Goal: Contribute content: Contribute content

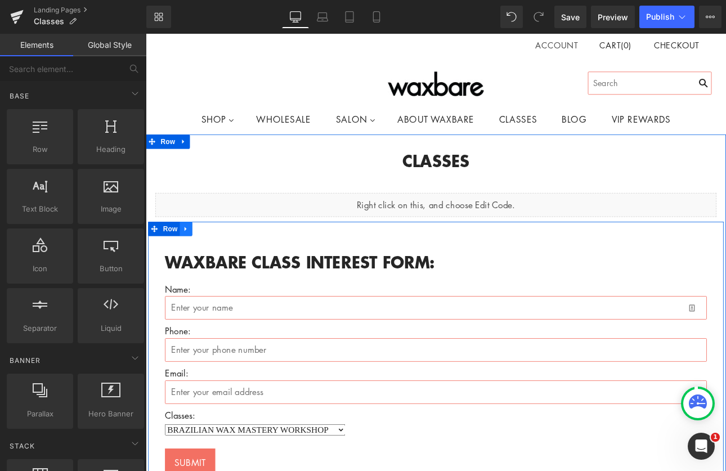
click at [191, 263] on icon at bounding box center [192, 263] width 2 height 5
click at [218, 261] on icon at bounding box center [222, 263] width 8 height 8
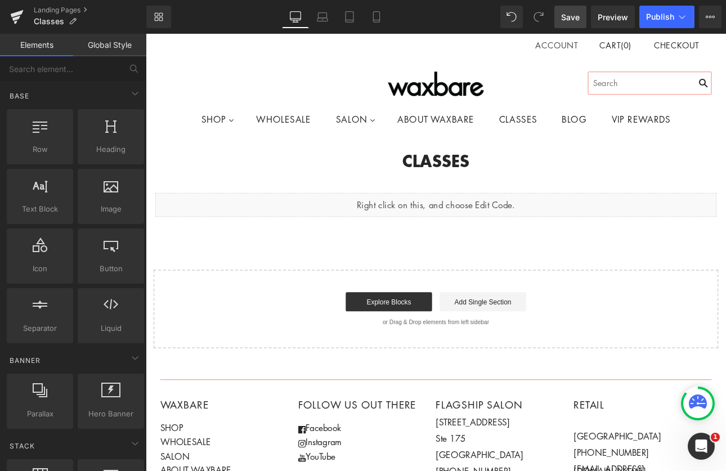
click at [562, 16] on span "Save" at bounding box center [570, 17] width 19 height 12
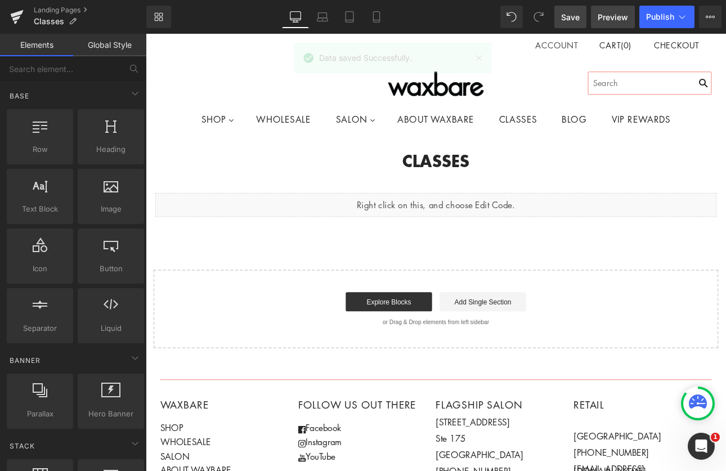
click at [612, 18] on span "Preview" at bounding box center [613, 17] width 30 height 12
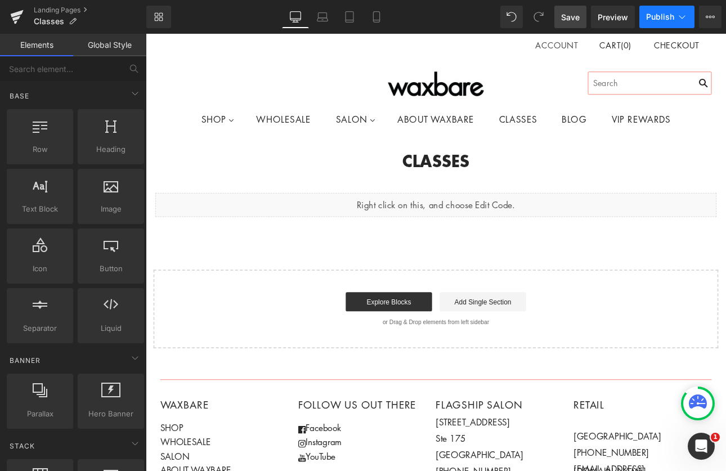
click at [660, 16] on span "Publish" at bounding box center [660, 16] width 28 height 9
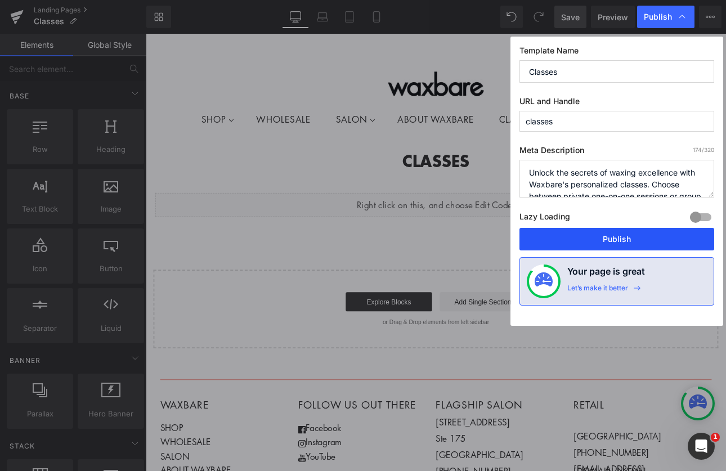
click at [631, 233] on button "Publish" at bounding box center [617, 239] width 195 height 23
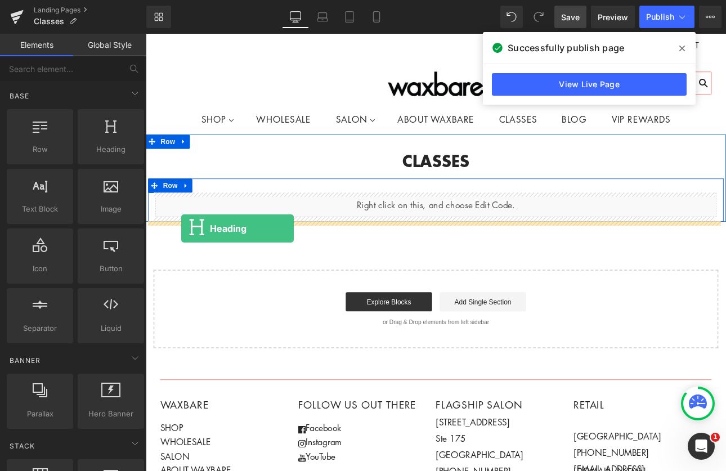
drag, startPoint x: 252, startPoint y: 175, endPoint x: 187, endPoint y: 262, distance: 108.8
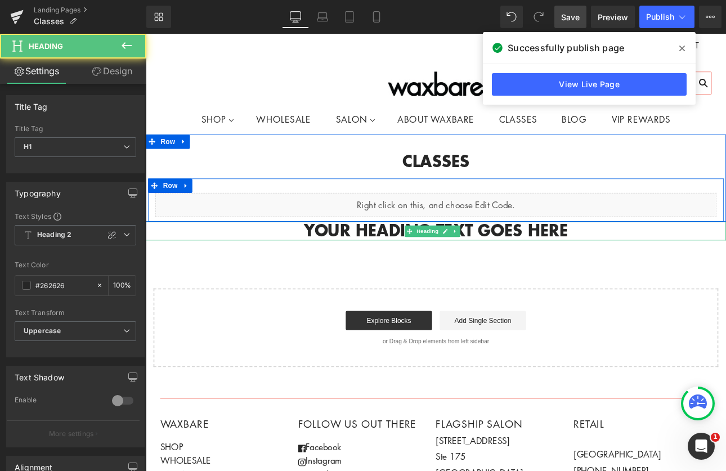
click at [639, 264] on h1 "Your heading text goes here" at bounding box center [486, 264] width 681 height 21
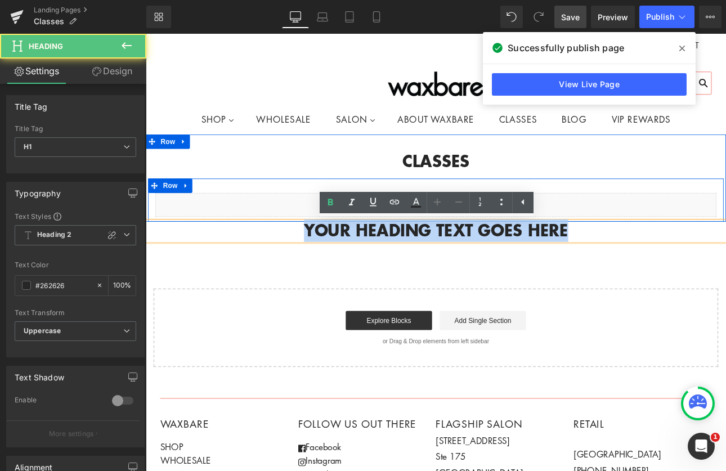
drag, startPoint x: 636, startPoint y: 264, endPoint x: 290, endPoint y: 262, distance: 345.6
click at [290, 262] on h1 "Your heading text goes here" at bounding box center [486, 264] width 681 height 21
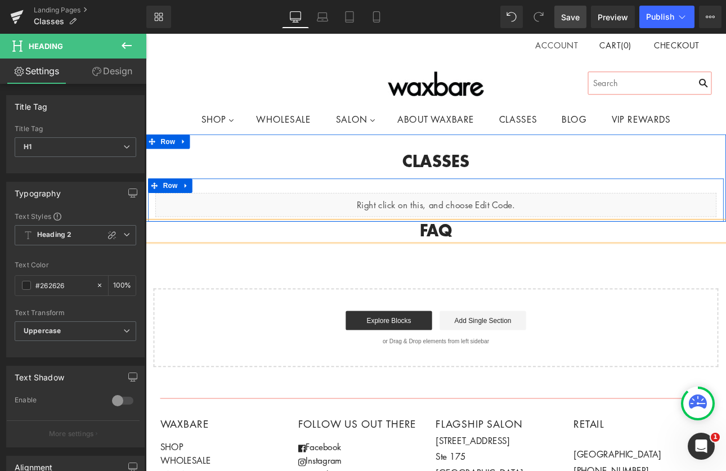
click at [347, 320] on div "CLASSES Heading Row Liquid Row Row FAQ Heading Select your layout" at bounding box center [486, 288] width 681 height 273
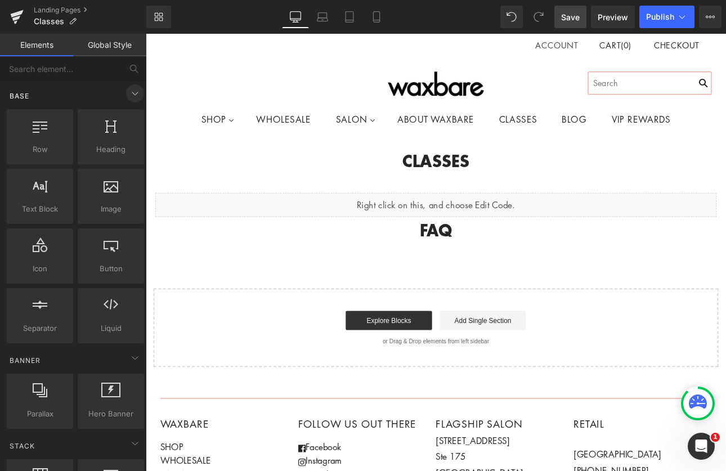
click at [132, 92] on icon at bounding box center [135, 93] width 6 height 3
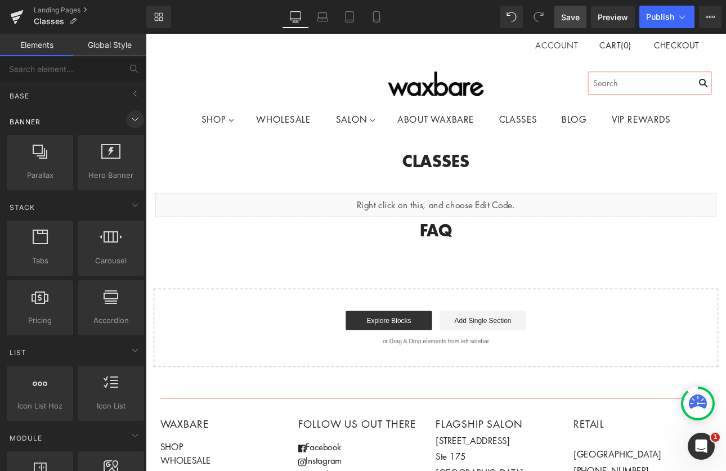
click at [129, 117] on icon at bounding box center [135, 120] width 14 height 14
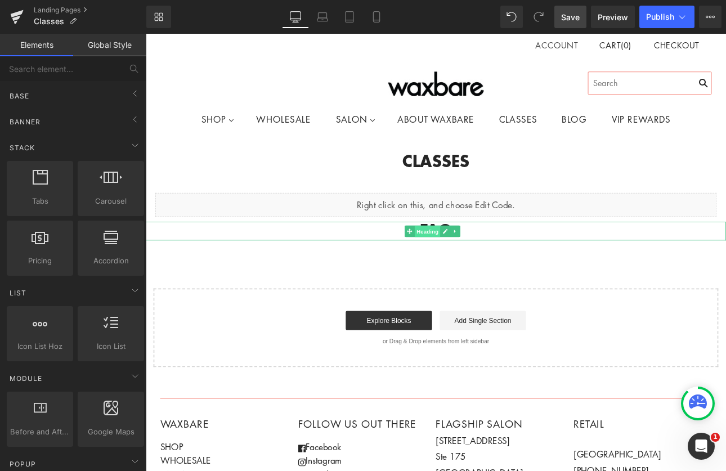
click at [487, 259] on span "Heading" at bounding box center [476, 266] width 30 height 14
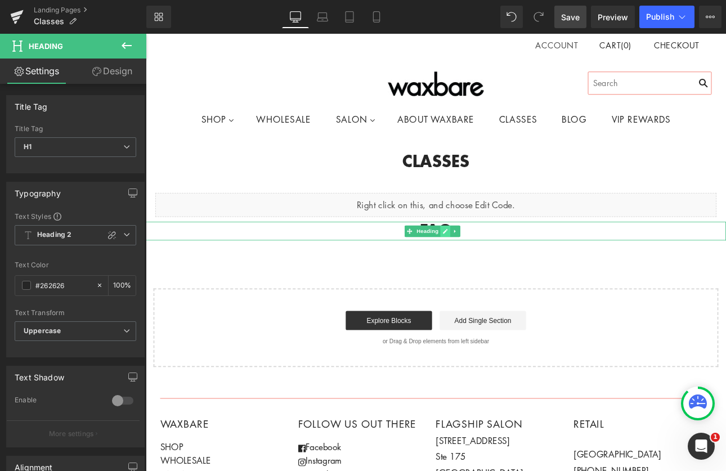
click at [494, 261] on link at bounding box center [497, 266] width 12 height 14
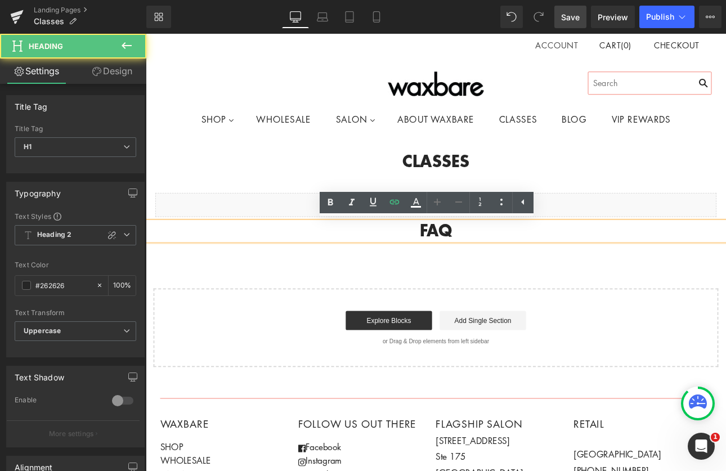
click at [608, 272] on h1 "FAQ" at bounding box center [486, 264] width 681 height 21
click at [235, 289] on div "CLASSES Heading Row Liquid Row Row FAQ Heading Select your layout" at bounding box center [486, 288] width 681 height 273
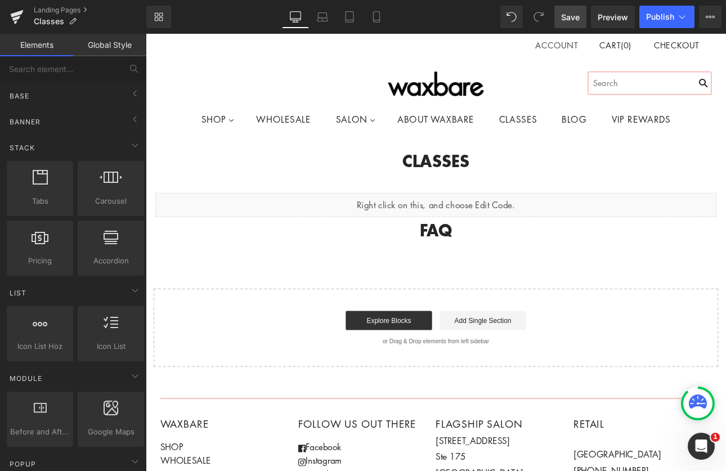
click at [31, 47] on link "Elements" at bounding box center [36, 45] width 73 height 23
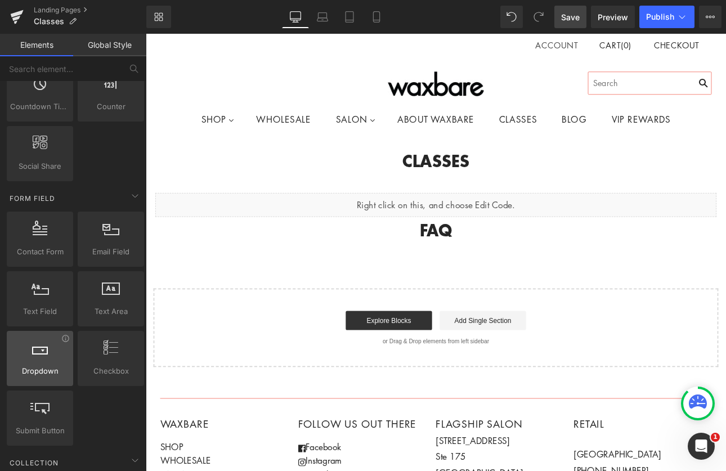
scroll to position [1151, 0]
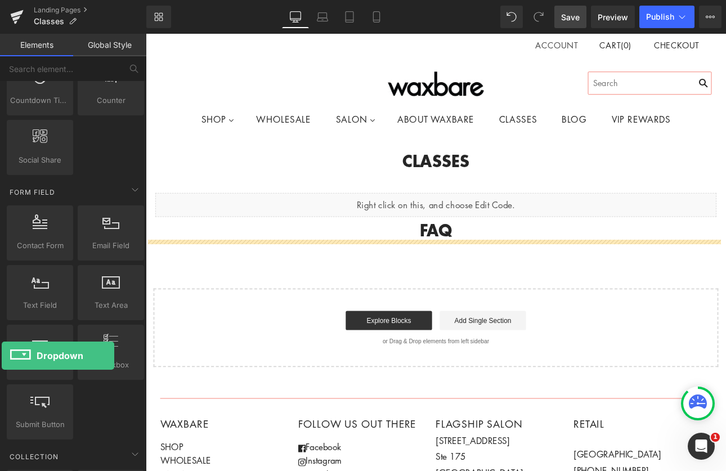
drag, startPoint x: 43, startPoint y: 354, endPoint x: -3, endPoint y: 360, distance: 47.2
click at [0, 360] on html "Dropdown You are previewing how the will restyle your page. You can not edit El…" at bounding box center [363, 235] width 726 height 471
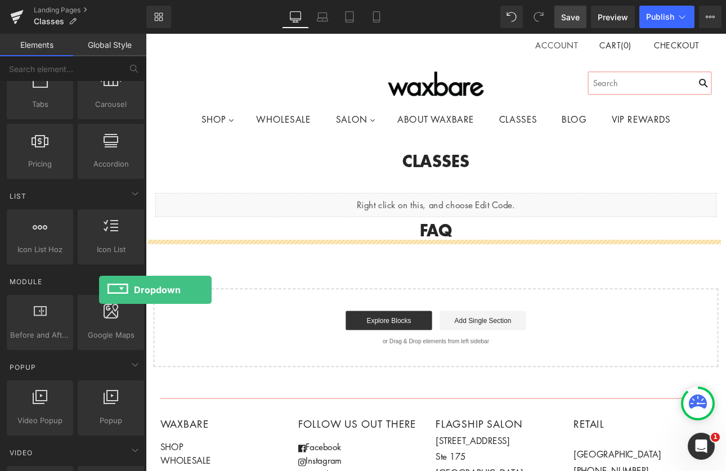
scroll to position [97, 0]
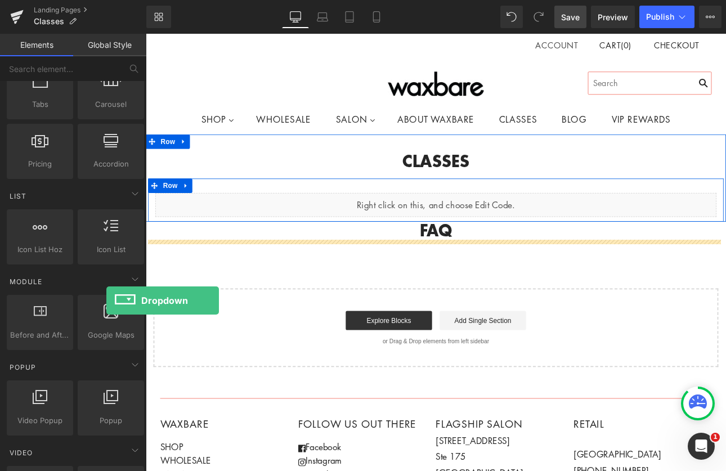
click at [104, 294] on div "Google Maps google, maps, locations, positions, addresses, directions" at bounding box center [110, 323] width 71 height 60
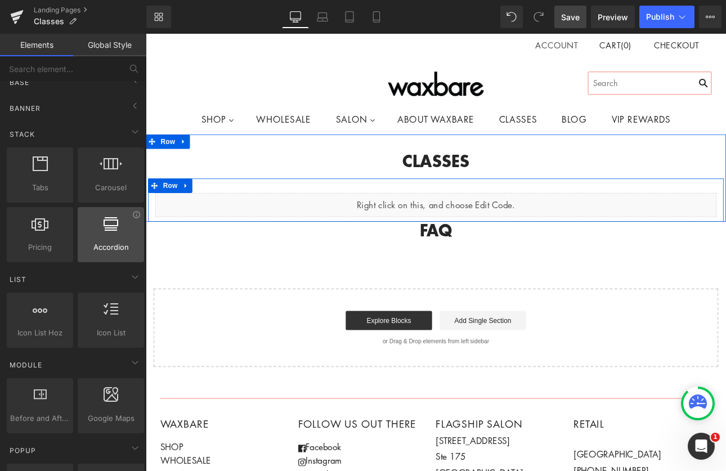
scroll to position [12, 0]
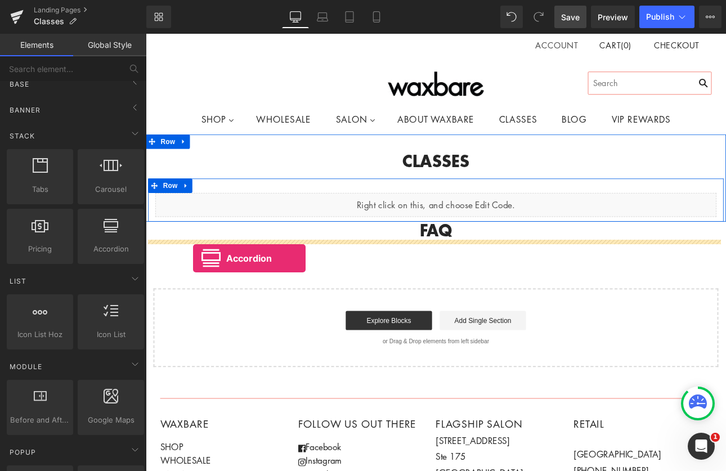
drag, startPoint x: 250, startPoint y: 270, endPoint x: 202, endPoint y: 297, distance: 55.7
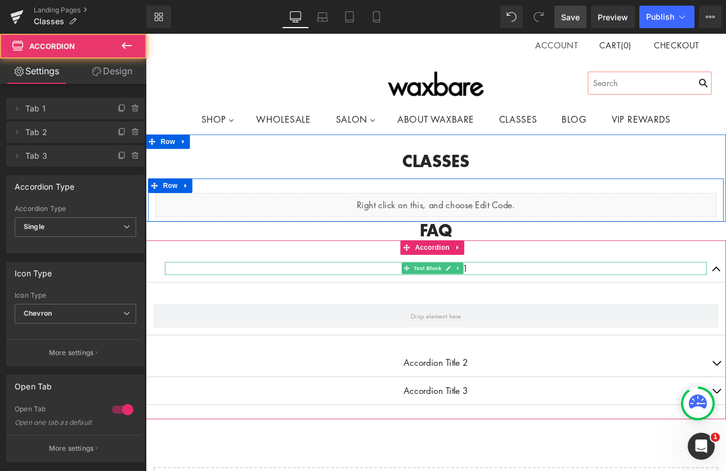
click at [202, 312] on p "Accordion Title 1" at bounding box center [486, 309] width 636 height 15
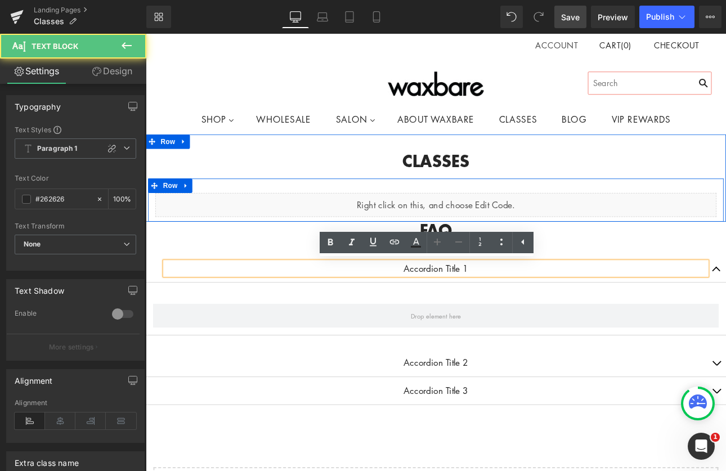
click at [534, 310] on p "Accordion Title 1" at bounding box center [486, 309] width 636 height 15
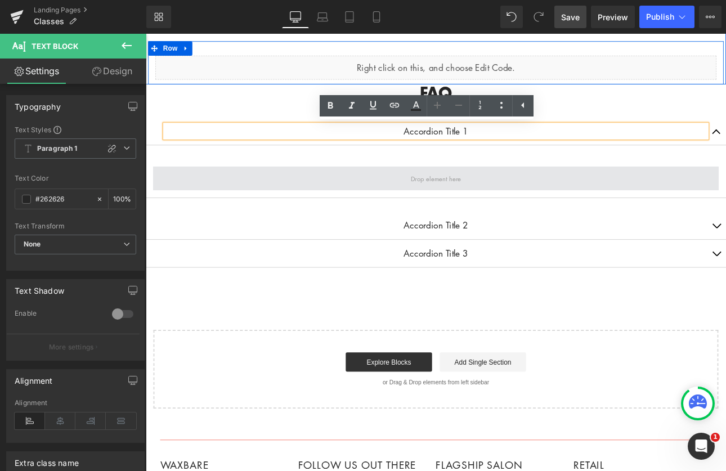
scroll to position [0, 0]
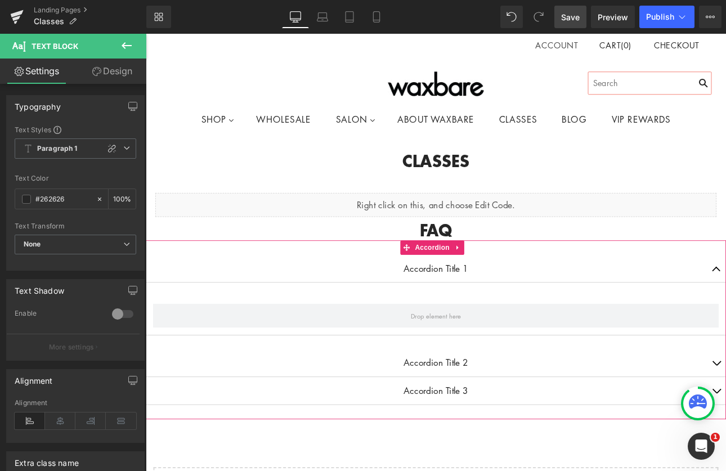
click at [464, 315] on span "Text Block" at bounding box center [476, 309] width 37 height 14
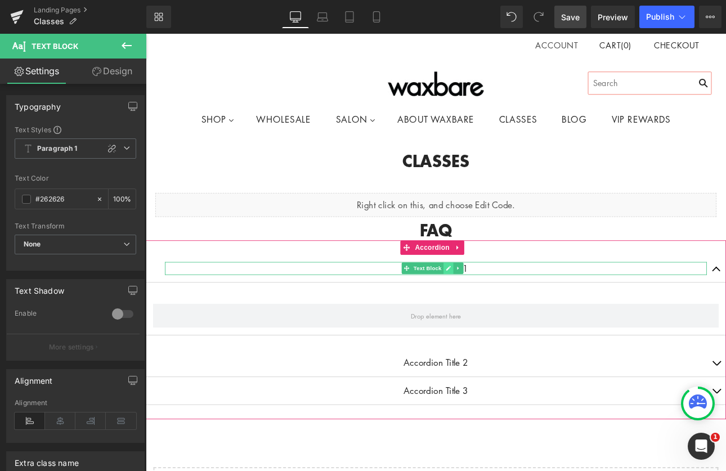
click at [498, 308] on icon at bounding box center [501, 309] width 6 height 7
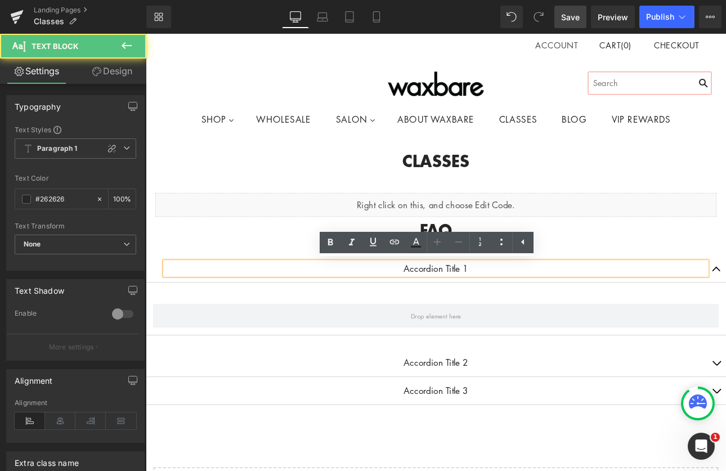
drag, startPoint x: 531, startPoint y: 309, endPoint x: 384, endPoint y: 317, distance: 146.6
click at [384, 317] on div "Accordion Title 1" at bounding box center [486, 309] width 636 height 15
drag, startPoint x: 526, startPoint y: 305, endPoint x: 432, endPoint y: 310, distance: 94.2
click at [432, 310] on p "Accordion Title 1" at bounding box center [486, 309] width 636 height 15
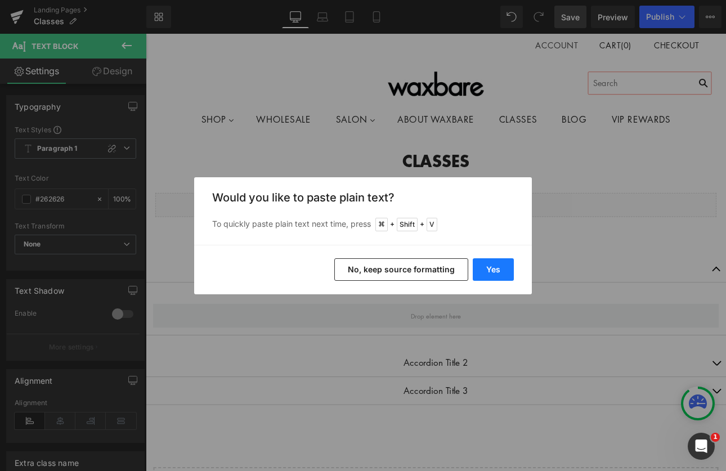
click at [495, 273] on button "Yes" at bounding box center [493, 269] width 41 height 23
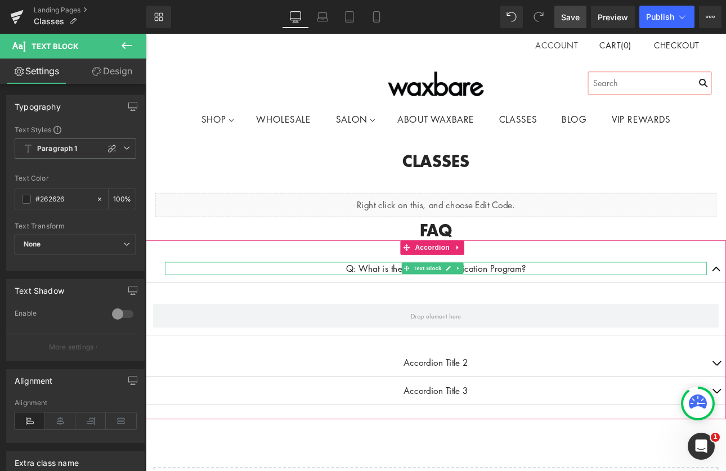
click at [631, 308] on p "Q: What is the Waxbare Certification Program?" at bounding box center [486, 309] width 636 height 15
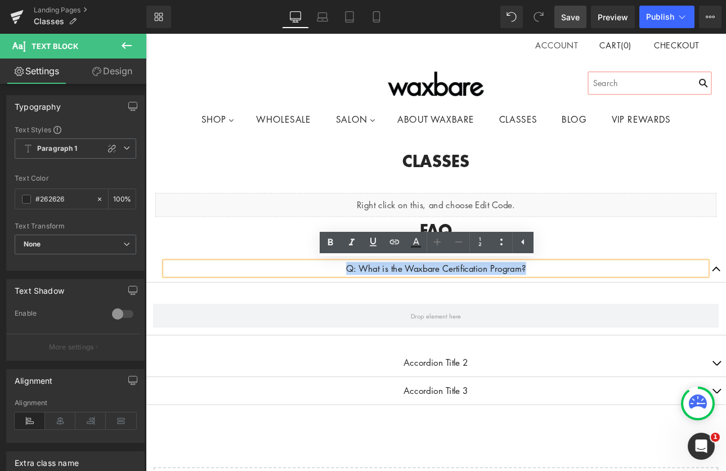
drag, startPoint x: 627, startPoint y: 308, endPoint x: 372, endPoint y: 312, distance: 255.0
click at [372, 312] on p "Q: What is the Waxbare Certification Program?" at bounding box center [486, 309] width 636 height 15
click at [330, 243] on icon at bounding box center [331, 243] width 14 height 14
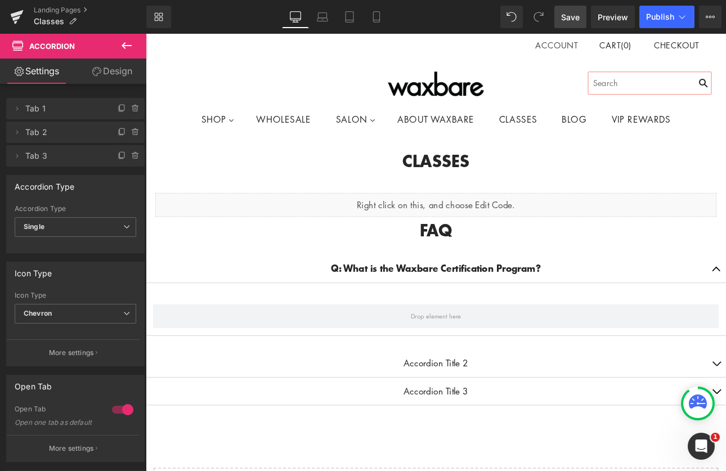
click at [125, 42] on icon at bounding box center [127, 46] width 14 height 14
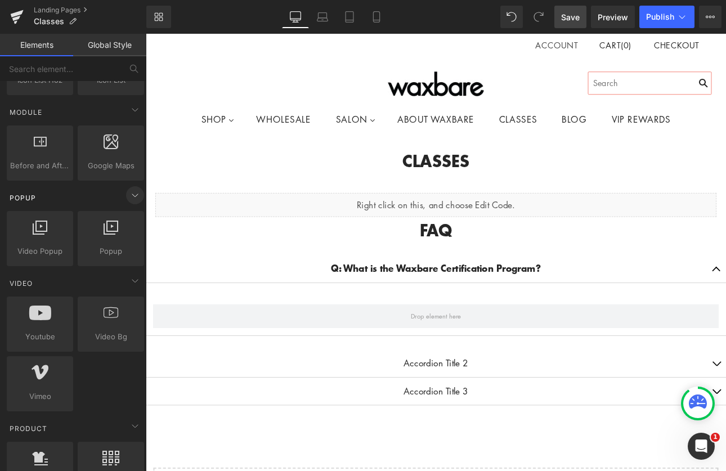
scroll to position [352, 0]
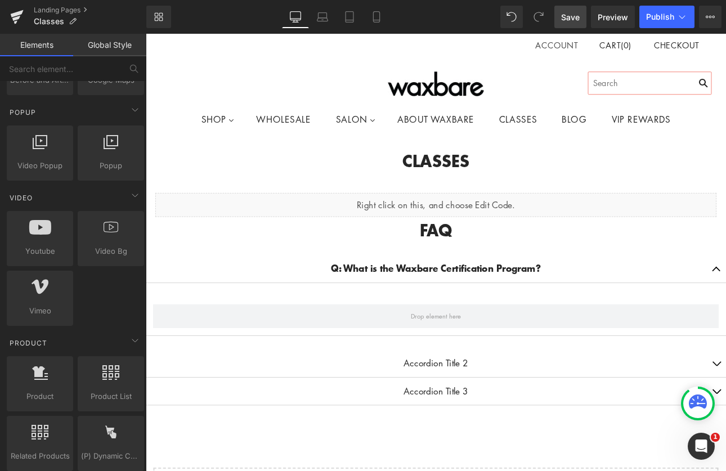
click at [34, 42] on link "Elements" at bounding box center [36, 45] width 73 height 23
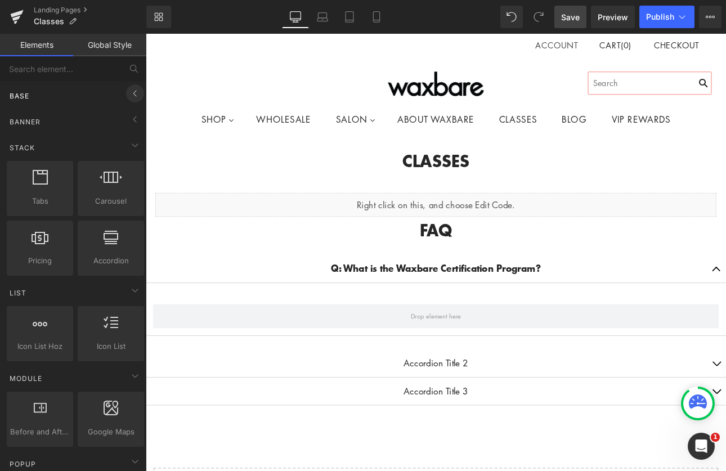
click at [134, 96] on icon at bounding box center [135, 94] width 14 height 14
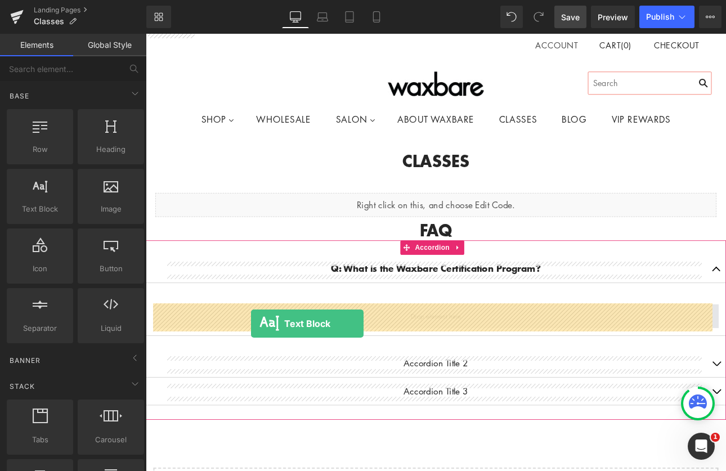
drag, startPoint x: 184, startPoint y: 238, endPoint x: 270, endPoint y: 374, distance: 161.2
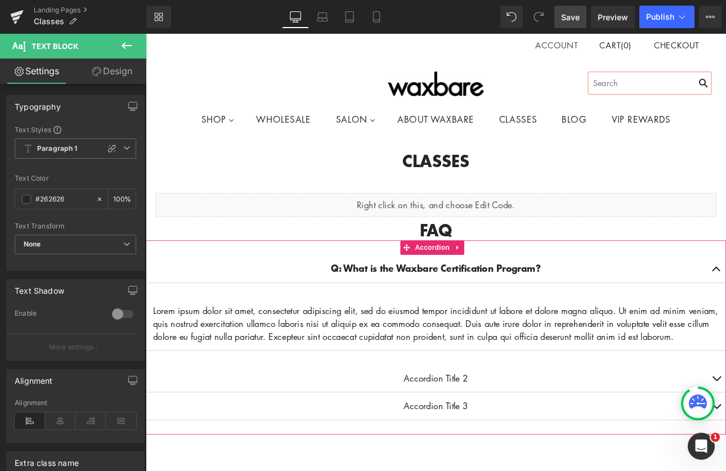
click at [499, 445] on link at bounding box center [505, 438] width 12 height 14
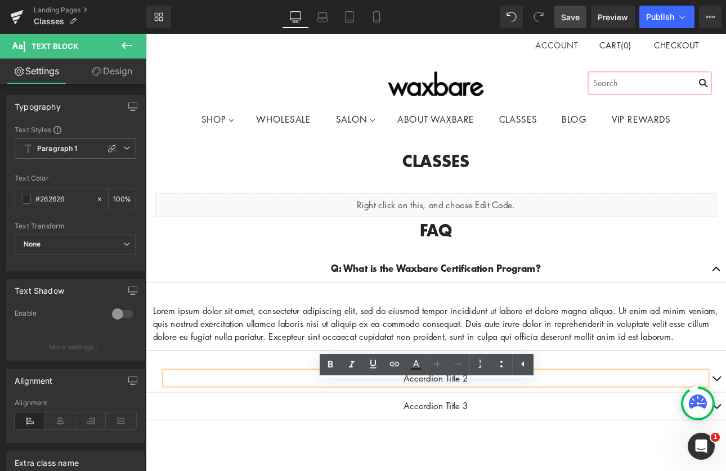
click at [507, 446] on p "Accordion Title 2" at bounding box center [486, 438] width 636 height 15
drag, startPoint x: 530, startPoint y: 451, endPoint x: 425, endPoint y: 451, distance: 105.3
click at [425, 446] on p "Accordion Title 2" at bounding box center [486, 438] width 636 height 15
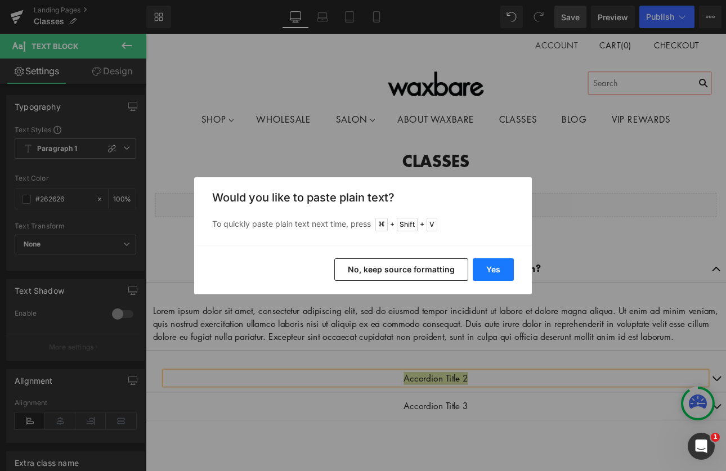
click at [499, 267] on button "Yes" at bounding box center [493, 269] width 41 height 23
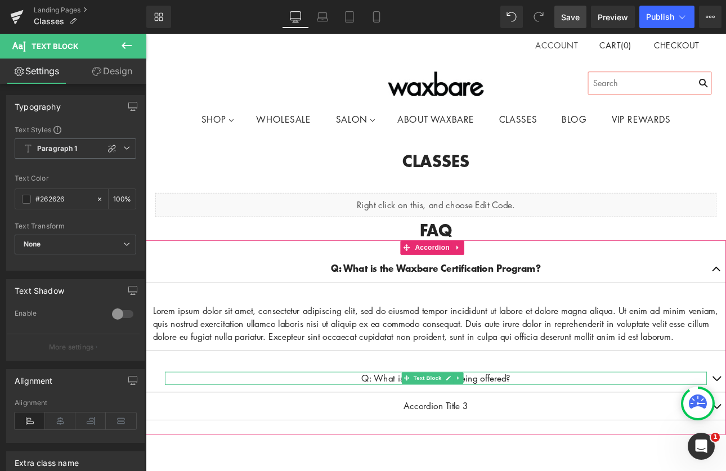
click at [577, 446] on p "Q: What is the first class being offered?" at bounding box center [486, 438] width 636 height 15
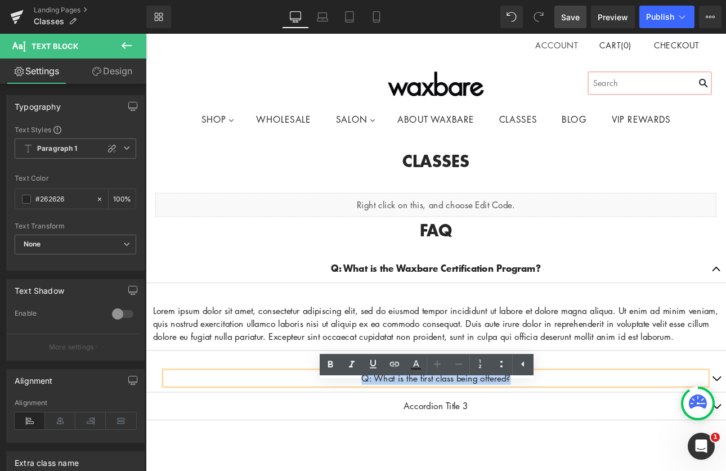
drag, startPoint x: 575, startPoint y: 450, endPoint x: 394, endPoint y: 457, distance: 180.8
click at [394, 446] on p "Q: What is the first class being offered?" at bounding box center [486, 438] width 636 height 15
click at [335, 369] on icon at bounding box center [331, 365] width 14 height 14
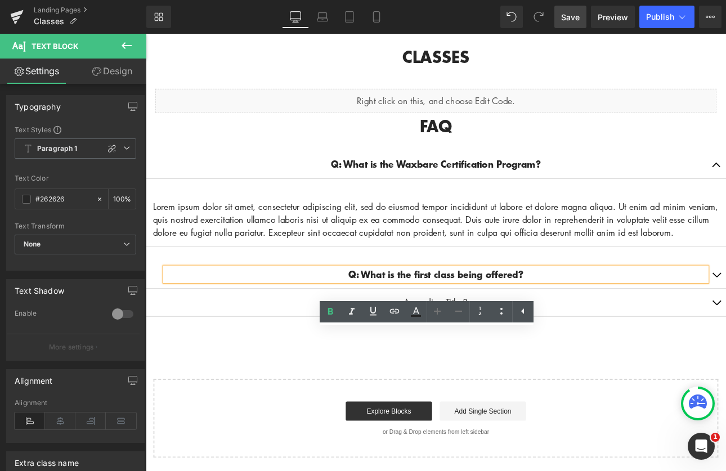
scroll to position [129, 0]
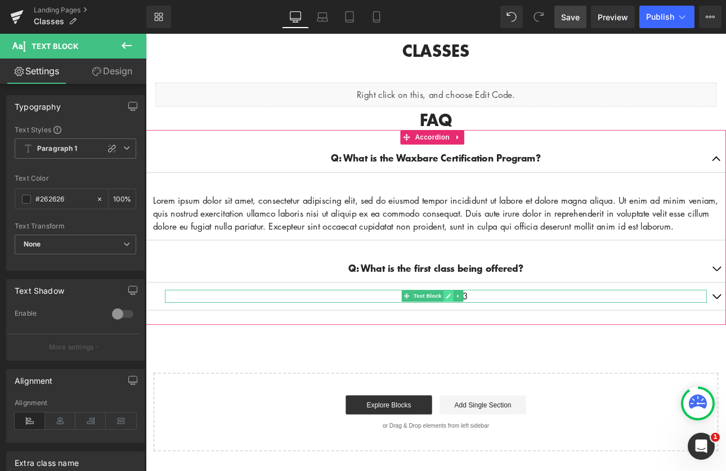
click at [498, 345] on icon at bounding box center [501, 341] width 6 height 7
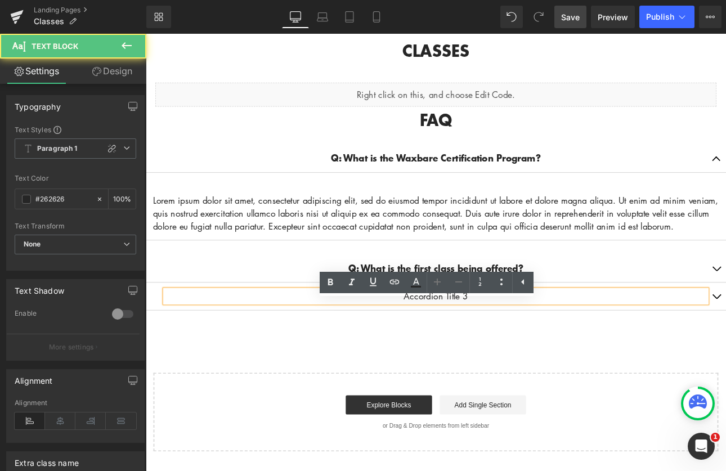
drag, startPoint x: 443, startPoint y: 357, endPoint x: 421, endPoint y: 356, distance: 22.0
click at [422, 350] on p "Accordion Title 3" at bounding box center [486, 341] width 636 height 15
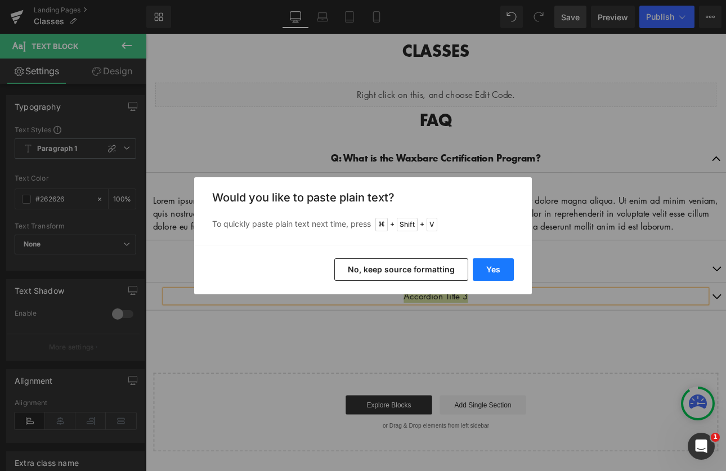
click at [487, 266] on button "Yes" at bounding box center [493, 269] width 41 height 23
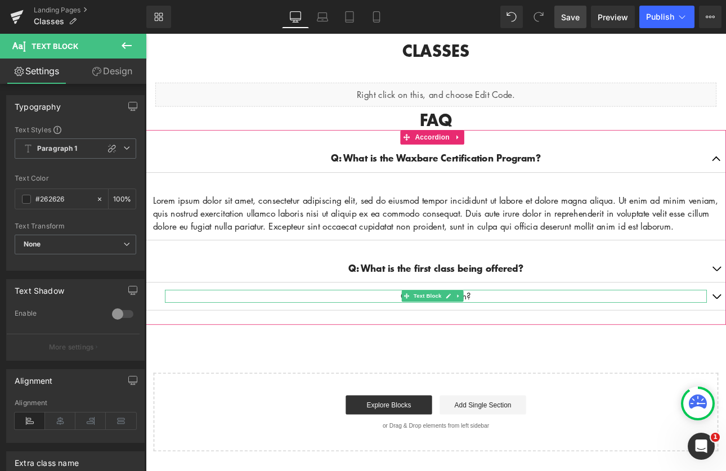
click at [533, 350] on p "Q: Who can join?" at bounding box center [486, 341] width 636 height 15
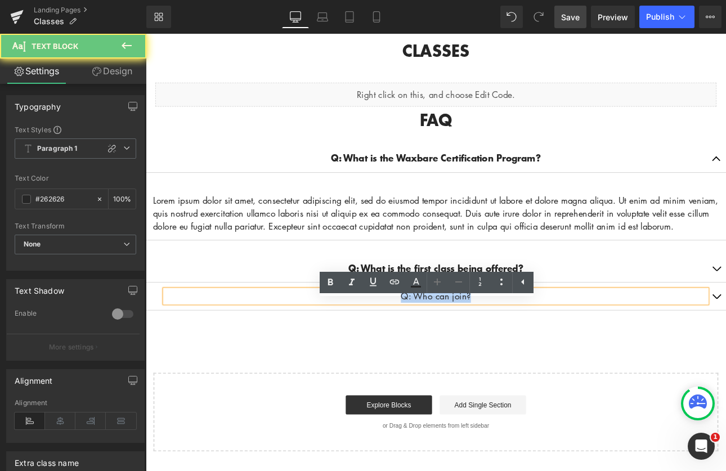
drag, startPoint x: 533, startPoint y: 351, endPoint x: 433, endPoint y: 353, distance: 100.2
click at [433, 350] on p "Q: Who can join?" at bounding box center [486, 341] width 636 height 15
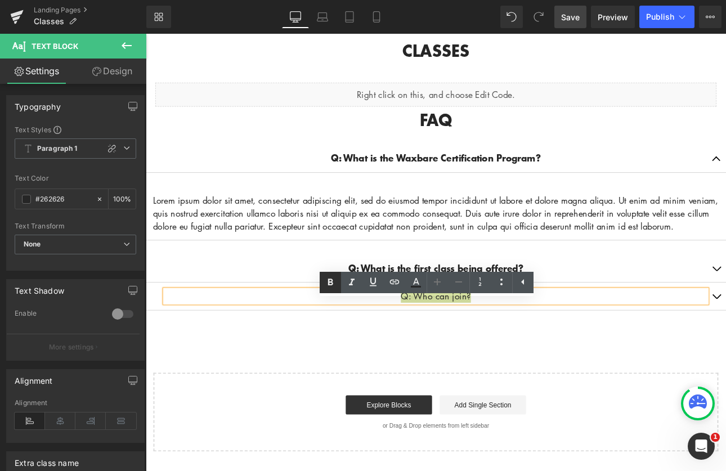
click at [332, 279] on icon at bounding box center [330, 282] width 5 height 7
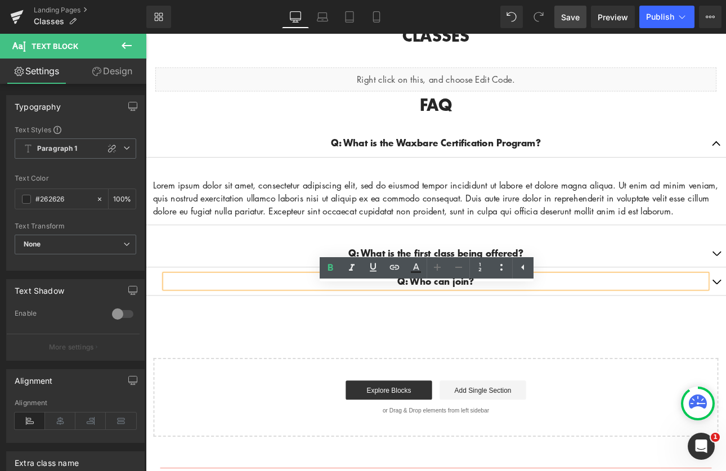
scroll to position [149, 0]
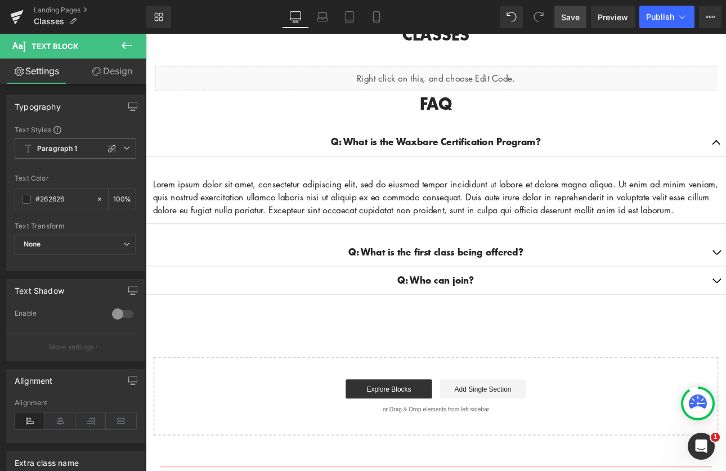
click at [127, 44] on icon at bounding box center [127, 46] width 14 height 14
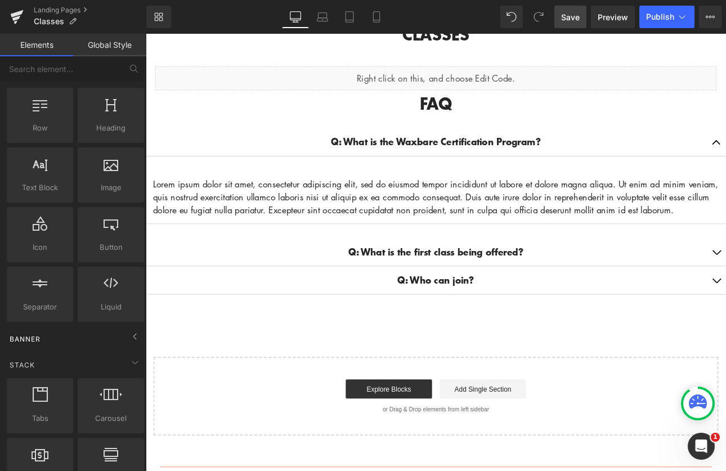
scroll to position [258, 0]
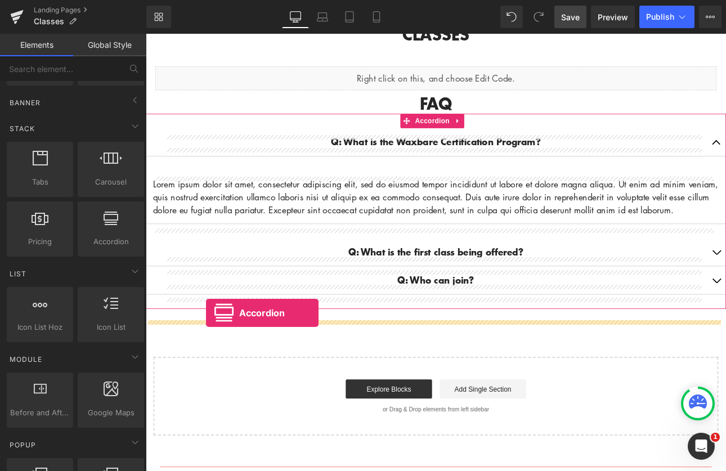
drag, startPoint x: 252, startPoint y: 256, endPoint x: 216, endPoint y: 361, distance: 110.9
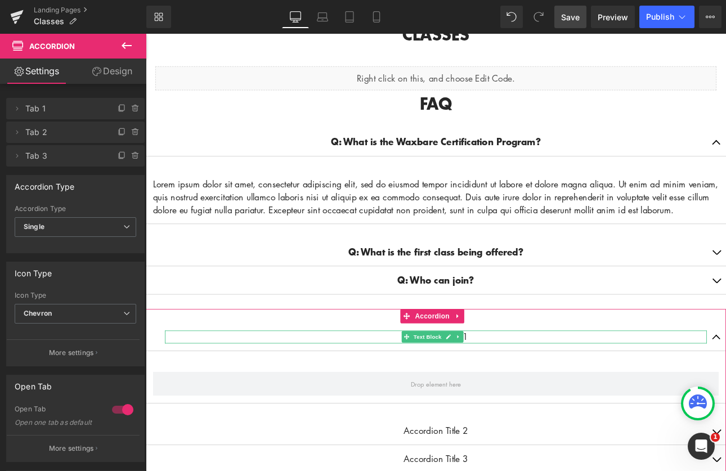
click at [545, 397] on p "Accordion Title 1" at bounding box center [486, 389] width 636 height 15
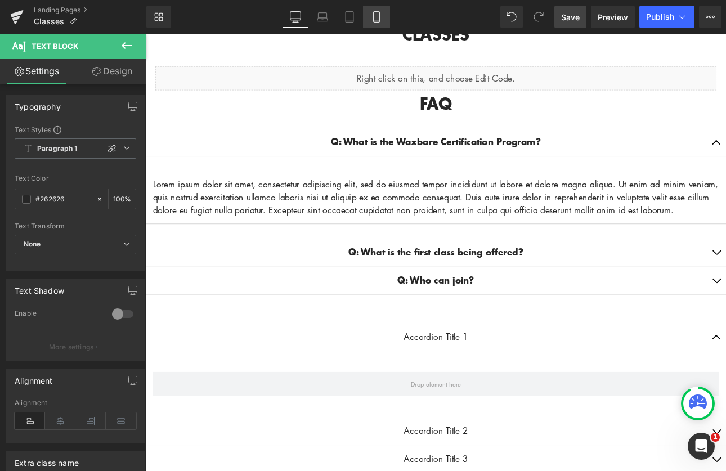
click at [381, 17] on icon at bounding box center [376, 16] width 11 height 11
type input "100"
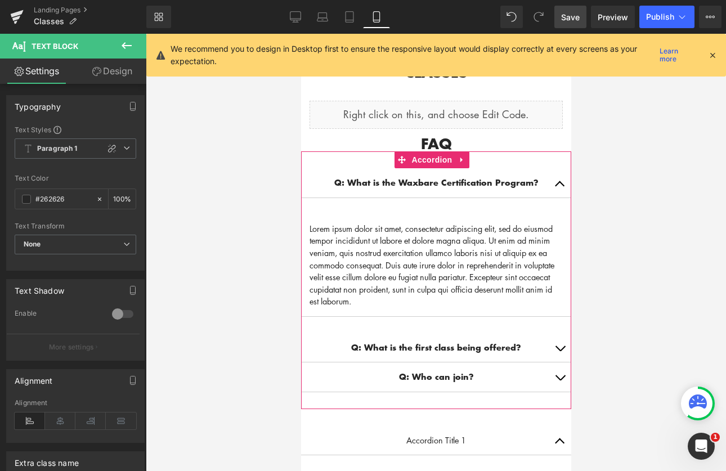
scroll to position [34, 0]
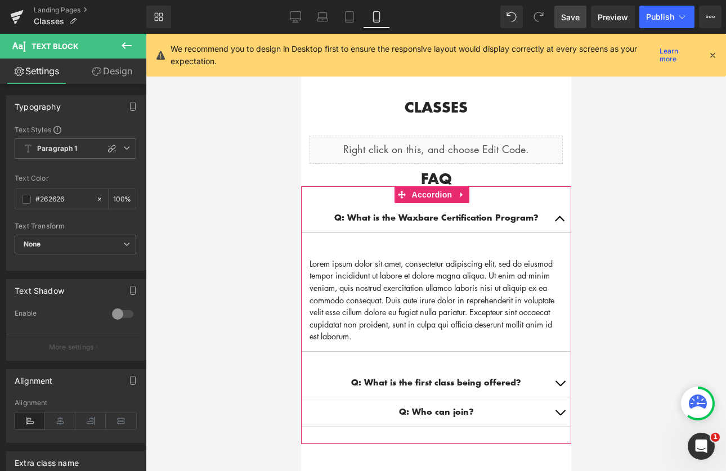
click at [550, 219] on button "button" at bounding box center [559, 217] width 23 height 29
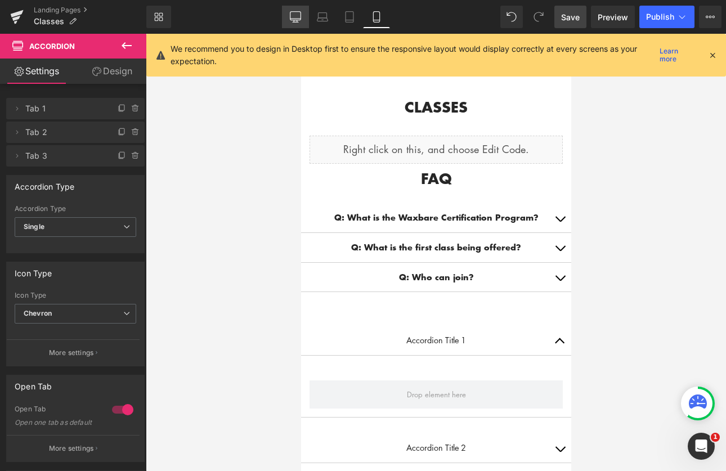
click at [287, 20] on link "Desktop" at bounding box center [295, 17] width 27 height 23
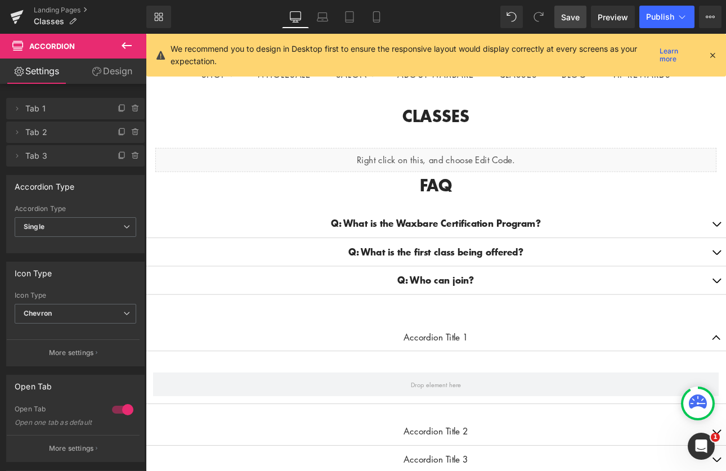
click at [516, 357] on div "Accordion Title 1 Text Block Accordion Title 2 Text Block Accordion Title 3 Tex…" at bounding box center [486, 462] width 681 height 210
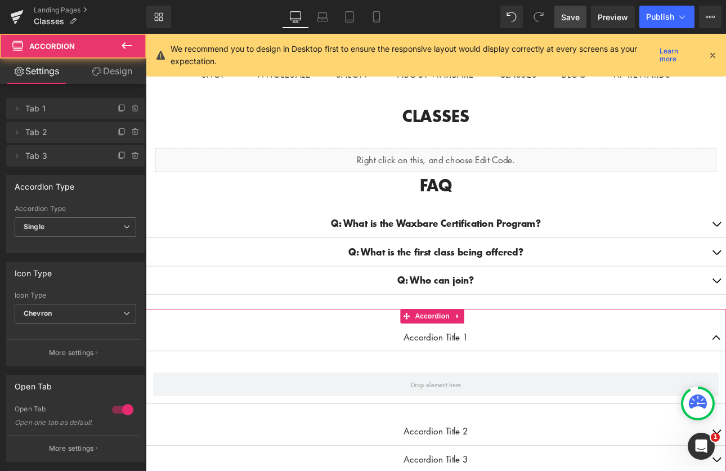
click at [523, 384] on p "Accordion Title 1" at bounding box center [486, 389] width 636 height 15
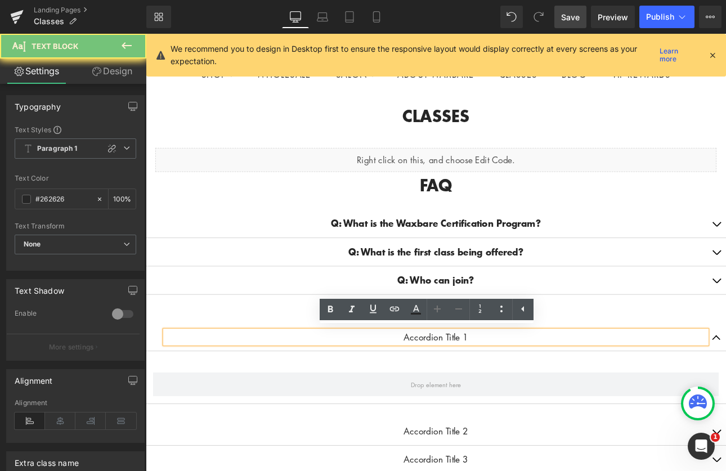
click at [523, 384] on p "Accordion Title 1" at bounding box center [486, 389] width 636 height 15
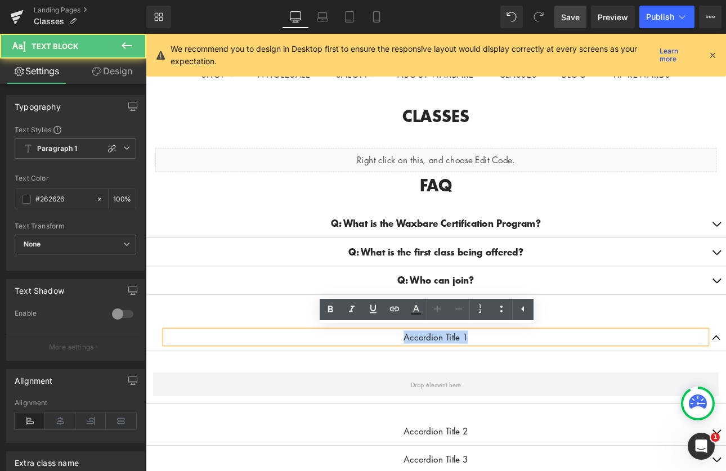
drag, startPoint x: 522, startPoint y: 385, endPoint x: 413, endPoint y: 383, distance: 108.7
click at [413, 383] on p "Accordion Title 1" at bounding box center [486, 389] width 636 height 15
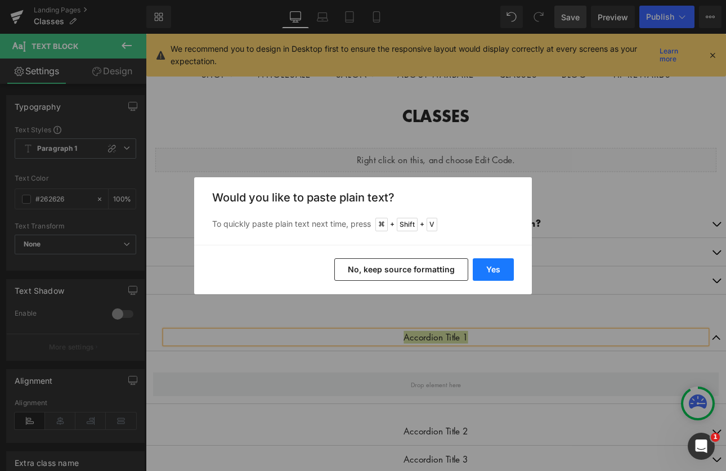
click at [492, 262] on button "Yes" at bounding box center [493, 269] width 41 height 23
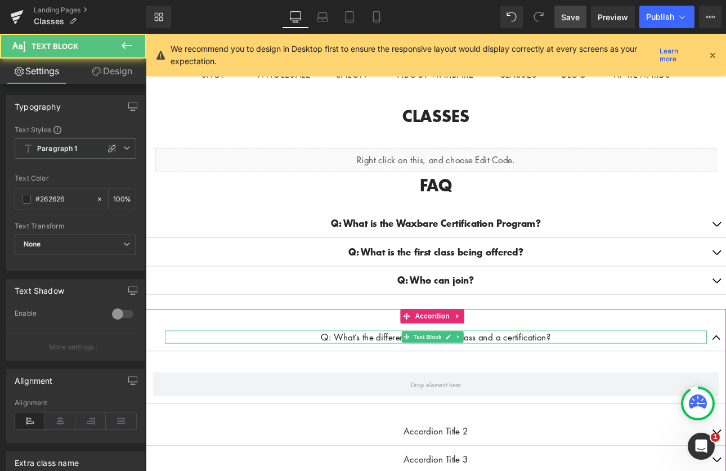
click at [620, 386] on p "Q: What’s the difference between a class and a certification?" at bounding box center [486, 389] width 636 height 15
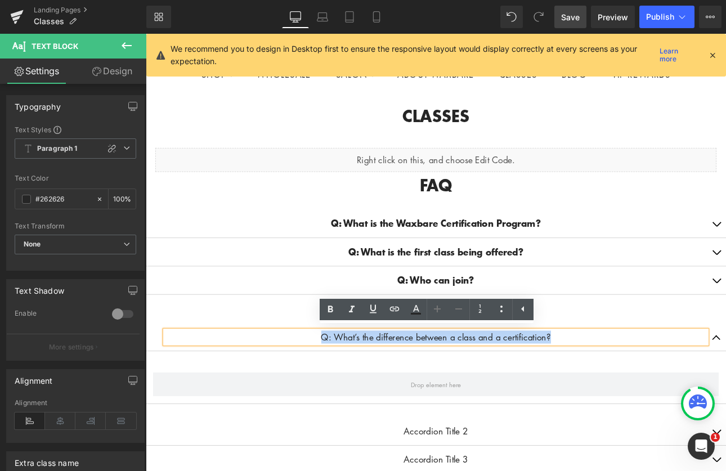
drag, startPoint x: 620, startPoint y: 386, endPoint x: 324, endPoint y: 393, distance: 296.2
click at [325, 394] on p "Q: What’s the difference between a class and a certification?" at bounding box center [486, 389] width 636 height 15
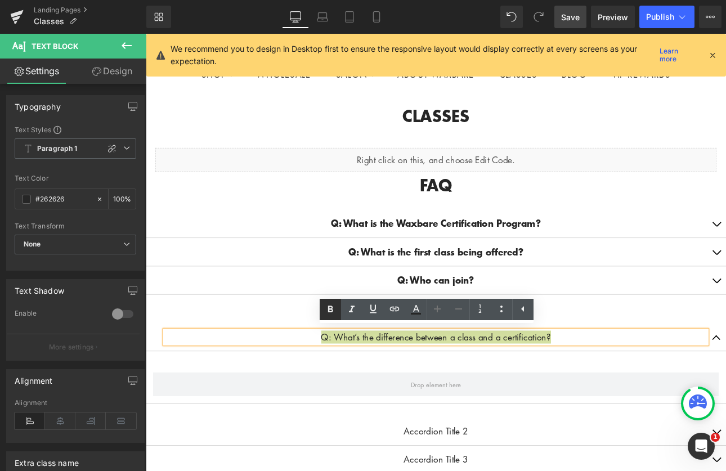
click at [333, 308] on icon at bounding box center [331, 310] width 14 height 14
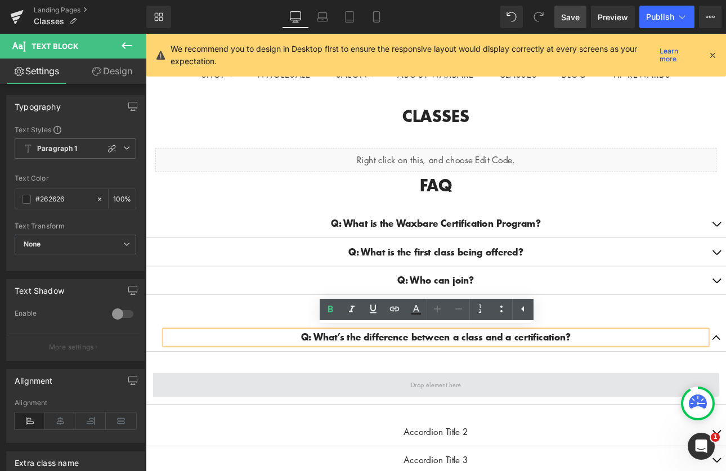
click at [679, 432] on span at bounding box center [486, 446] width 664 height 28
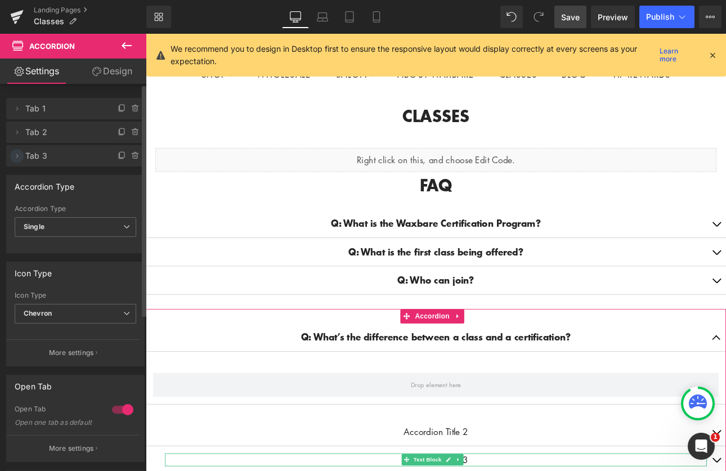
click at [17, 160] on span at bounding box center [17, 156] width 14 height 14
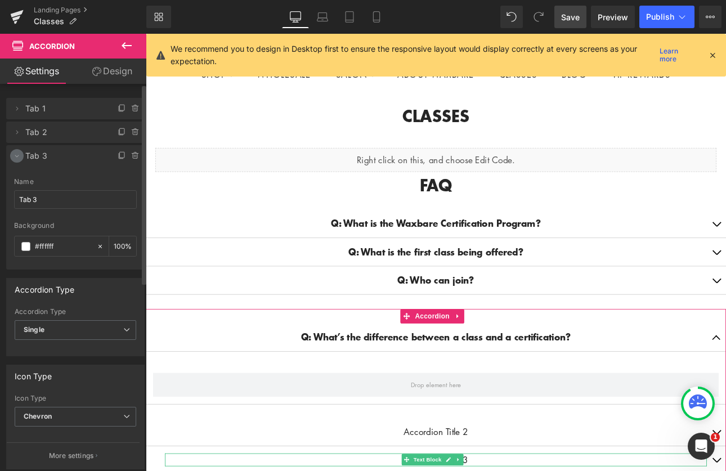
click at [17, 160] on icon at bounding box center [16, 155] width 9 height 9
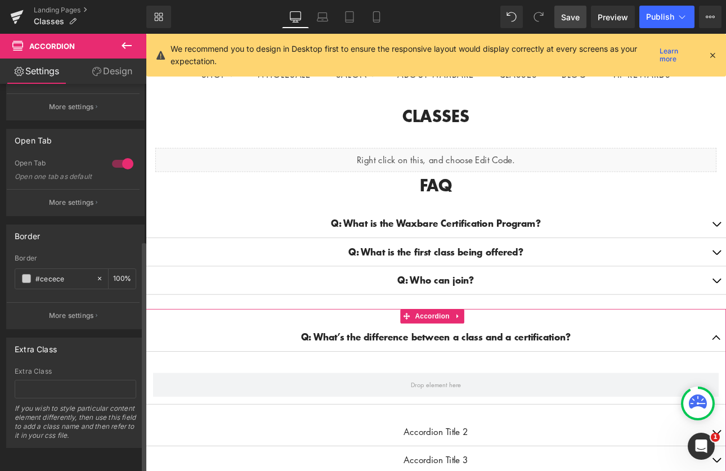
scroll to position [0, 0]
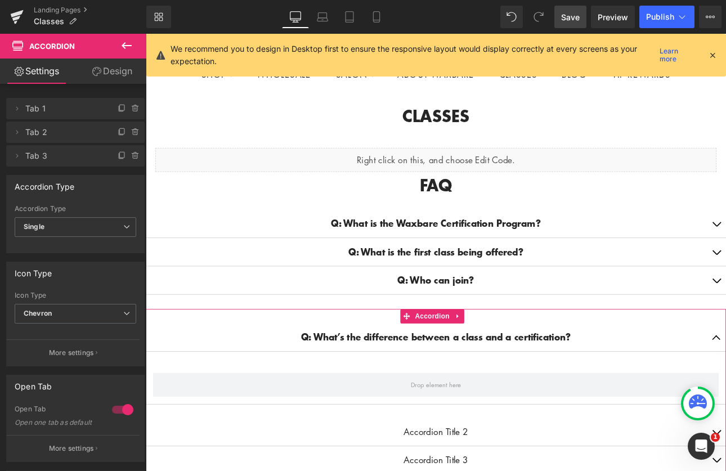
click at [121, 70] on link "Design" at bounding box center [111, 71] width 73 height 25
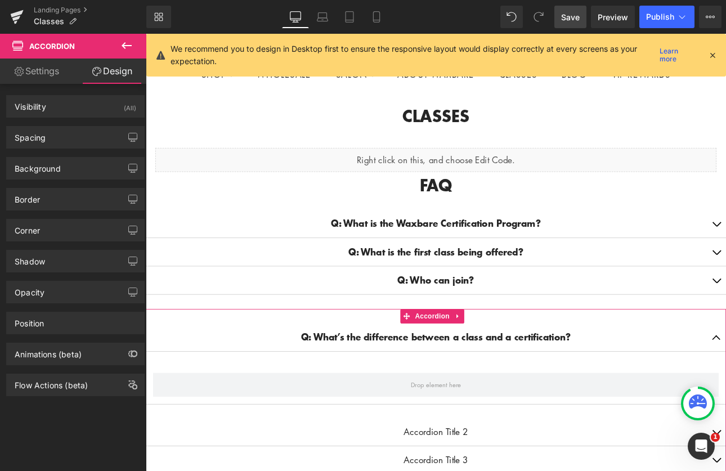
click at [36, 75] on link "Settings" at bounding box center [36, 71] width 73 height 25
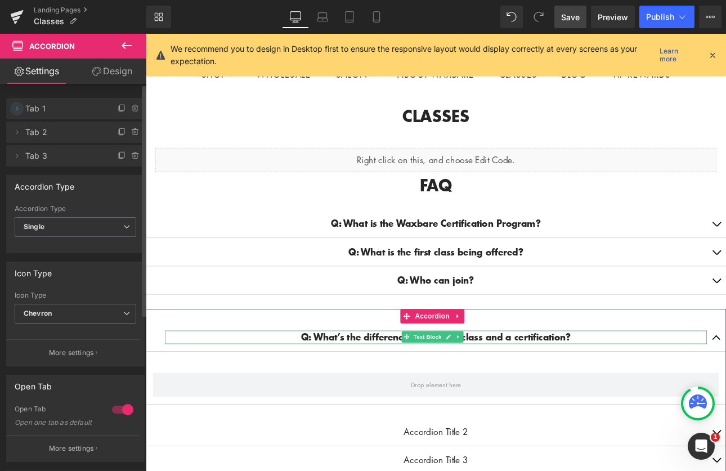
click at [17, 110] on icon at bounding box center [16, 108] width 9 height 9
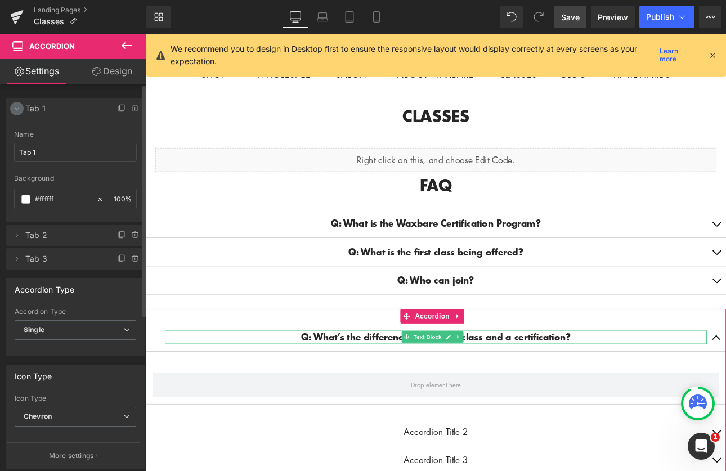
click at [17, 110] on icon at bounding box center [16, 108] width 9 height 9
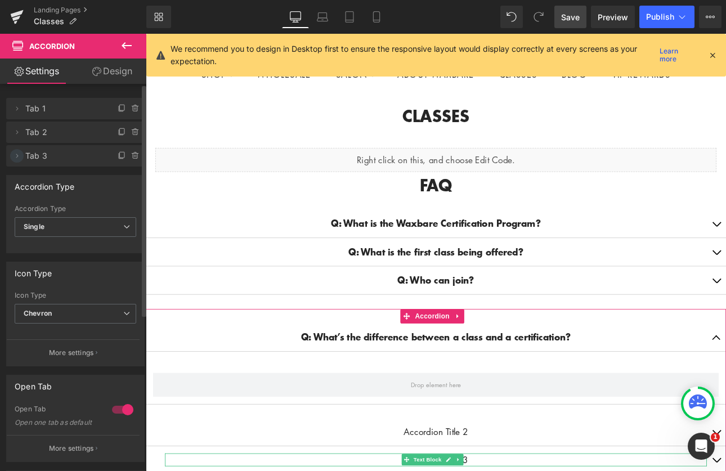
click at [16, 158] on icon at bounding box center [16, 155] width 9 height 9
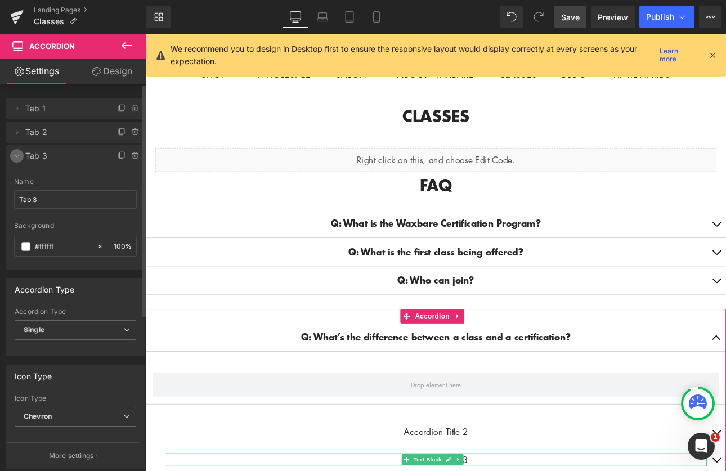
click at [20, 158] on icon at bounding box center [16, 155] width 9 height 9
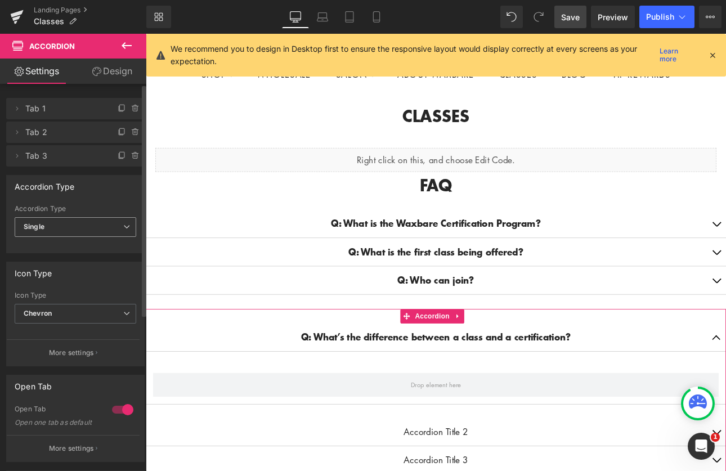
click at [55, 225] on span "Single" at bounding box center [76, 227] width 122 height 20
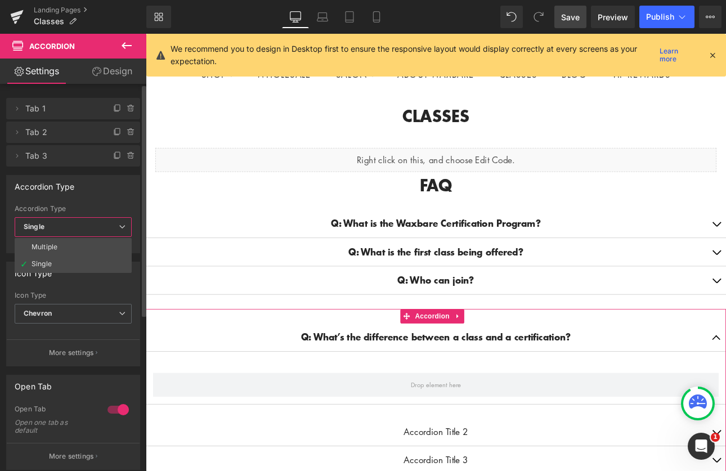
click at [59, 245] on li "Multiple" at bounding box center [73, 247] width 117 height 17
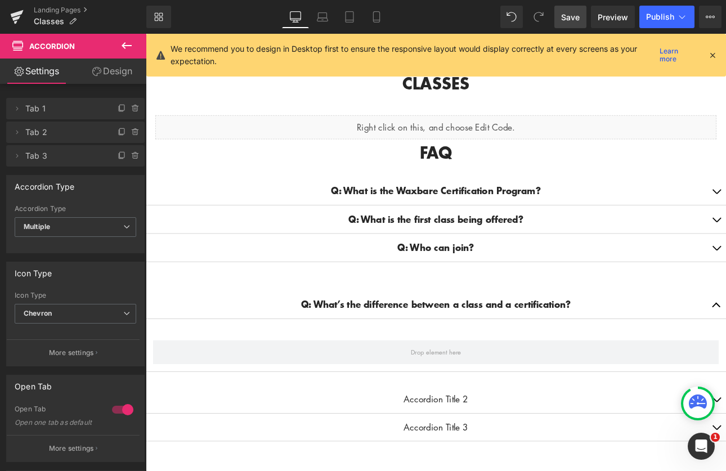
scroll to position [92, 0]
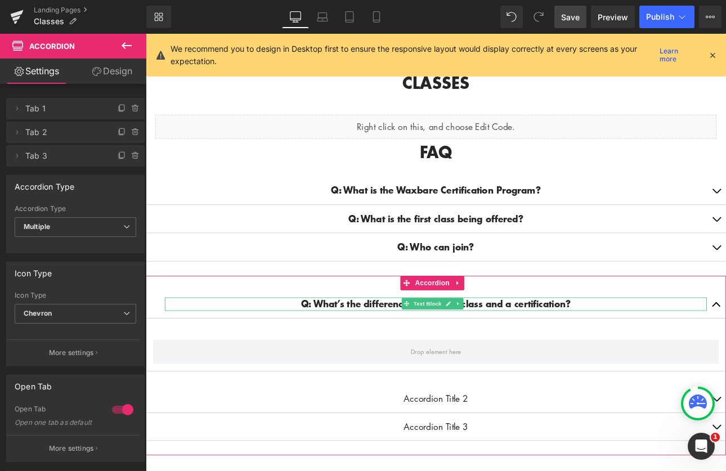
click at [649, 348] on p "Q: What’s the difference between a class and a certification?" at bounding box center [486, 351] width 636 height 16
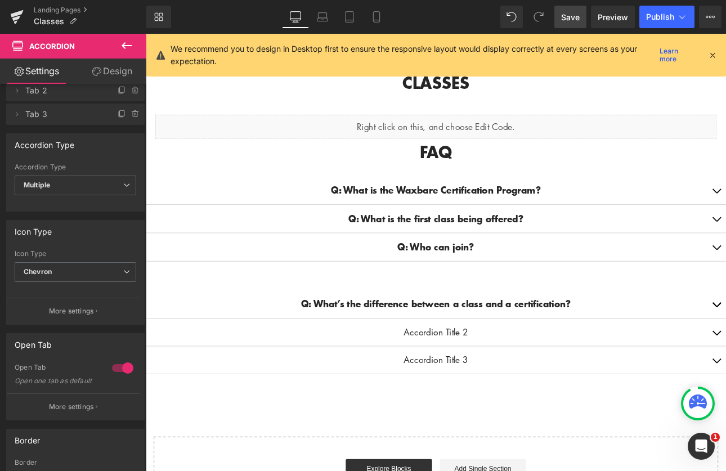
scroll to position [95, 0]
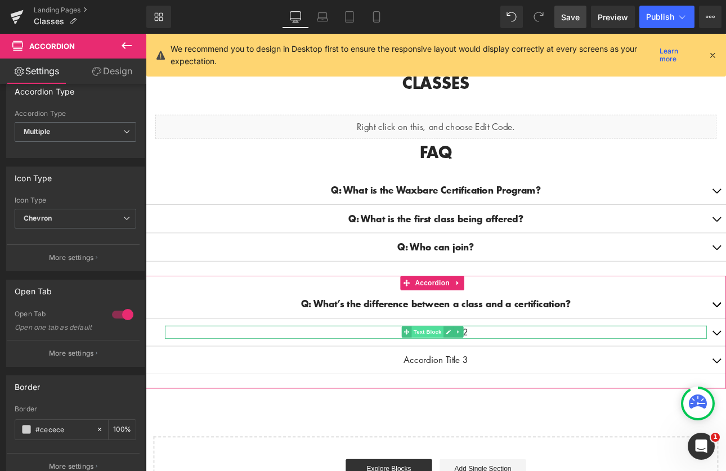
click at [490, 383] on span "Text Block" at bounding box center [476, 384] width 37 height 14
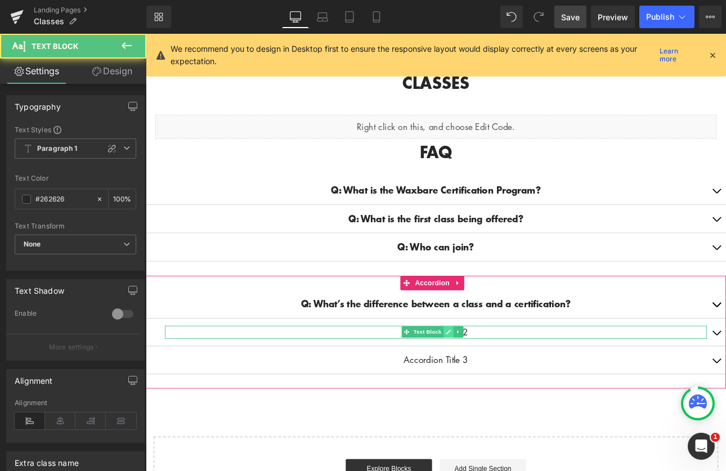
click at [499, 381] on icon at bounding box center [501, 384] width 6 height 7
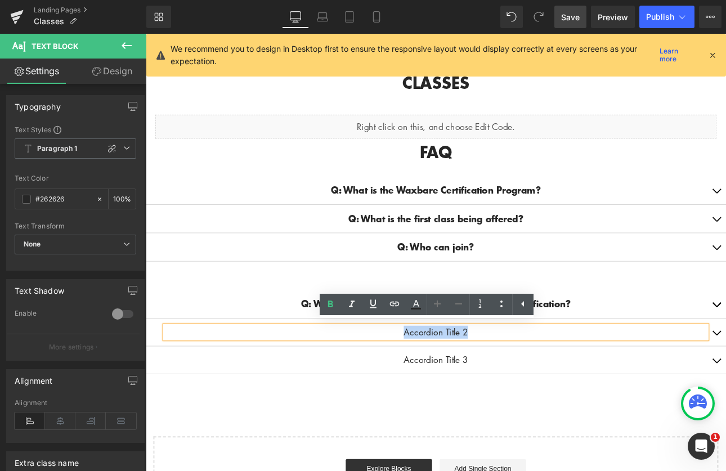
drag, startPoint x: 527, startPoint y: 381, endPoint x: 429, endPoint y: 380, distance: 98.0
click at [429, 380] on p "Accordion Title 2" at bounding box center [486, 384] width 636 height 15
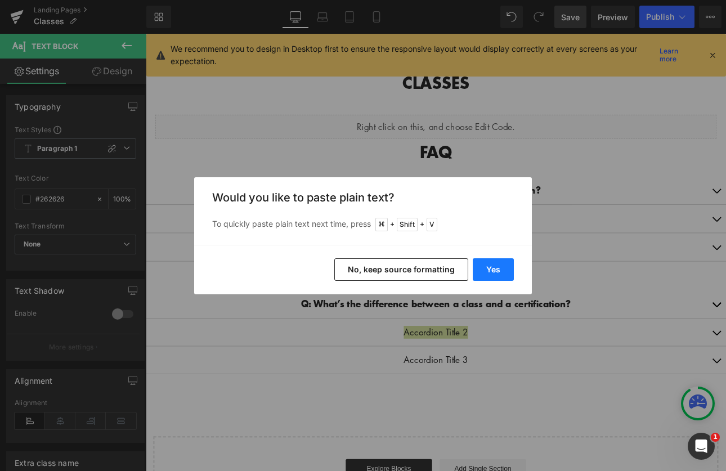
click at [496, 263] on button "Yes" at bounding box center [493, 269] width 41 height 23
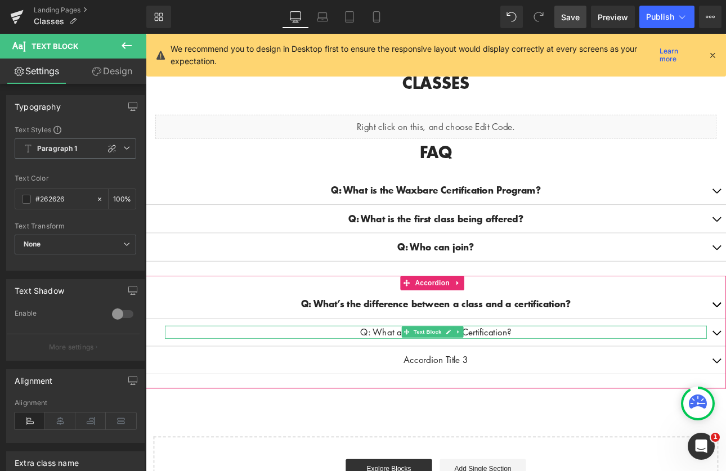
click at [576, 378] on p "Q: What about the Trainer Certification?" at bounding box center [486, 384] width 636 height 15
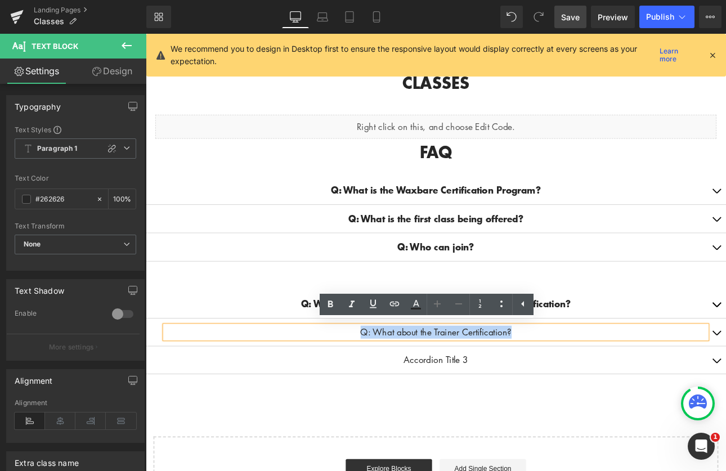
drag, startPoint x: 568, startPoint y: 381, endPoint x: 390, endPoint y: 381, distance: 177.9
click at [390, 381] on p "Q: What about the Trainer Certification?" at bounding box center [486, 384] width 636 height 15
click at [330, 306] on icon at bounding box center [331, 305] width 14 height 14
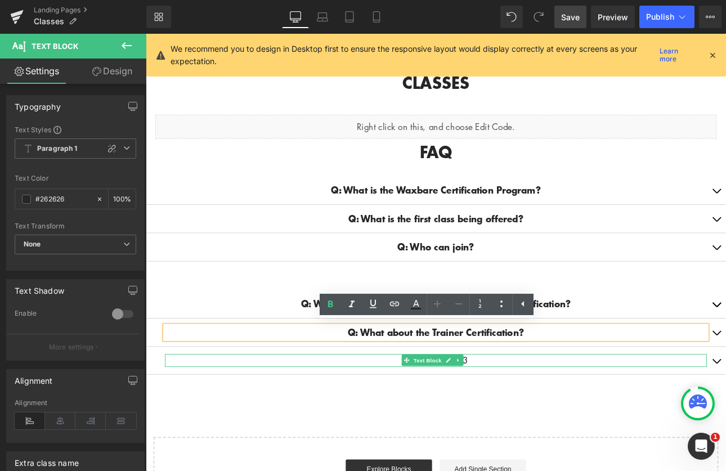
click at [544, 412] on p "Accordion Title 3" at bounding box center [486, 417] width 636 height 15
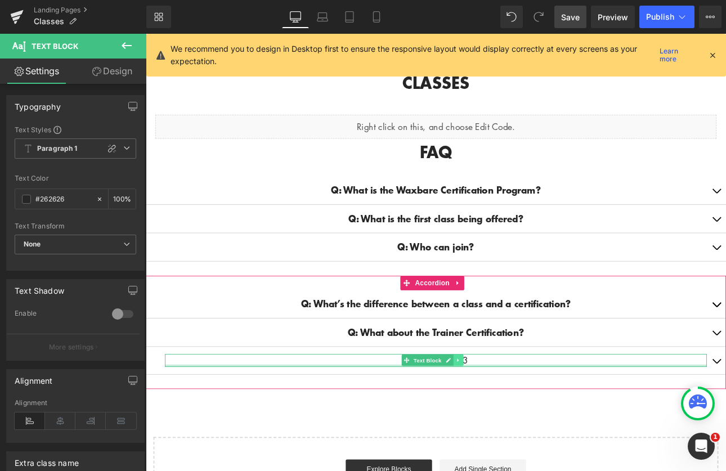
click at [512, 415] on icon at bounding box center [512, 417] width 2 height 4
click at [480, 414] on icon at bounding box center [483, 417] width 6 height 7
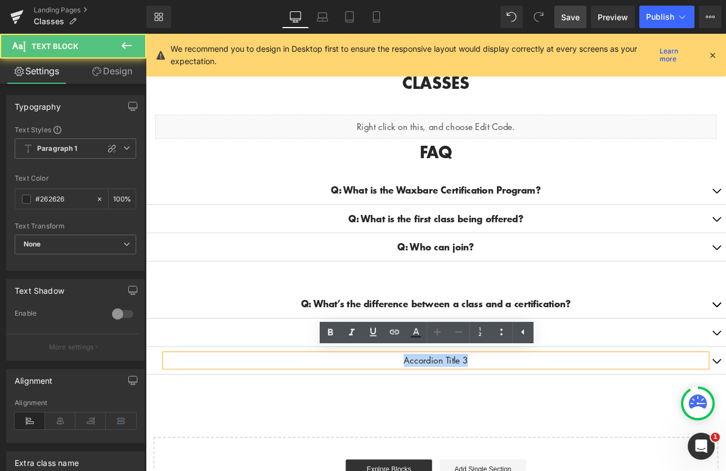
drag, startPoint x: 536, startPoint y: 411, endPoint x: 374, endPoint y: 417, distance: 162.2
click at [374, 417] on p "Accordion Title 3" at bounding box center [486, 417] width 636 height 15
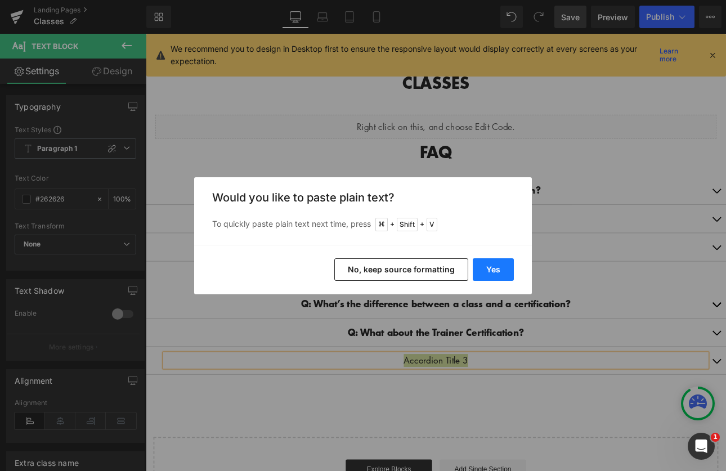
click at [496, 267] on button "Yes" at bounding box center [493, 269] width 41 height 23
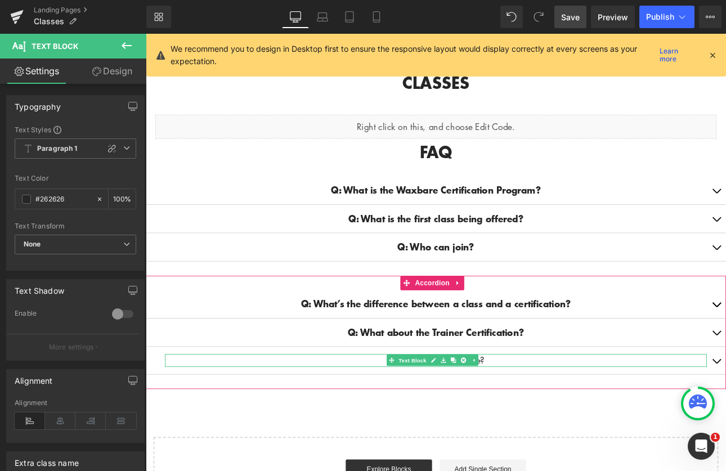
click at [548, 414] on p "Q: Will I get a certificate?" at bounding box center [486, 417] width 636 height 15
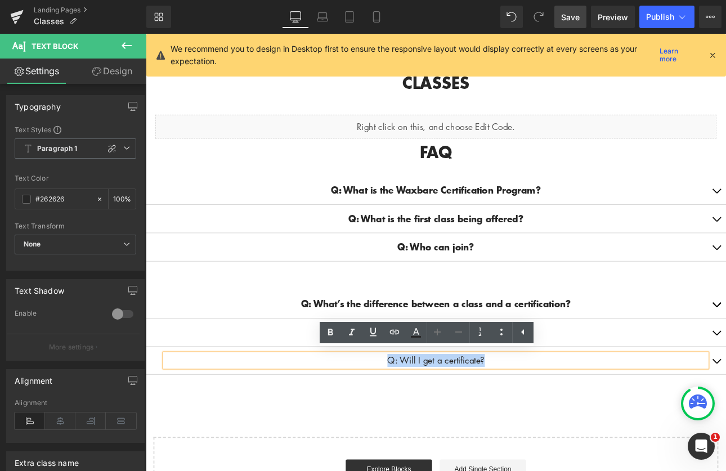
drag, startPoint x: 545, startPoint y: 414, endPoint x: 397, endPoint y: 417, distance: 148.1
click at [397, 417] on p "Q: Will I get a certificate?" at bounding box center [486, 417] width 636 height 15
click at [335, 329] on icon at bounding box center [331, 333] width 14 height 14
click at [621, 433] on div "Q: What’s the difference between a class and a certification? Text Block Q: Wha…" at bounding box center [486, 384] width 681 height 133
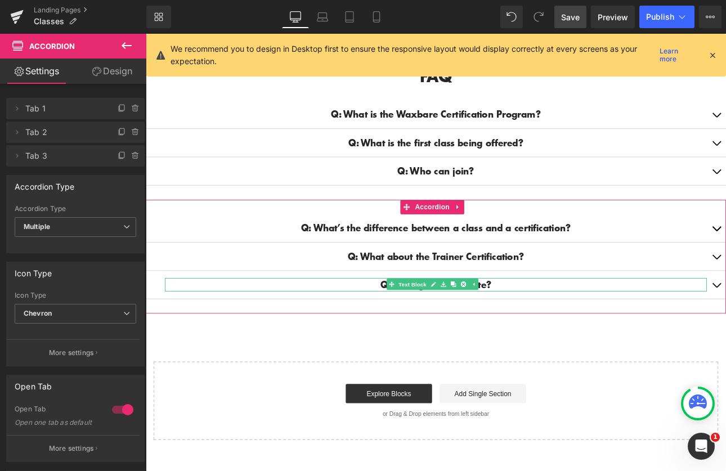
scroll to position [194, 0]
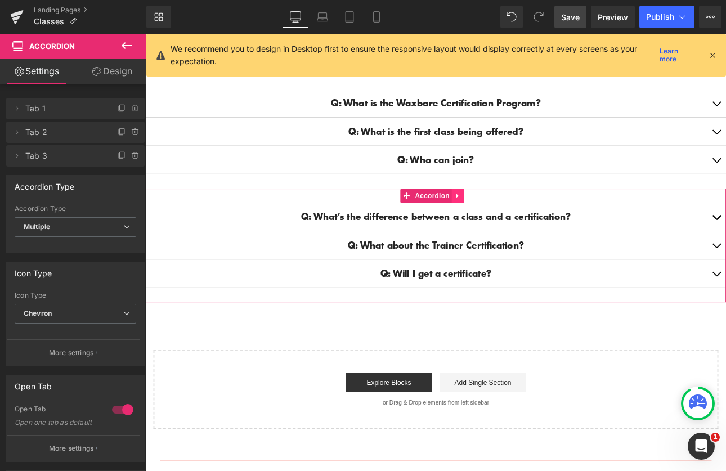
click at [515, 220] on icon at bounding box center [512, 224] width 8 height 8
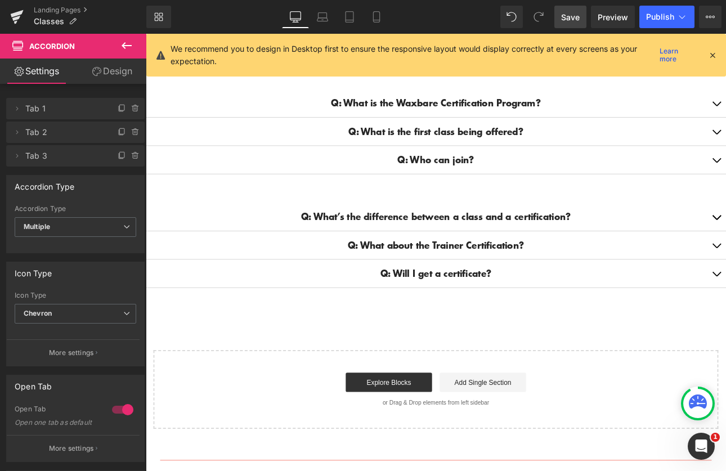
click at [517, 360] on div "CLASSES Heading Row Liquid Row Row FAQ Heading Q: What is the Waxbare Certifica…" at bounding box center [486, 228] width 681 height 540
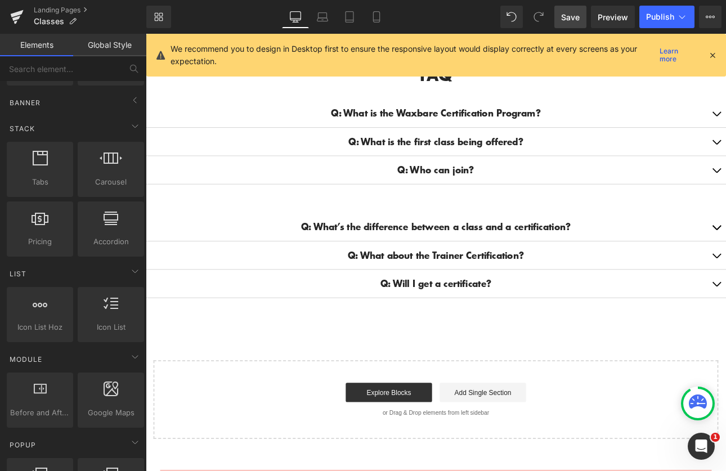
scroll to position [193, 0]
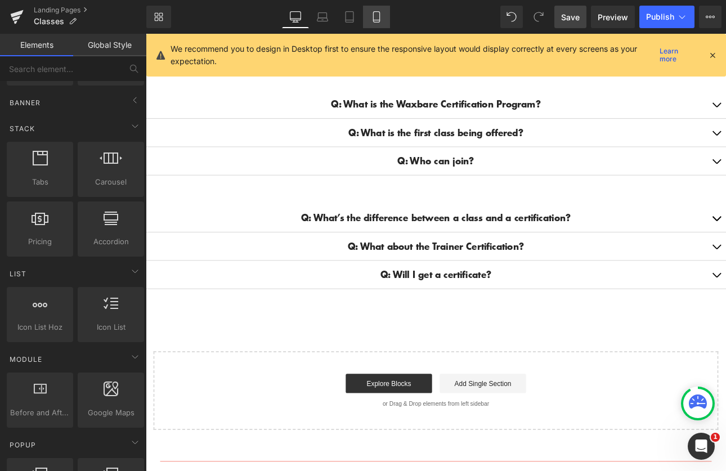
click at [378, 19] on icon at bounding box center [376, 16] width 11 height 11
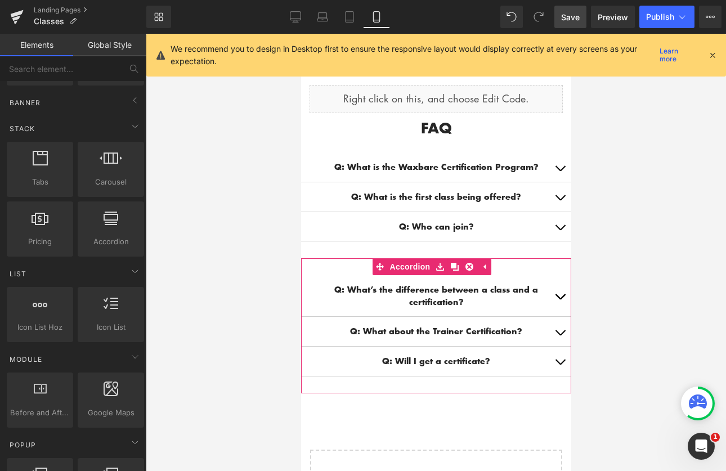
scroll to position [83, 0]
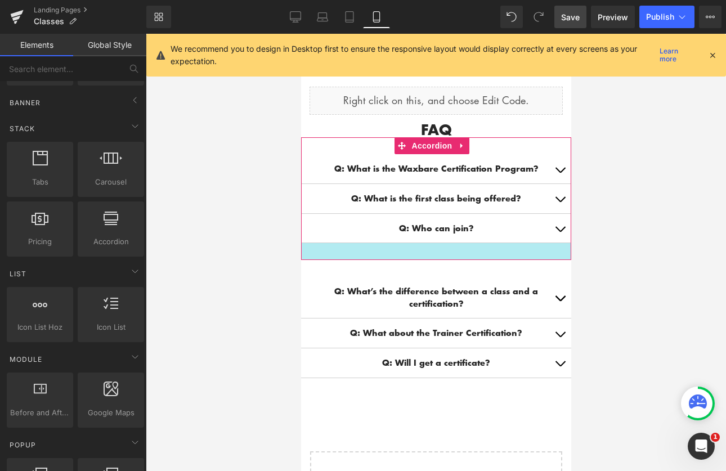
click at [477, 249] on div at bounding box center [436, 251] width 270 height 17
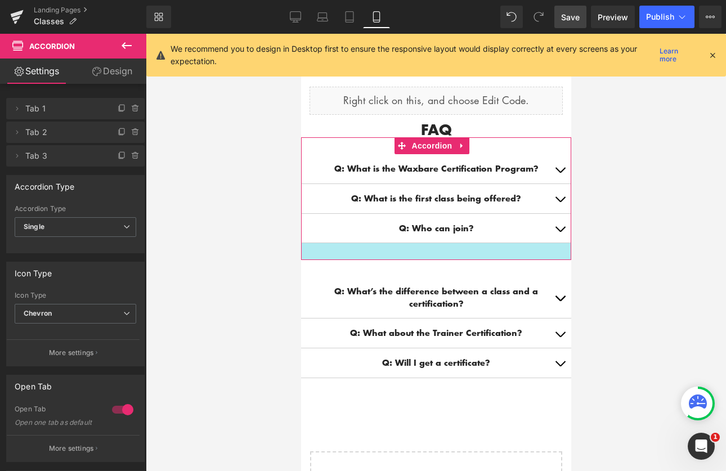
click at [468, 253] on div at bounding box center [436, 251] width 270 height 17
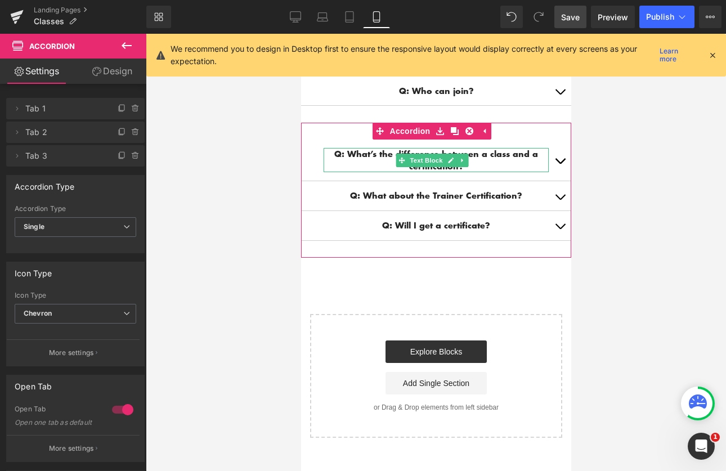
scroll to position [225, 0]
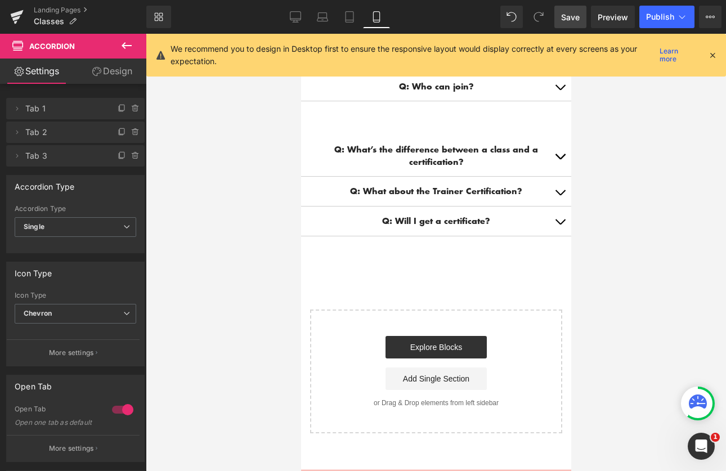
click at [126, 40] on icon at bounding box center [127, 46] width 14 height 14
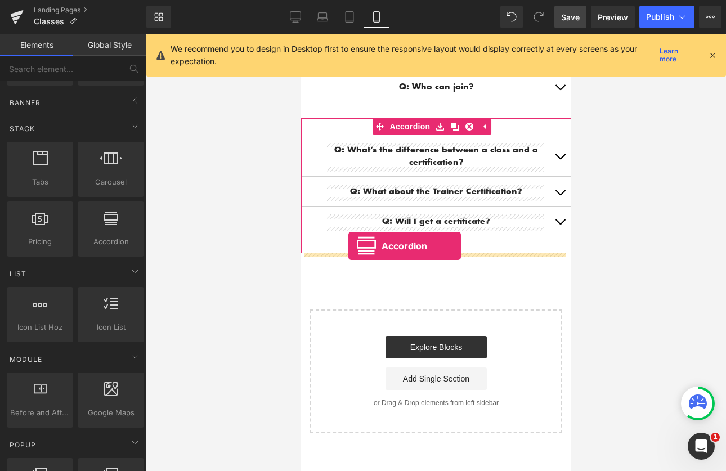
drag, startPoint x: 409, startPoint y: 266, endPoint x: 348, endPoint y: 245, distance: 64.8
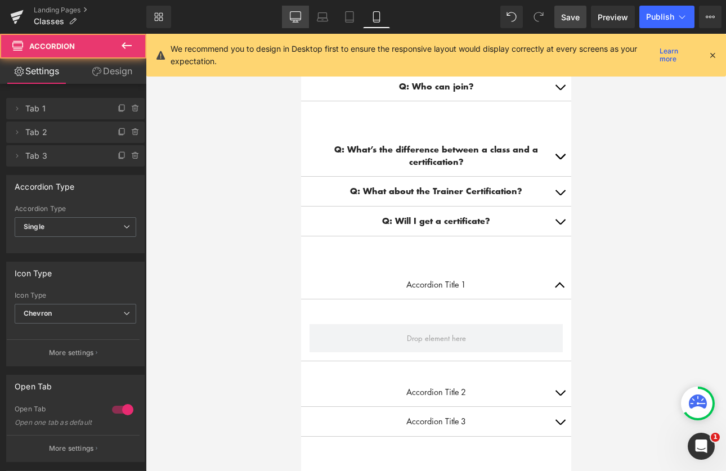
click at [292, 13] on icon at bounding box center [295, 16] width 11 height 11
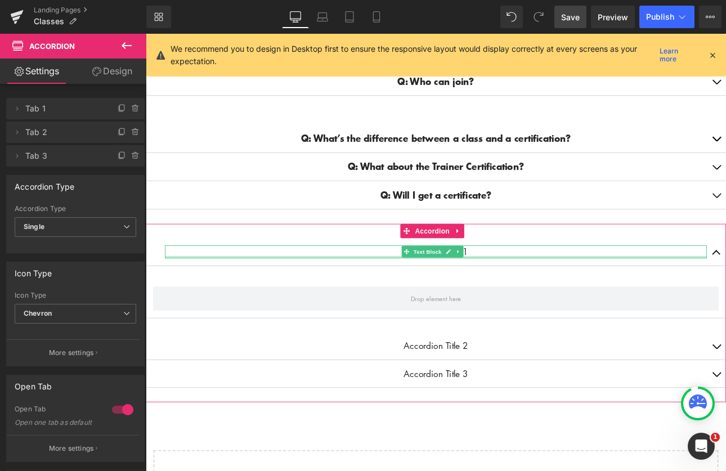
scroll to position [287, 0]
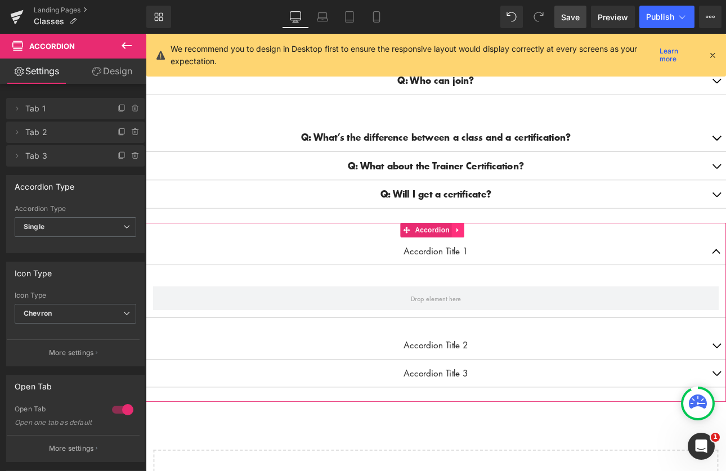
click at [511, 263] on icon at bounding box center [512, 264] width 2 height 5
click at [521, 263] on icon at bounding box center [520, 265] width 8 height 8
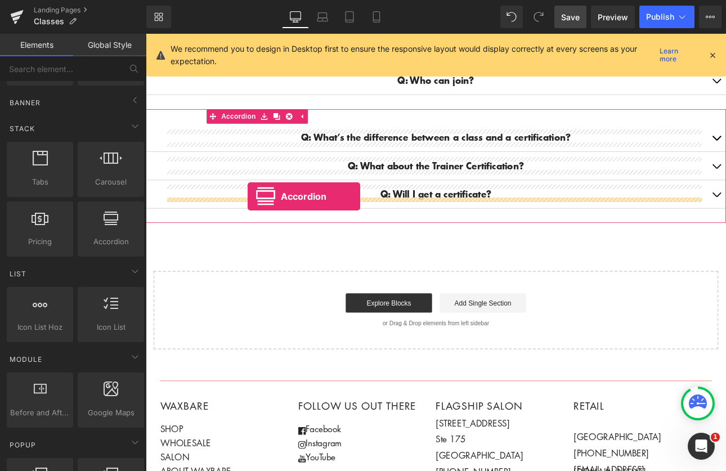
drag, startPoint x: 248, startPoint y: 265, endPoint x: 265, endPoint y: 225, distance: 43.4
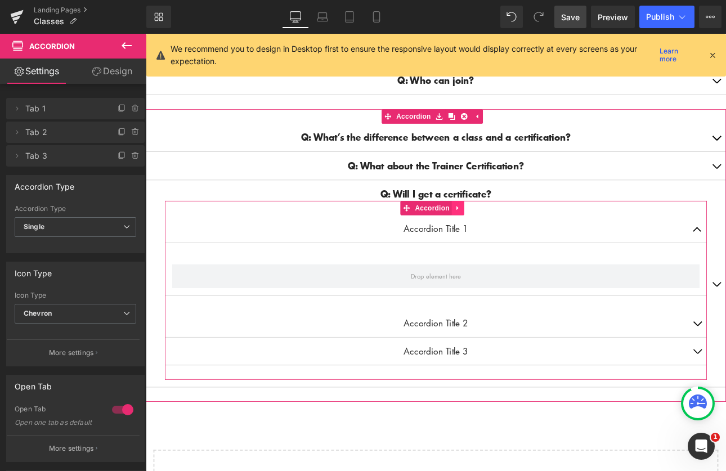
click at [515, 235] on icon at bounding box center [512, 238] width 8 height 8
click at [521, 235] on icon at bounding box center [520, 239] width 8 height 8
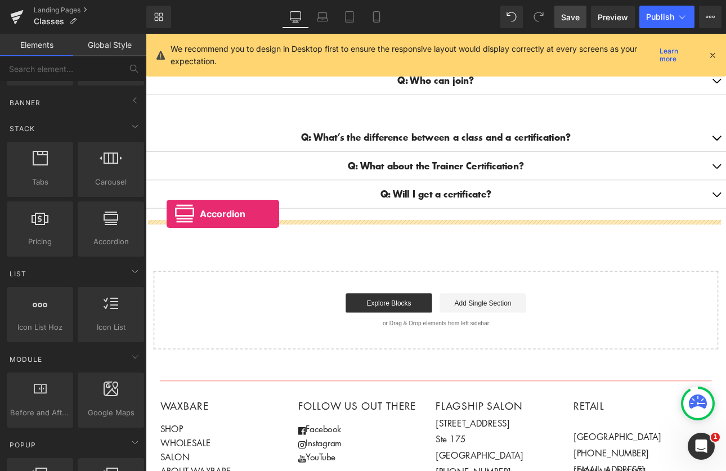
drag, startPoint x: 260, startPoint y: 263, endPoint x: 171, endPoint y: 245, distance: 90.7
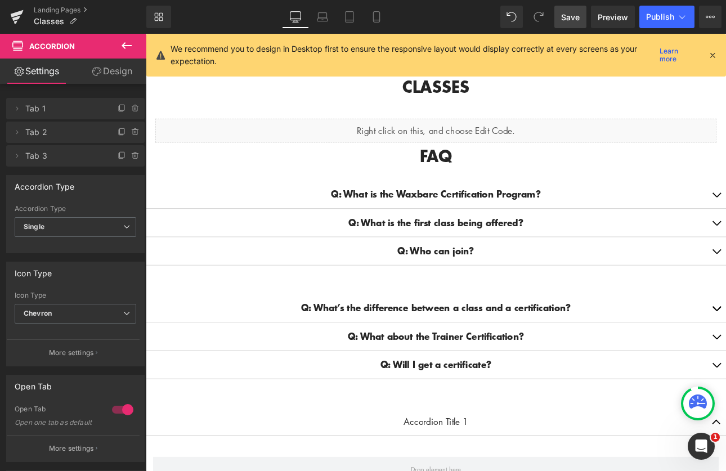
scroll to position [85, 0]
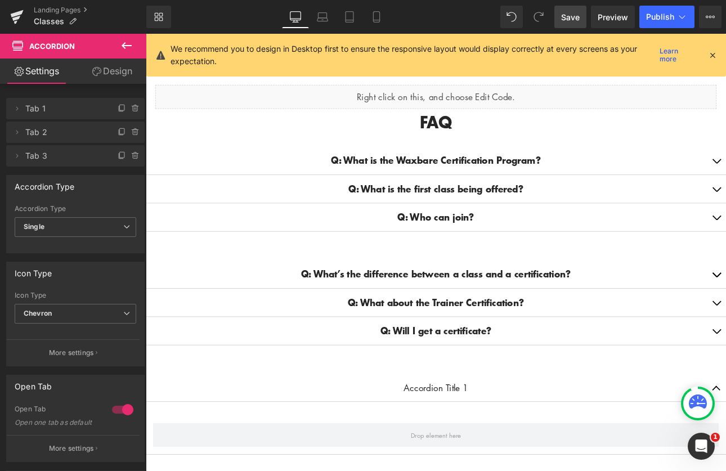
scroll to position [127, 0]
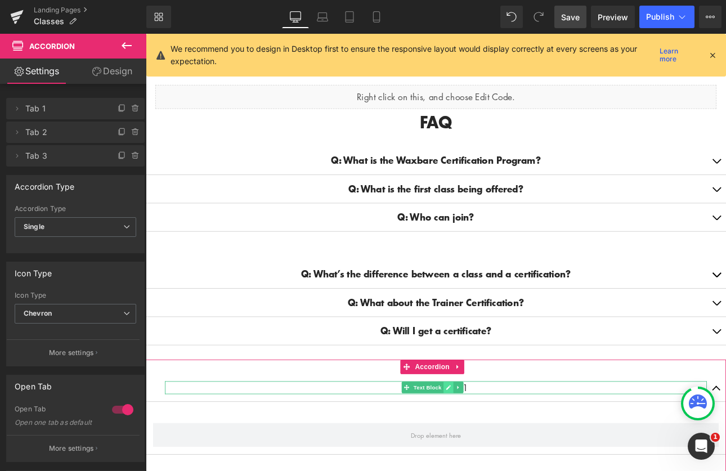
click at [500, 446] on icon at bounding box center [501, 449] width 6 height 7
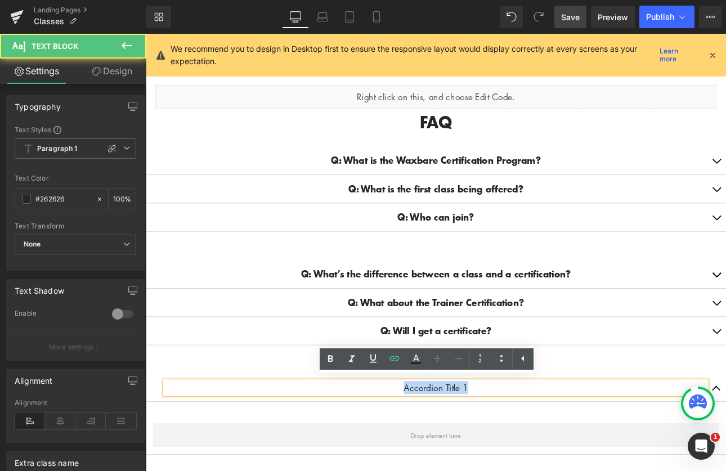
drag, startPoint x: 537, startPoint y: 445, endPoint x: 399, endPoint y: 450, distance: 138.6
click at [399, 450] on p "Accordion Title 1" at bounding box center [486, 449] width 636 height 15
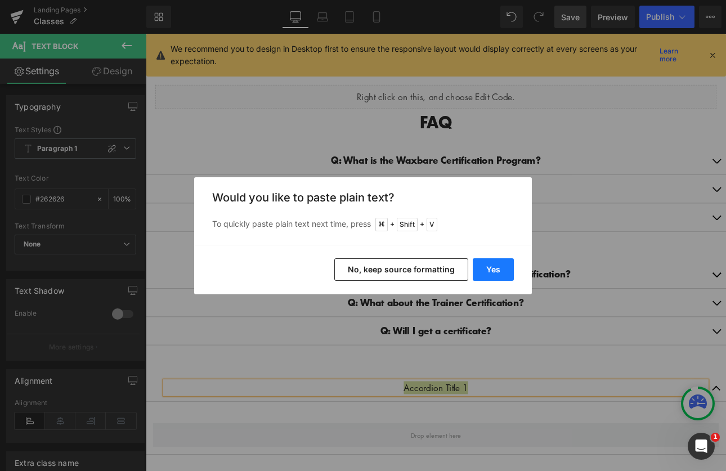
drag, startPoint x: 486, startPoint y: 269, endPoint x: 400, endPoint y: 276, distance: 87.0
click at [486, 269] on button "Yes" at bounding box center [493, 269] width 41 height 23
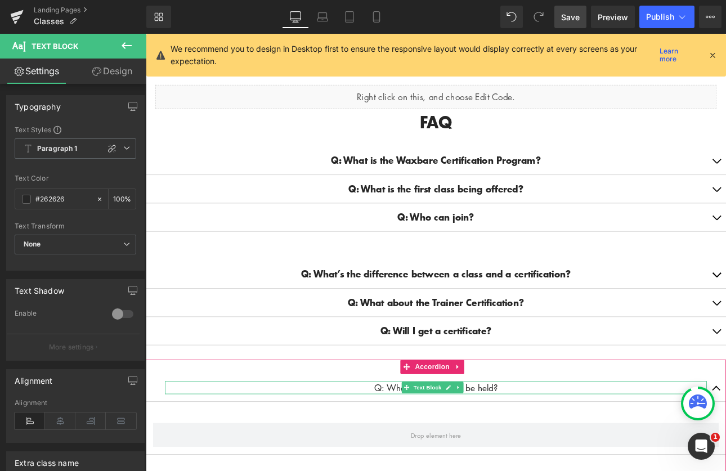
click at [570, 443] on p "Q: Where will the class be held?" at bounding box center [486, 449] width 636 height 15
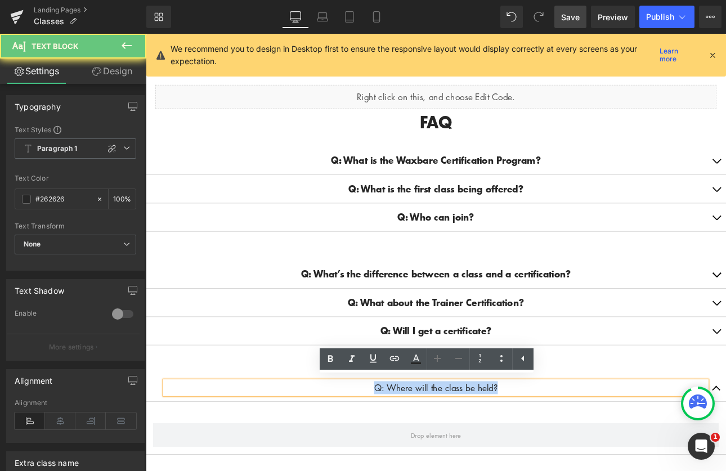
drag, startPoint x: 570, startPoint y: 442, endPoint x: 394, endPoint y: 446, distance: 175.7
click at [394, 446] on p "Q: Where will the class be held?" at bounding box center [486, 449] width 636 height 15
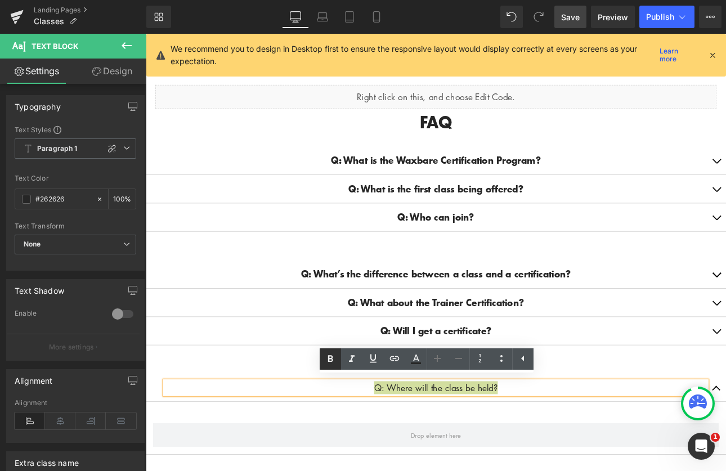
click at [332, 358] on icon at bounding box center [330, 358] width 5 height 7
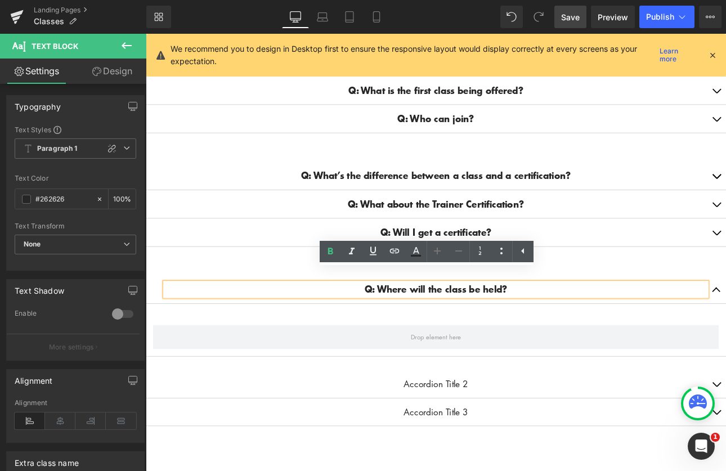
scroll to position [274, 0]
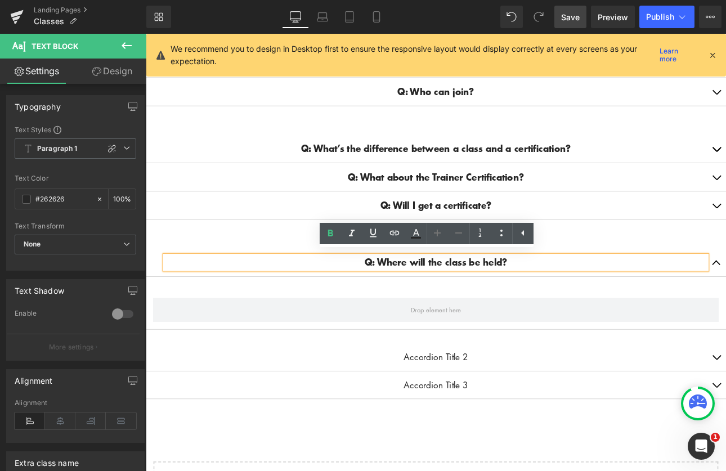
click at [598, 378] on div "Q: Where will the class be held? Text Block Accordion Title 2 Text Block Accord…" at bounding box center [486, 374] width 681 height 177
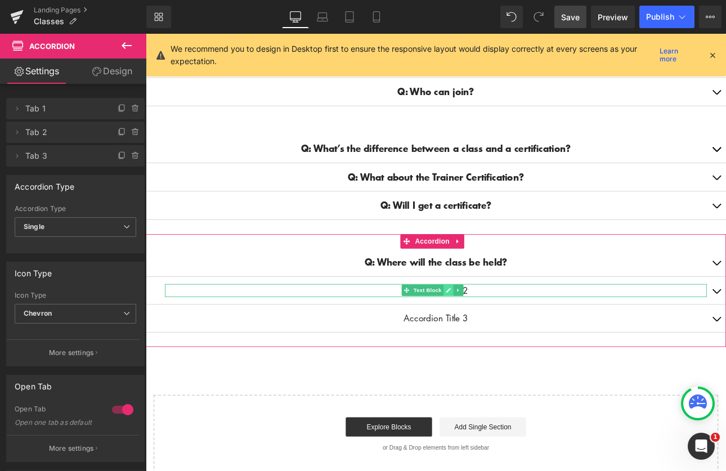
click at [502, 333] on icon at bounding box center [501, 336] width 6 height 6
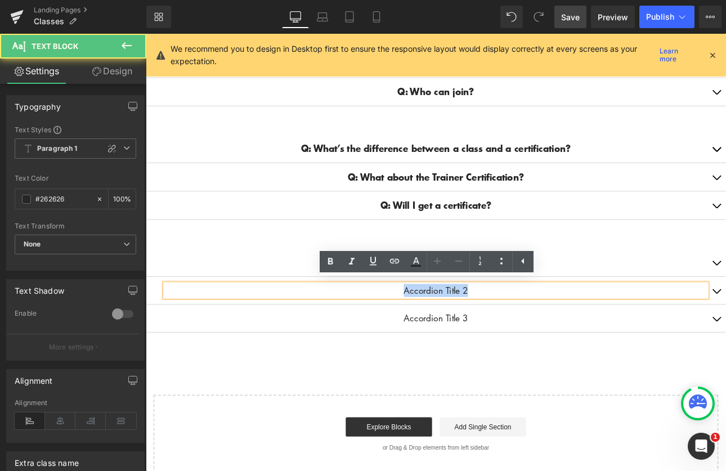
drag, startPoint x: 531, startPoint y: 332, endPoint x: 387, endPoint y: 330, distance: 144.1
click at [387, 330] on p "Accordion Title 2" at bounding box center [486, 335] width 636 height 15
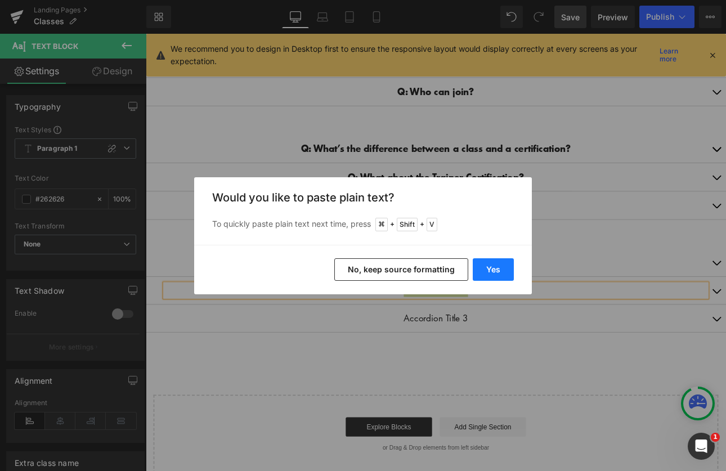
click at [496, 271] on button "Yes" at bounding box center [493, 269] width 41 height 23
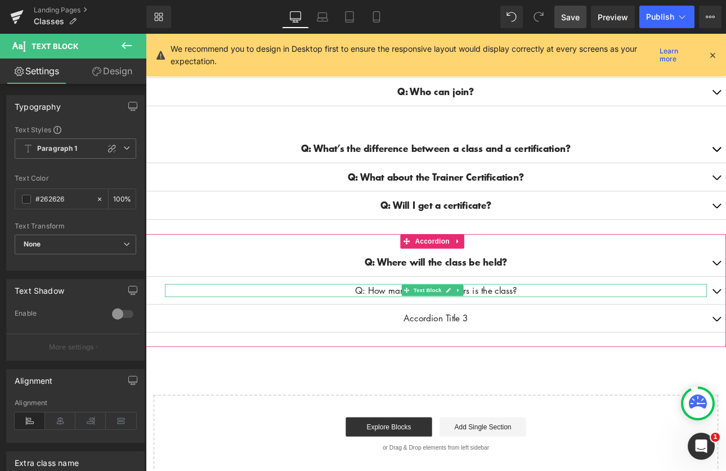
click at [588, 330] on p "Q: How many days and hours is the class?" at bounding box center [486, 335] width 636 height 15
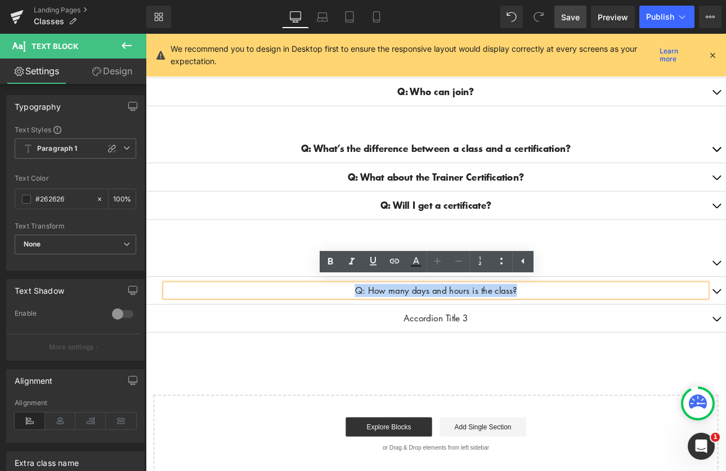
drag, startPoint x: 587, startPoint y: 329, endPoint x: 516, endPoint y: 302, distance: 76.1
click at [377, 328] on p "Q: How many days and hours is the class?" at bounding box center [486, 335] width 636 height 15
click at [328, 263] on icon at bounding box center [331, 262] width 14 height 14
click at [558, 371] on div "Accordion Title 3 Text Block" at bounding box center [486, 368] width 681 height 33
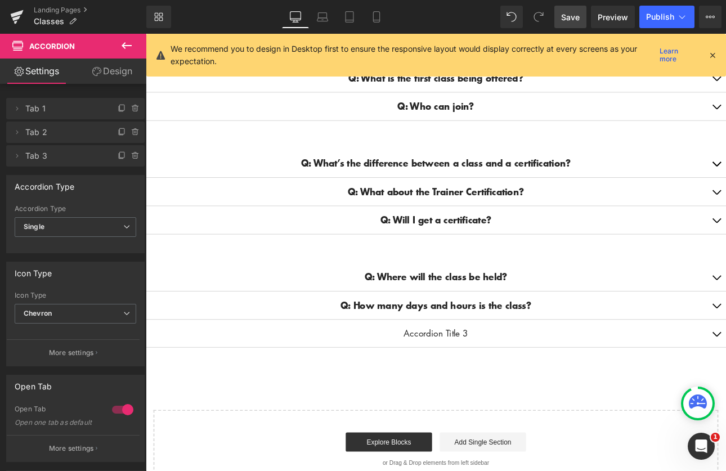
scroll to position [310, 0]
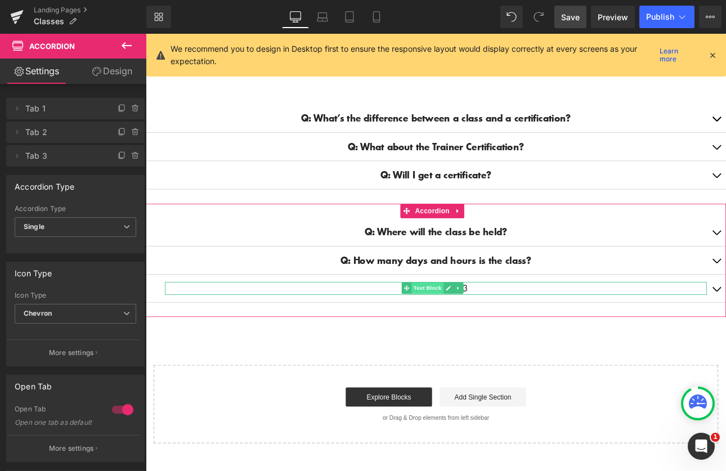
click at [464, 330] on span "Text Block" at bounding box center [476, 333] width 37 height 14
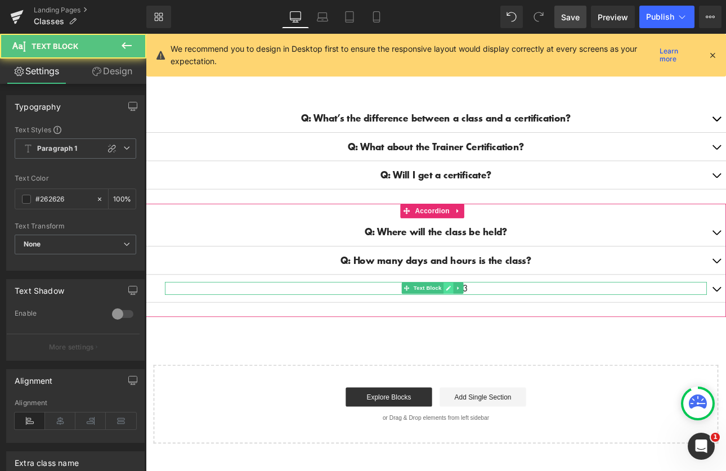
click at [502, 330] on icon at bounding box center [501, 333] width 6 height 6
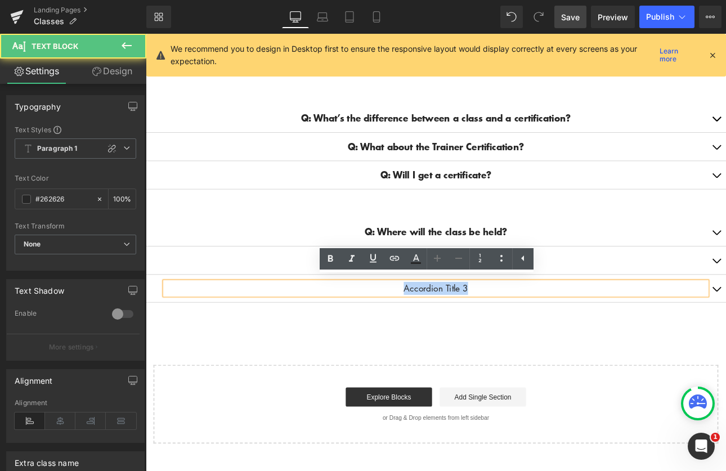
drag, startPoint x: 532, startPoint y: 328, endPoint x: 404, endPoint y: 326, distance: 128.4
click at [404, 326] on p "Accordion Title 3" at bounding box center [486, 332] width 636 height 15
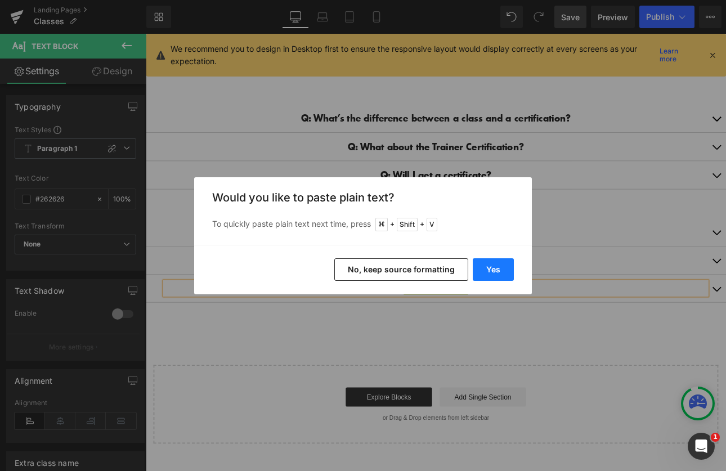
click at [494, 269] on button "Yes" at bounding box center [493, 269] width 41 height 23
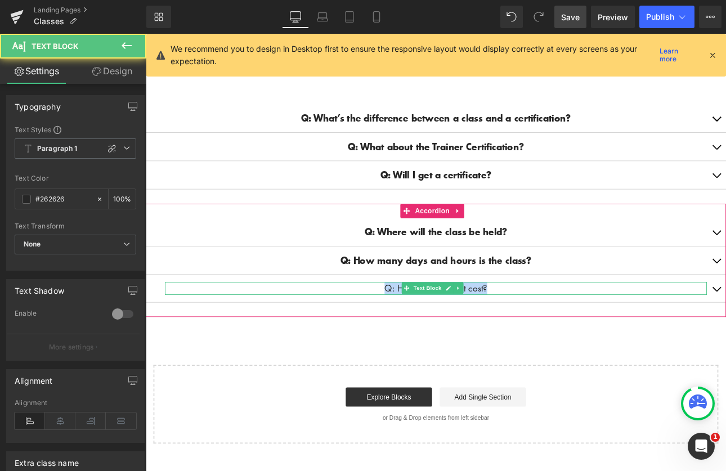
drag, startPoint x: 549, startPoint y: 326, endPoint x: 413, endPoint y: 321, distance: 136.3
click at [405, 326] on p "Q: How much does it cost?" at bounding box center [486, 332] width 636 height 15
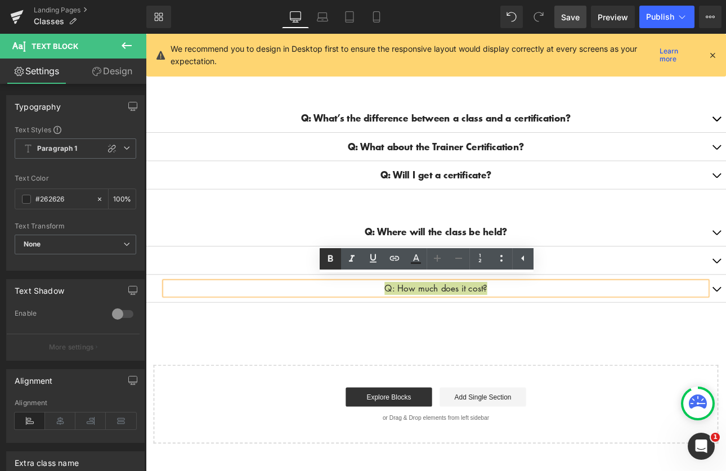
click at [335, 258] on icon at bounding box center [331, 259] width 14 height 14
click at [454, 424] on div "Start building your page Explore Blocks Add Single Section or Drag & Drop eleme…" at bounding box center [486, 469] width 661 height 90
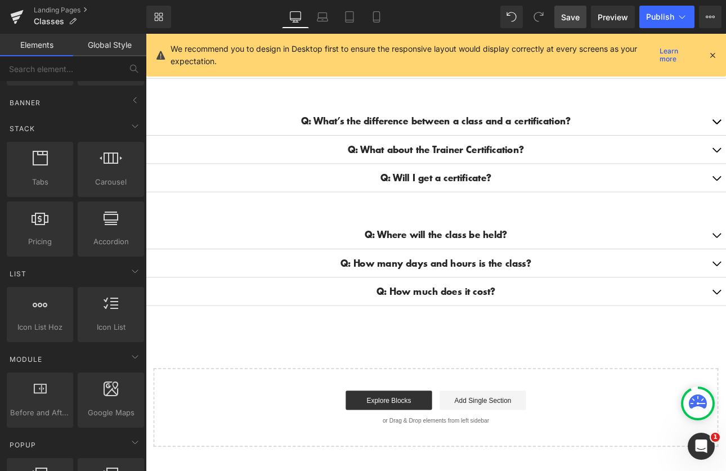
scroll to position [308, 0]
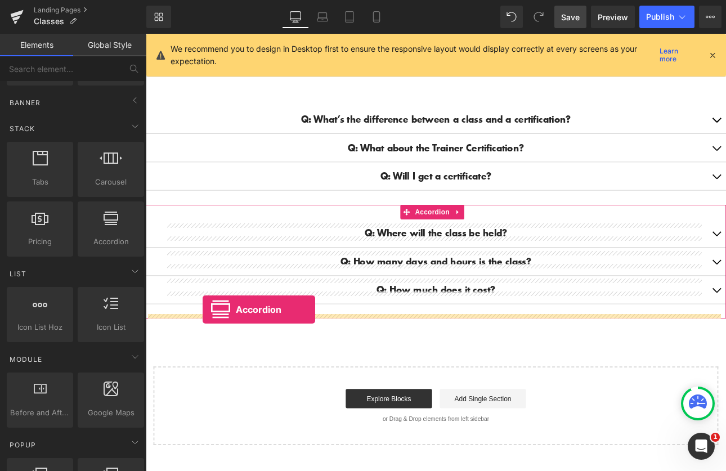
drag, startPoint x: 253, startPoint y: 266, endPoint x: 208, endPoint y: 355, distance: 99.4
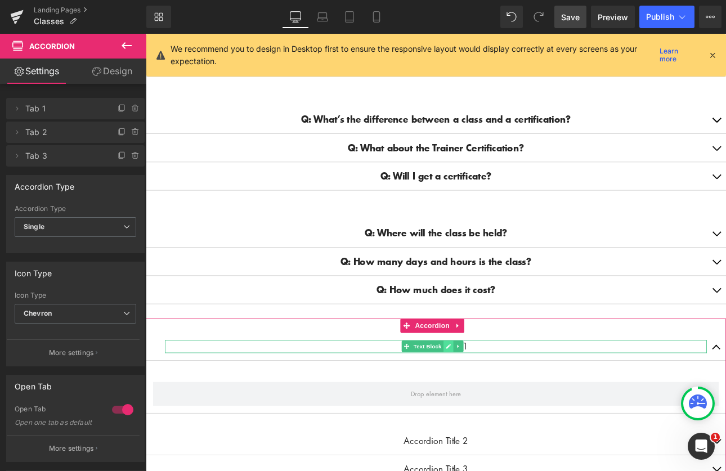
click at [500, 397] on icon at bounding box center [501, 400] width 6 height 7
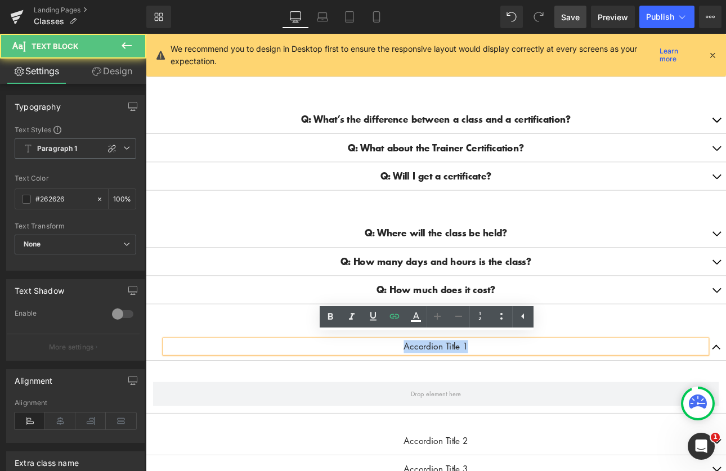
drag, startPoint x: 536, startPoint y: 396, endPoint x: 416, endPoint y: 396, distance: 120.5
click at [416, 396] on p "Accordion Title 1" at bounding box center [486, 400] width 636 height 15
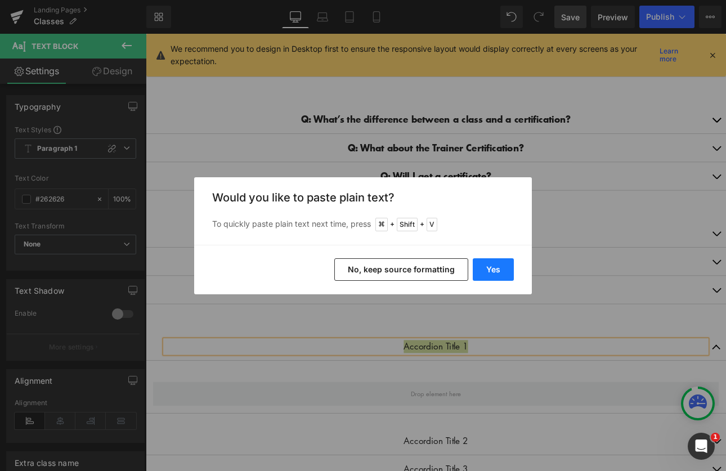
click at [481, 269] on button "Yes" at bounding box center [493, 269] width 41 height 23
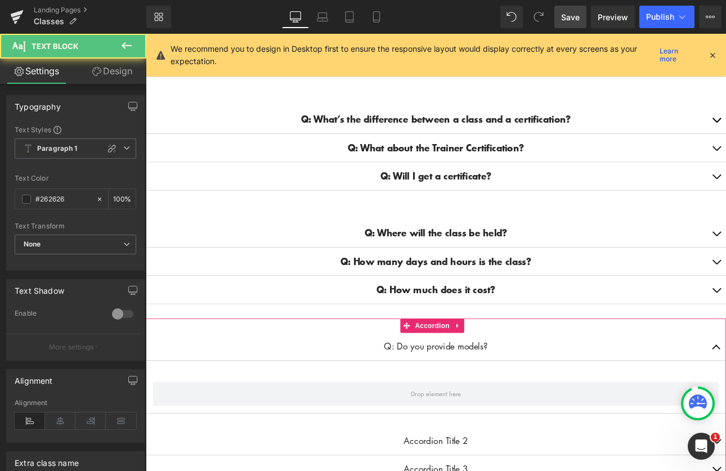
click at [555, 394] on p "Q: Do you provide models?" at bounding box center [486, 400] width 636 height 15
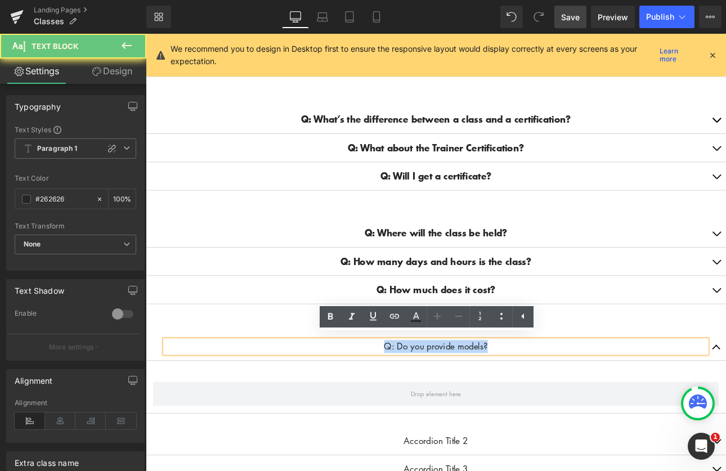
drag, startPoint x: 555, startPoint y: 394, endPoint x: 391, endPoint y: 395, distance: 163.8
click at [391, 395] on p "Q: Do you provide models?" at bounding box center [486, 400] width 636 height 15
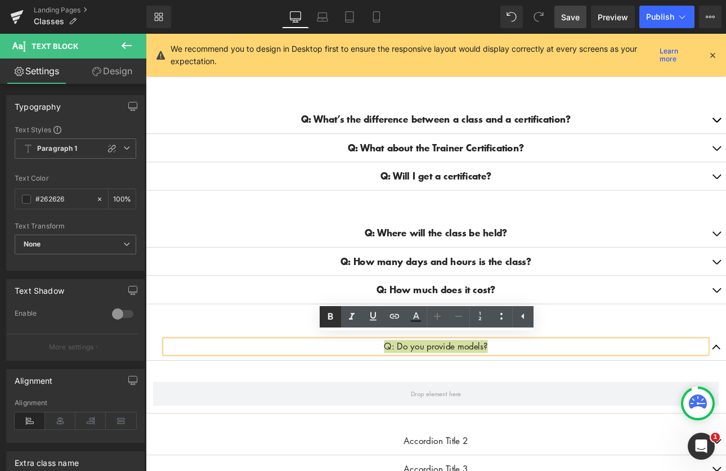
click at [337, 317] on icon at bounding box center [331, 317] width 14 height 14
click at [601, 435] on article at bounding box center [486, 458] width 681 height 46
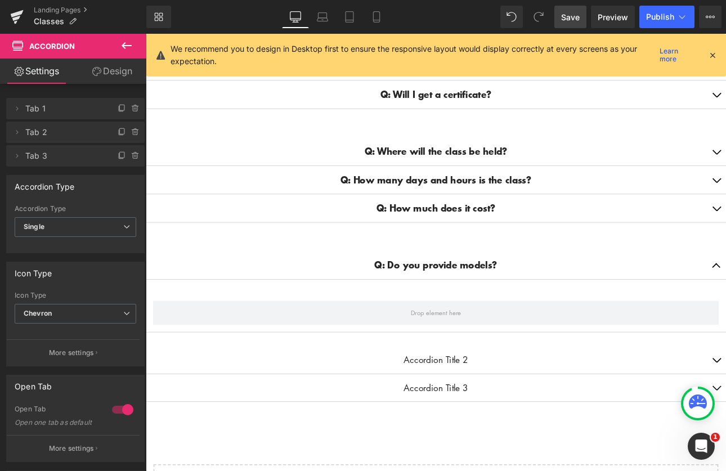
scroll to position [414, 0]
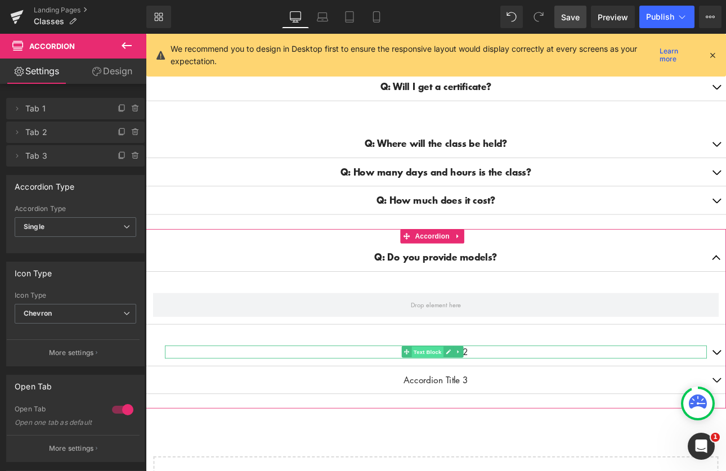
click at [486, 401] on span "Text Block" at bounding box center [476, 408] width 37 height 14
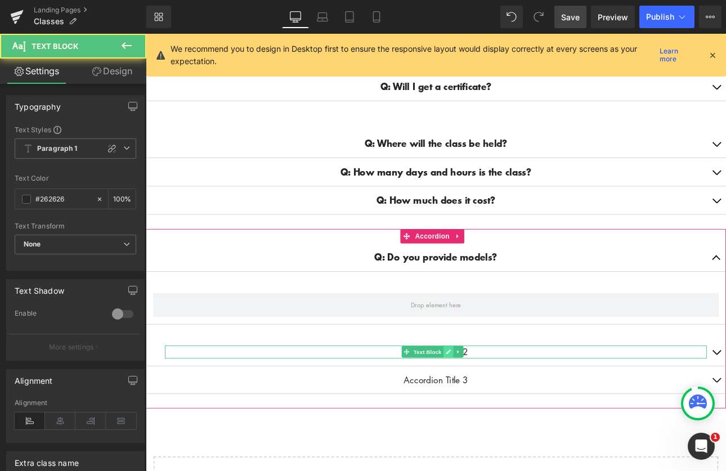
click at [498, 404] on icon at bounding box center [501, 407] width 6 height 7
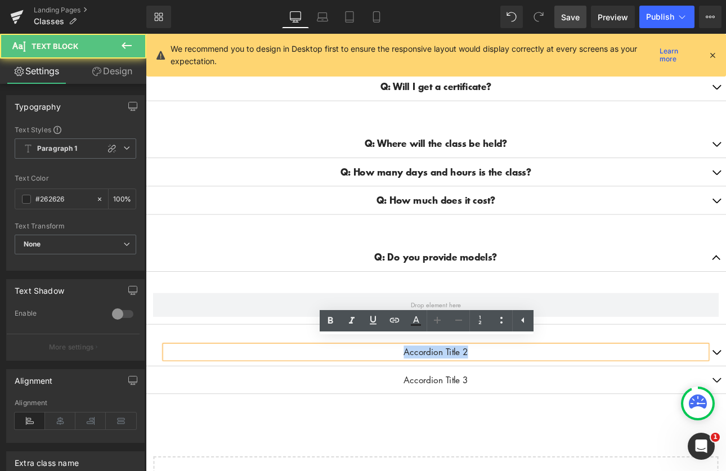
drag, startPoint x: 556, startPoint y: 396, endPoint x: 400, endPoint y: 396, distance: 155.9
click at [396, 400] on p "Accordion Title 2" at bounding box center [486, 407] width 636 height 15
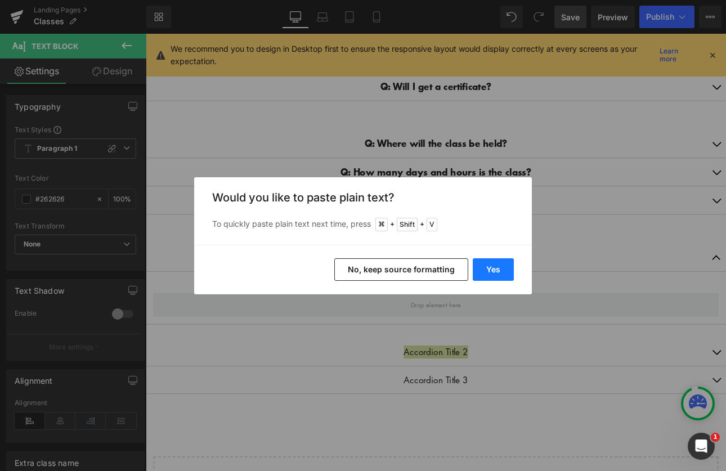
click at [493, 275] on button "Yes" at bounding box center [493, 269] width 41 height 23
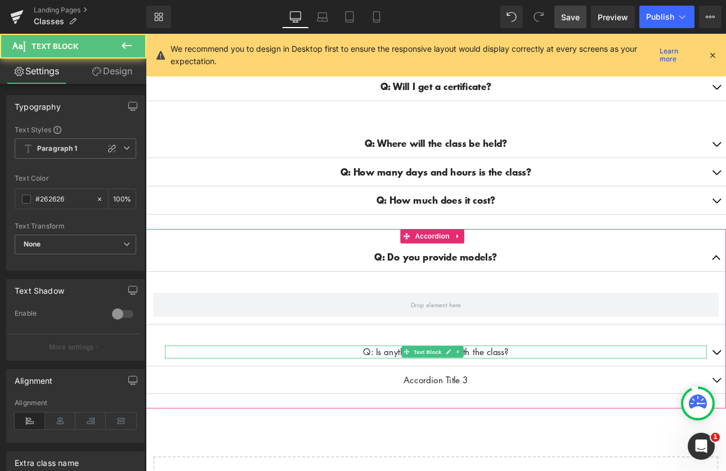
click at [571, 402] on p "Q: Is anything included with the class?" at bounding box center [486, 407] width 636 height 15
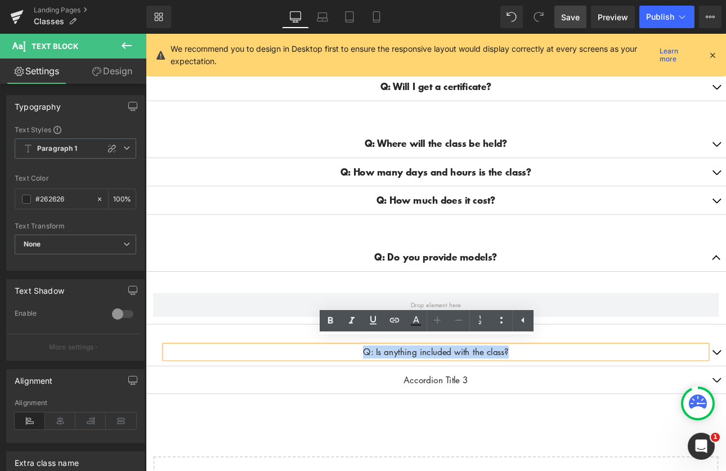
drag, startPoint x: 572, startPoint y: 398, endPoint x: 365, endPoint y: 402, distance: 206.6
click at [365, 402] on p "Q: Is anything included with the class?" at bounding box center [486, 407] width 636 height 15
click at [329, 319] on icon at bounding box center [331, 321] width 14 height 14
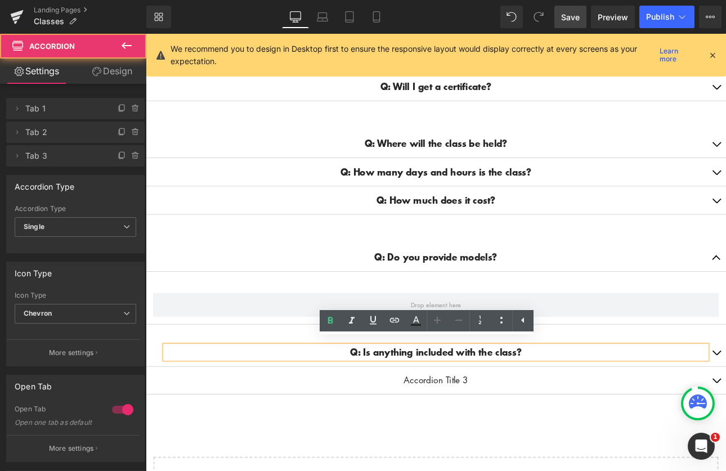
click at [280, 465] on div "Q: Do you provide models? Text Block Q: Is anything included with the class? Te…" at bounding box center [486, 368] width 681 height 211
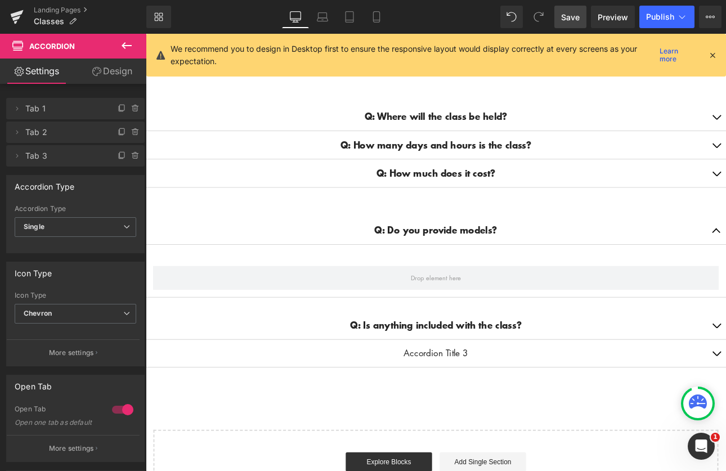
scroll to position [448, 0]
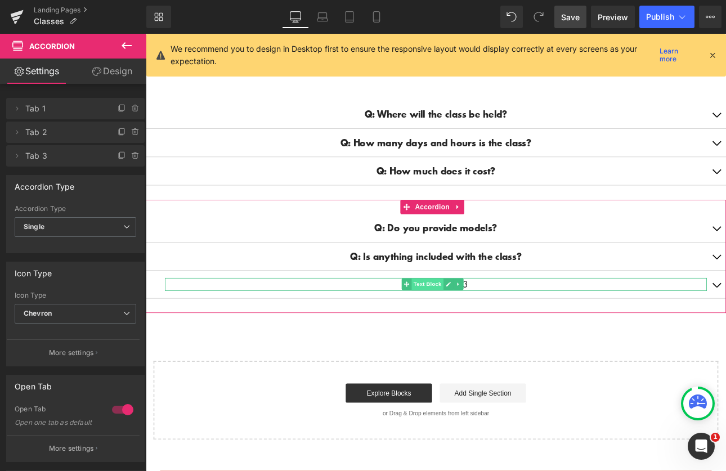
click at [482, 321] on span "Text Block" at bounding box center [476, 328] width 37 height 14
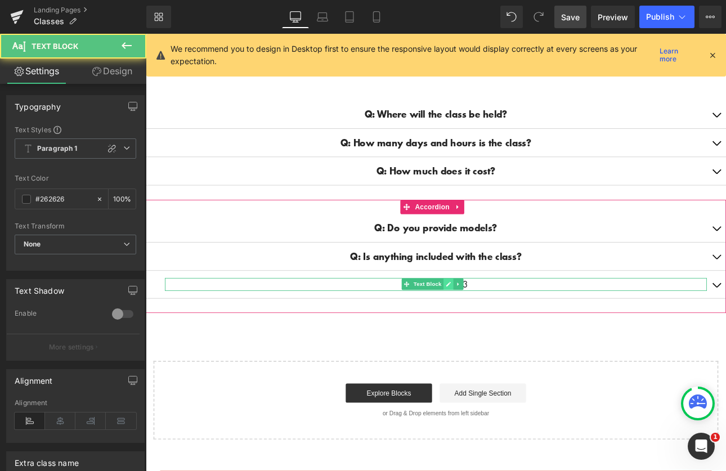
click at [500, 325] on icon at bounding box center [501, 328] width 6 height 6
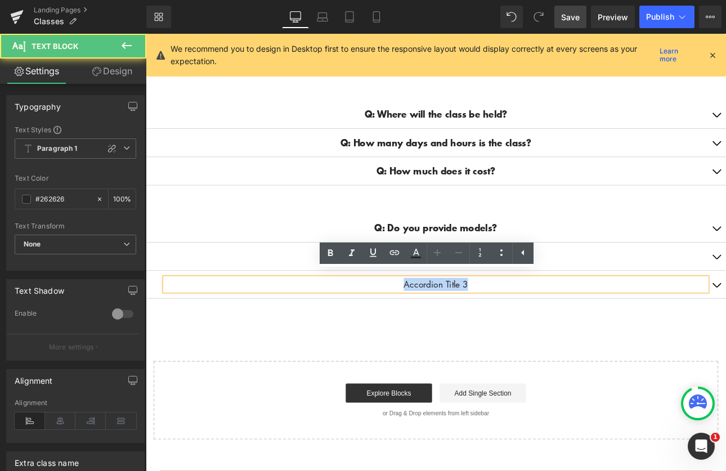
drag, startPoint x: 527, startPoint y: 320, endPoint x: 383, endPoint y: 318, distance: 144.1
click at [383, 320] on p "Accordion Title 3" at bounding box center [486, 327] width 636 height 15
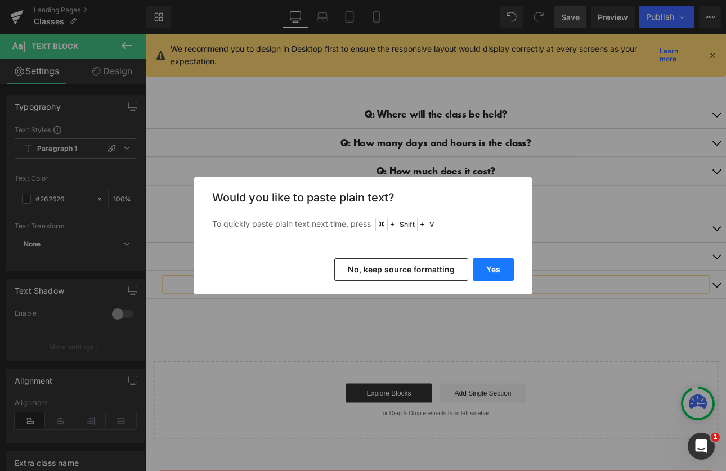
click at [495, 263] on button "Yes" at bounding box center [493, 269] width 41 height 23
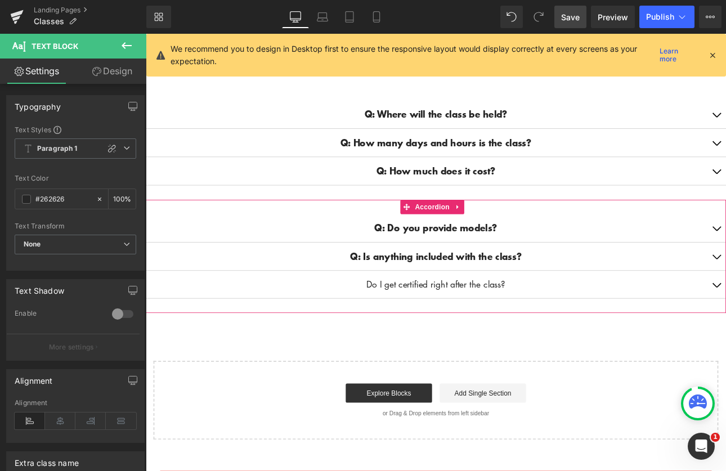
click at [574, 322] on p "Do I get certified right after the class?" at bounding box center [486, 327] width 636 height 15
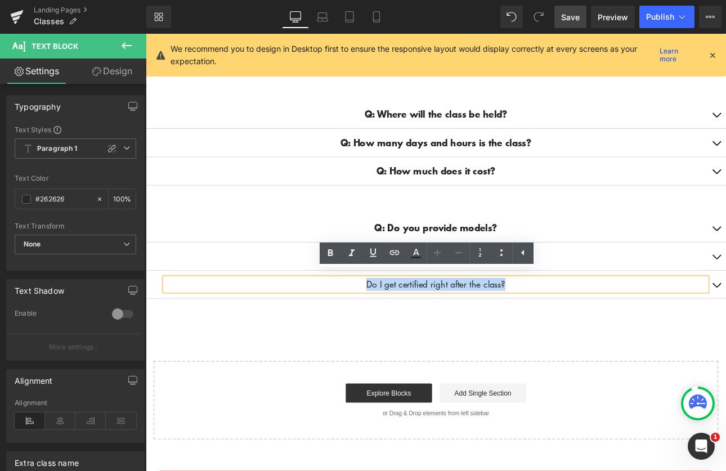
drag, startPoint x: 570, startPoint y: 321, endPoint x: 481, endPoint y: 297, distance: 91.8
click at [377, 320] on p "Do I get certified right after the class?" at bounding box center [486, 327] width 636 height 15
click at [333, 253] on icon at bounding box center [331, 254] width 14 height 14
click at [528, 364] on div "CLASSES Heading Row Liquid Row Row FAQ Heading Q: What is the Waxbare Certifica…" at bounding box center [486, 107] width 681 height 807
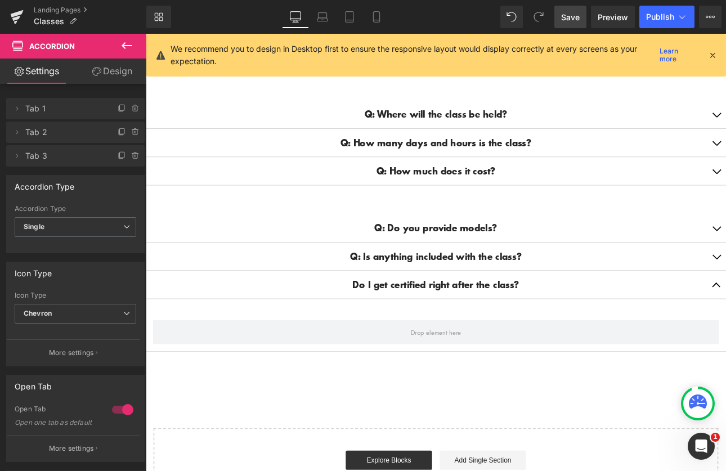
click at [124, 43] on icon at bounding box center [127, 45] width 10 height 7
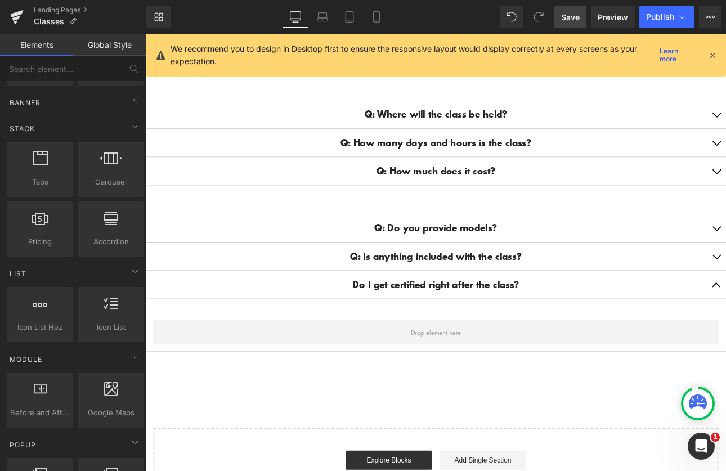
scroll to position [0, 0]
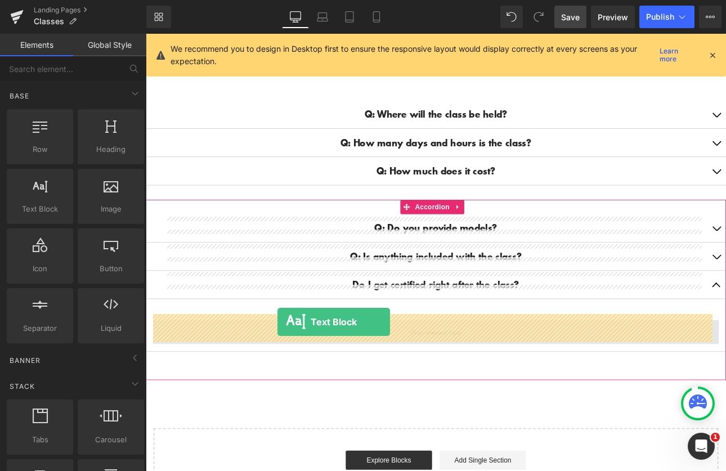
drag, startPoint x: 176, startPoint y: 229, endPoint x: 301, endPoint y: 372, distance: 189.5
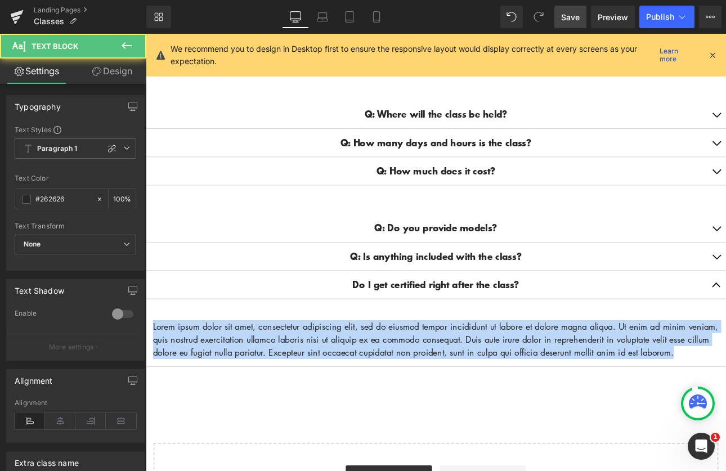
drag, startPoint x: 272, startPoint y: 412, endPoint x: 123, endPoint y: 373, distance: 153.6
click at [146, 373] on html "Account Cart ( 0 ) Subtotal $0.00 View cart Check out Checkout" at bounding box center [486, 276] width 681 height 1380
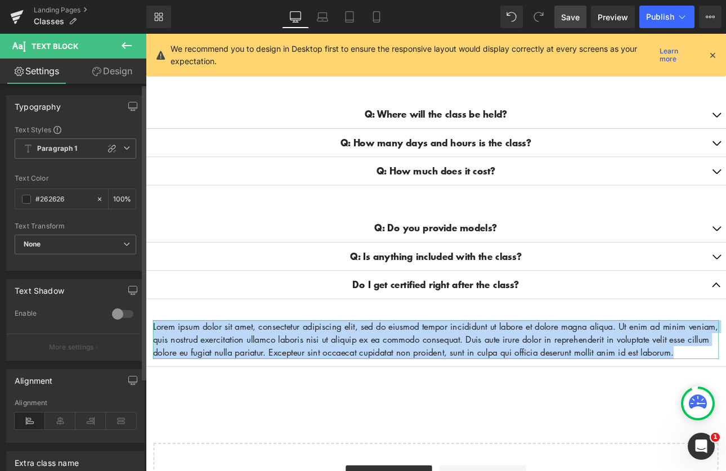
paste div
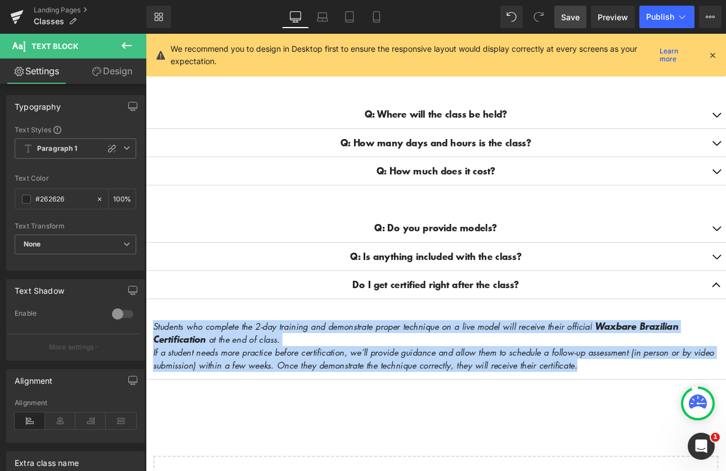
drag, startPoint x: 692, startPoint y: 414, endPoint x: 288, endPoint y: 352, distance: 409.4
click at [146, 375] on html "Account Cart ( 0 ) Subtotal $0.00 View cart Check out Checkout" at bounding box center [486, 283] width 681 height 1395
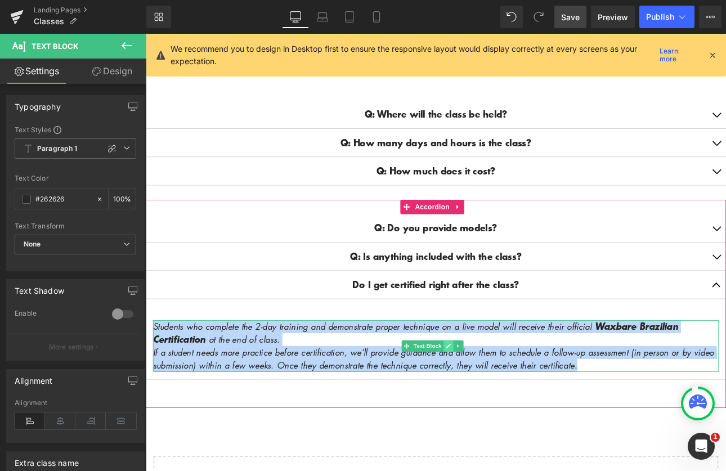
click at [500, 397] on icon at bounding box center [501, 400] width 6 height 6
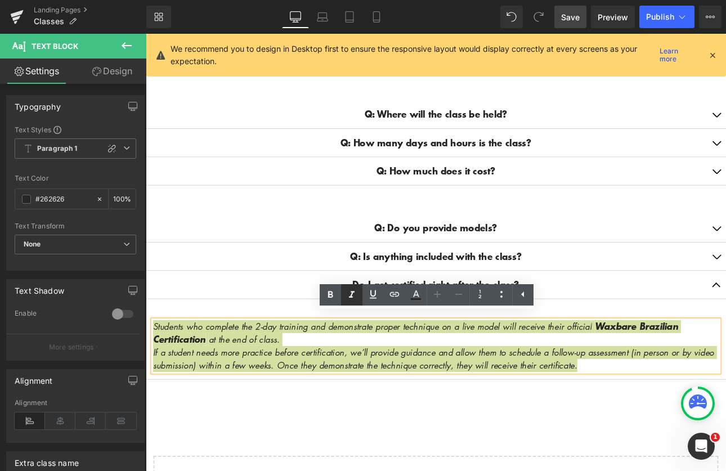
click at [354, 296] on icon at bounding box center [352, 295] width 14 height 14
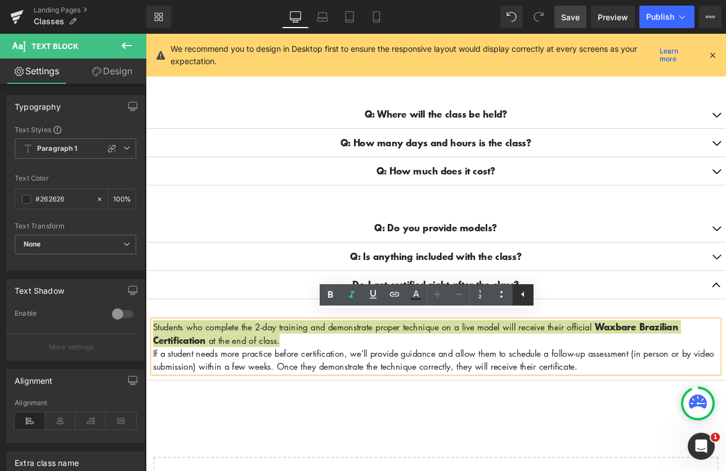
click at [525, 297] on icon at bounding box center [523, 295] width 14 height 14
click at [499, 296] on icon at bounding box center [502, 295] width 14 height 14
click at [120, 70] on link "Design" at bounding box center [111, 71] width 73 height 25
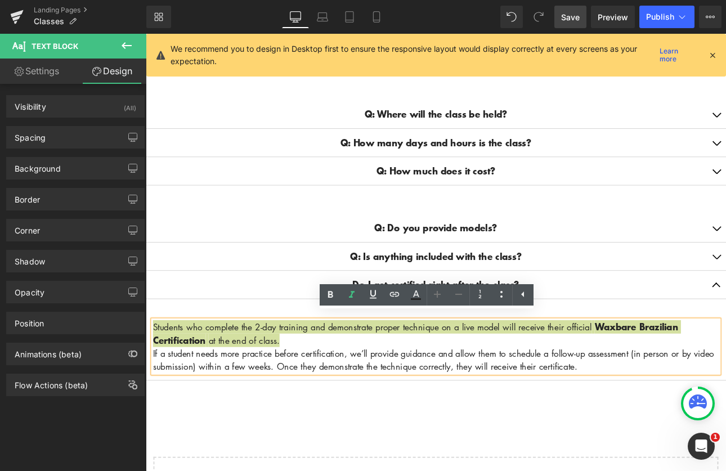
click at [43, 70] on link "Settings" at bounding box center [36, 71] width 73 height 25
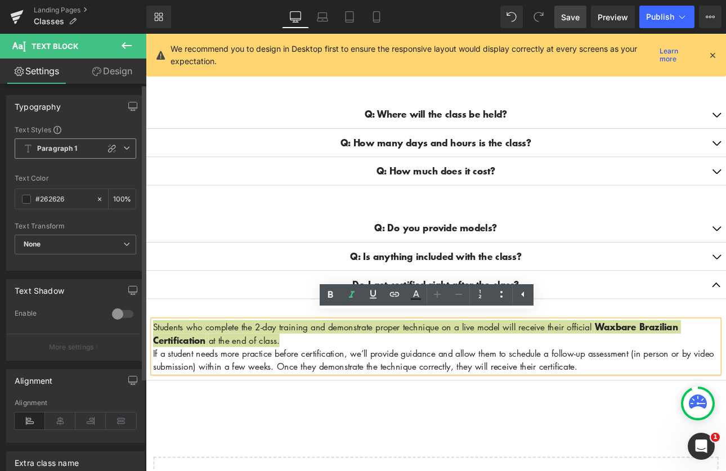
click at [84, 150] on span "Paragraph 1" at bounding box center [76, 148] width 122 height 20
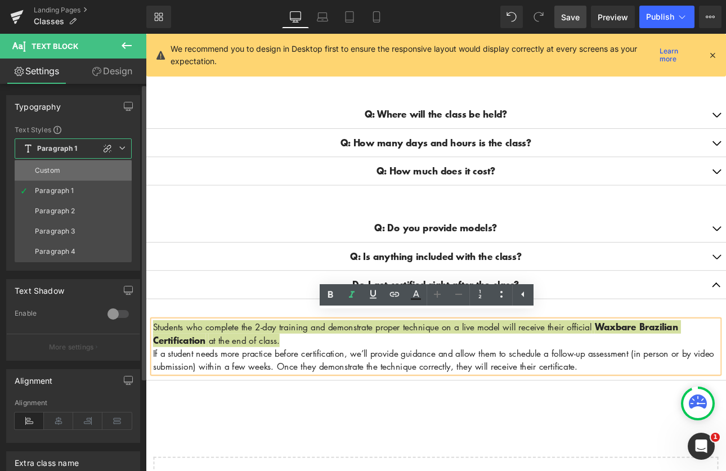
click at [73, 167] on li "Custom" at bounding box center [73, 170] width 117 height 20
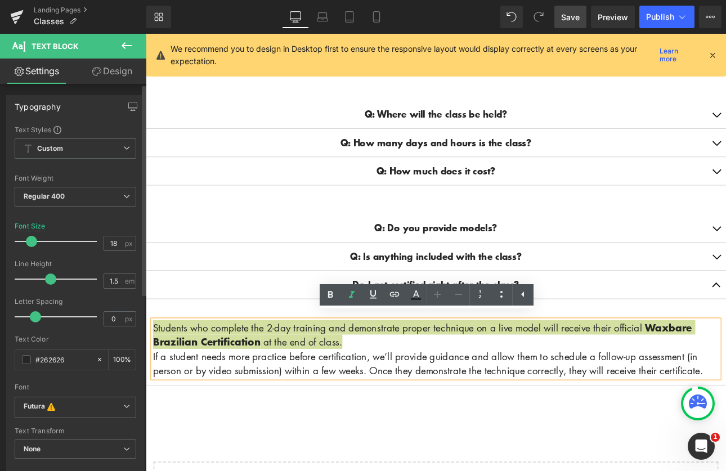
click at [30, 244] on span at bounding box center [31, 241] width 11 height 11
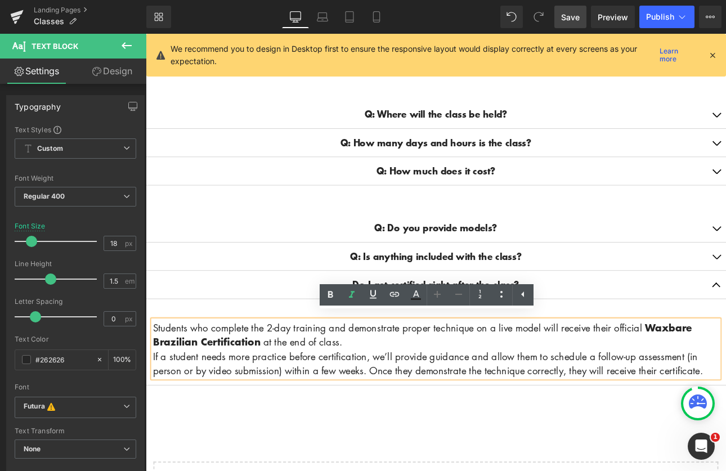
click at [482, 451] on div "Q: Do you provide models? Text Block Q: Is anything included with the class? Te…" at bounding box center [486, 354] width 681 height 251
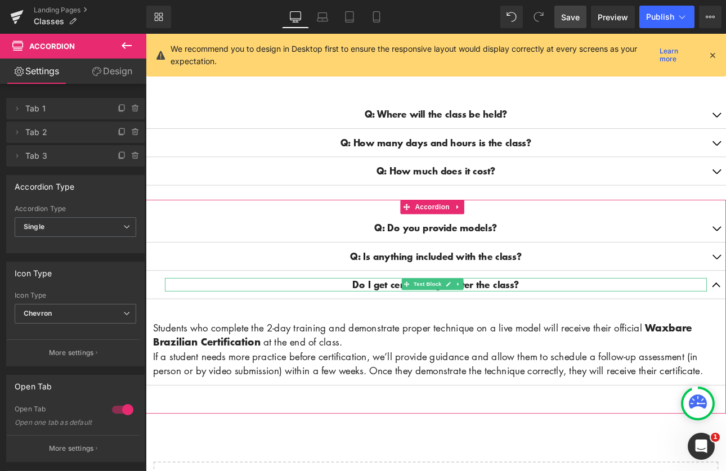
click at [381, 320] on p "Do I get certified right after the class?" at bounding box center [486, 328] width 636 height 16
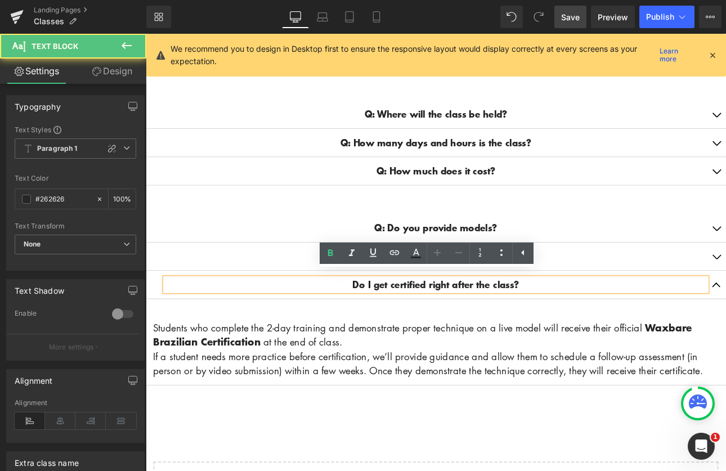
click at [388, 320] on strong "Do I get certified right after the class?" at bounding box center [486, 327] width 196 height 15
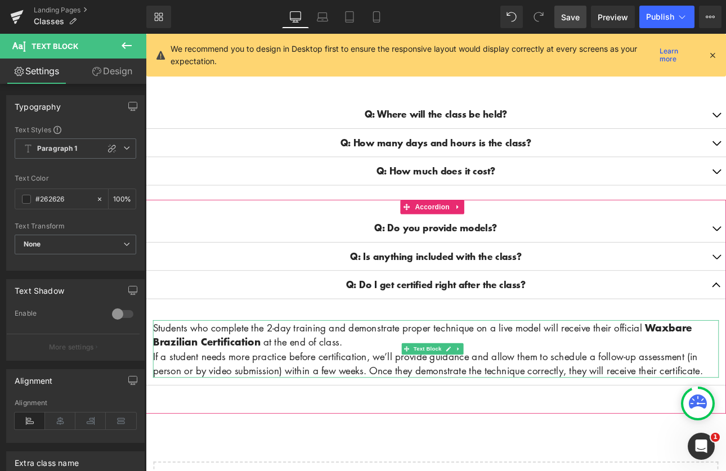
click at [156, 370] on div at bounding box center [155, 404] width 3 height 68
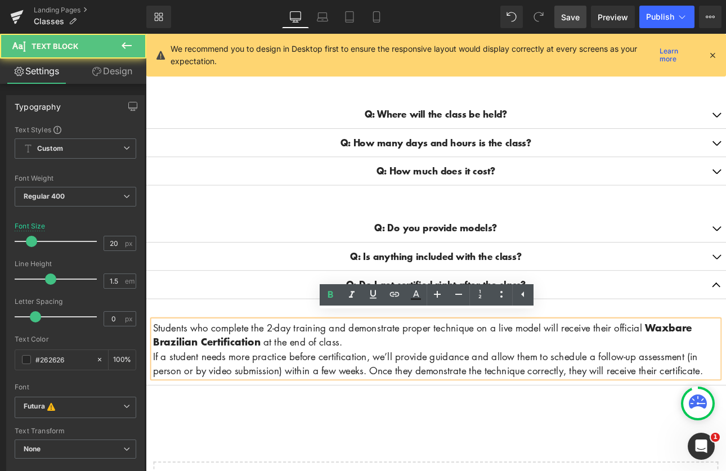
click at [161, 374] on span "Students who complete the 2-day training and demonstrate proper technique on a …" at bounding box center [470, 386] width 633 height 33
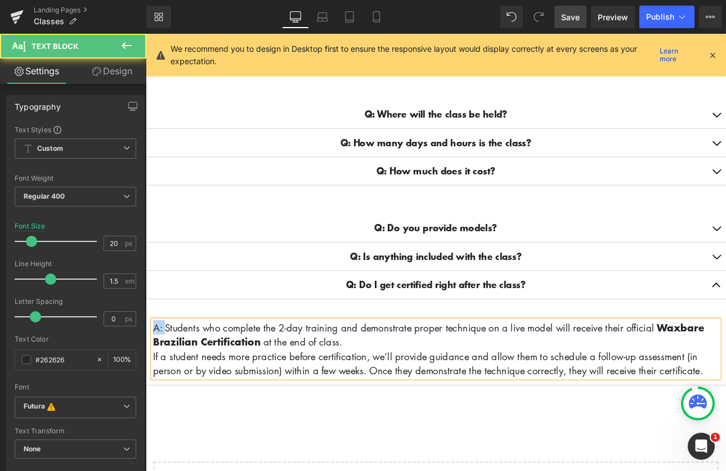
drag, startPoint x: 167, startPoint y: 371, endPoint x: 156, endPoint y: 371, distance: 10.1
click at [156, 371] on span "A: Students who complete the 2-day training and demonstrate proper technique on…" at bounding box center [477, 386] width 647 height 33
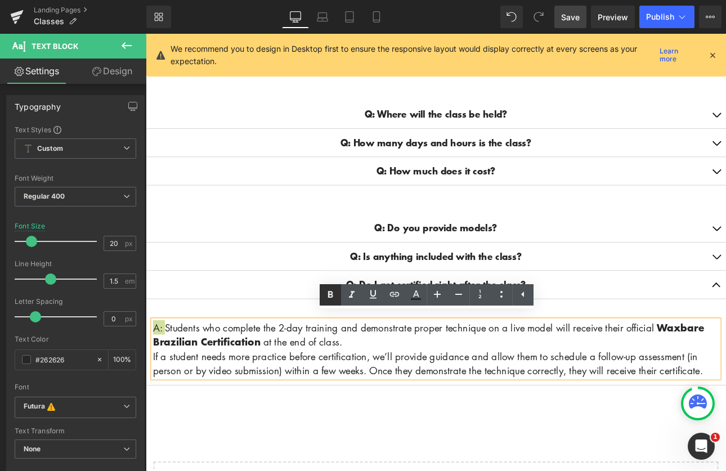
click at [333, 293] on icon at bounding box center [331, 295] width 14 height 14
click at [335, 471] on div "CLASSES Heading Row Liquid Row Row FAQ Heading Q: What is the Waxbare Certifica…" at bounding box center [486, 166] width 681 height 924
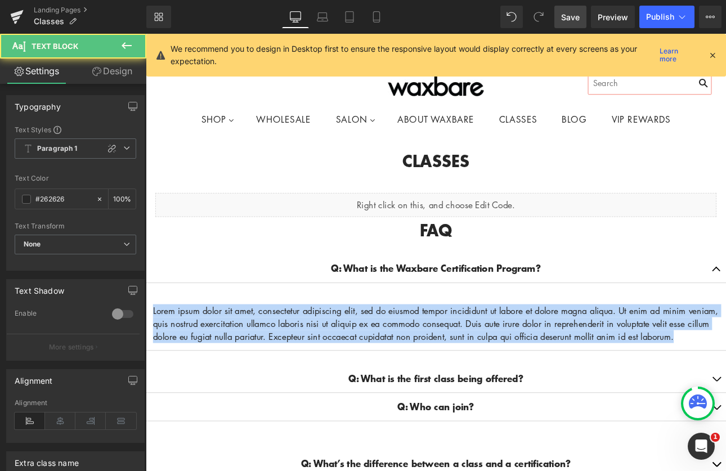
drag, startPoint x: 227, startPoint y: 400, endPoint x: 286, endPoint y: 342, distance: 82.8
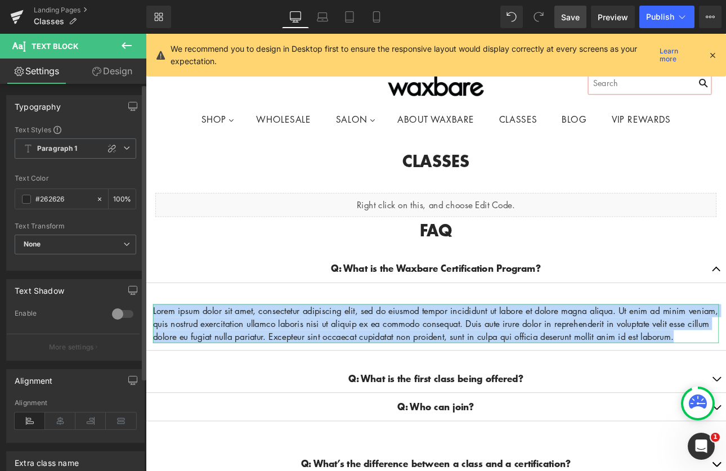
paste div
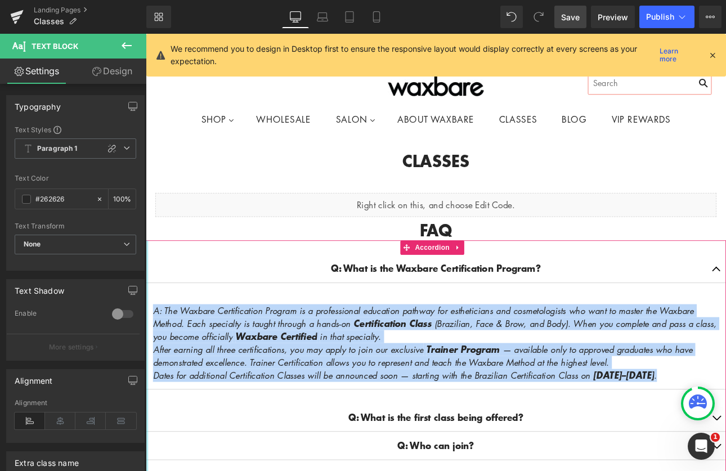
drag, startPoint x: 790, startPoint y: 430, endPoint x: 291, endPoint y: 345, distance: 505.9
click at [146, 359] on div "Q: What is the Waxbare Certification Program? Text Block A: The Waxbare Certifi…" at bounding box center [486, 413] width 681 height 275
click at [501, 393] on icon at bounding box center [501, 396] width 6 height 7
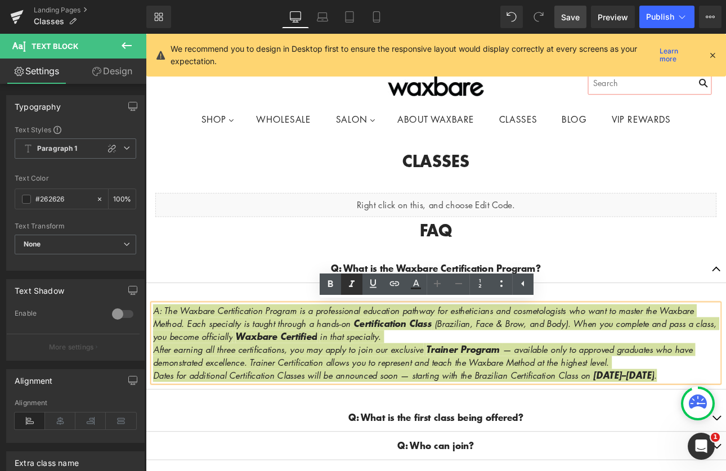
click at [359, 283] on link at bounding box center [351, 284] width 21 height 21
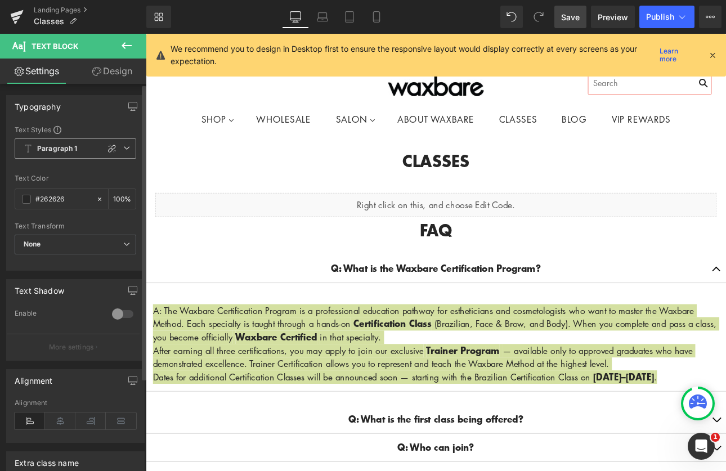
click at [89, 146] on span "Paragraph 1" at bounding box center [76, 148] width 122 height 20
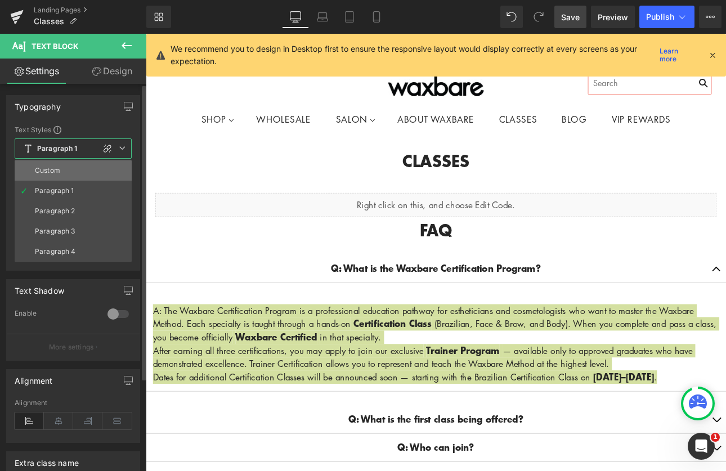
click at [58, 173] on div "Custom" at bounding box center [47, 171] width 25 height 8
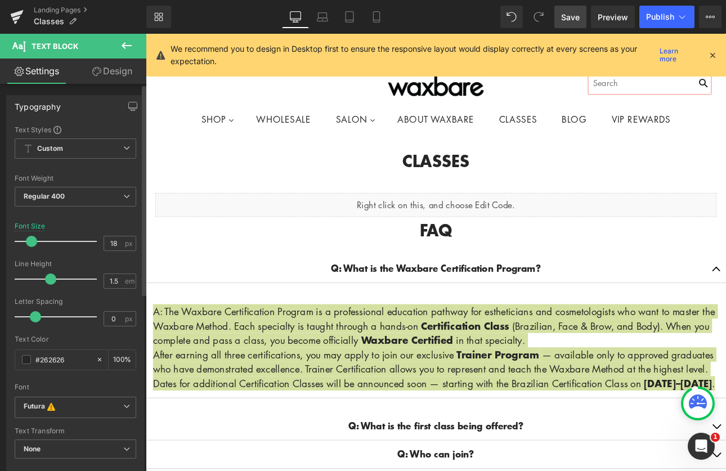
click at [35, 241] on span at bounding box center [31, 241] width 11 height 11
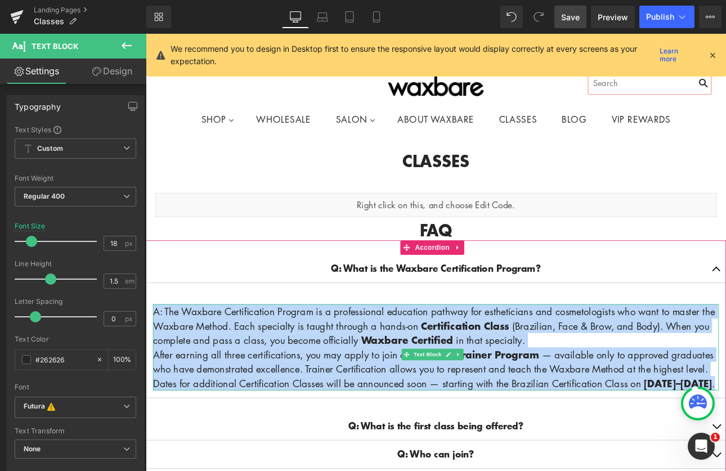
click at [168, 362] on span "A: The Waxbare Certification Program is a professional education pathway for es…" at bounding box center [484, 377] width 660 height 50
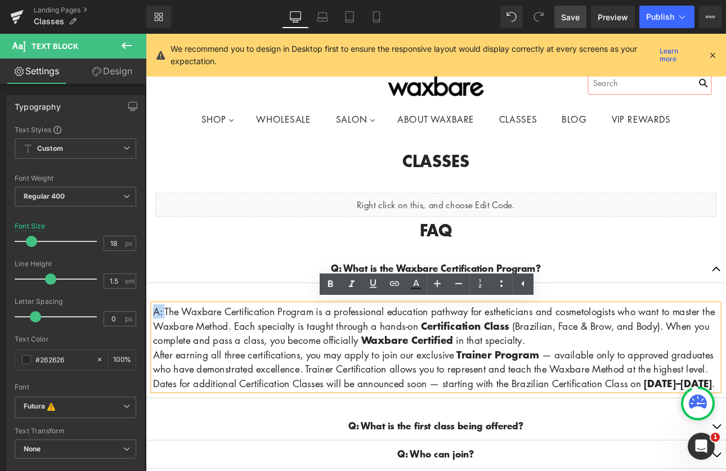
drag, startPoint x: 167, startPoint y: 361, endPoint x: 154, endPoint y: 357, distance: 13.4
click at [154, 357] on span "A: The Waxbare Certification Program is a professional education pathway for es…" at bounding box center [484, 377] width 660 height 50
click at [332, 284] on icon at bounding box center [330, 284] width 5 height 7
drag, startPoint x: 172, startPoint y: 374, endPoint x: 257, endPoint y: 373, distance: 85.6
click at [257, 373] on span "A: The Waxbare Certification Program is a professional education pathway for es…" at bounding box center [483, 377] width 659 height 50
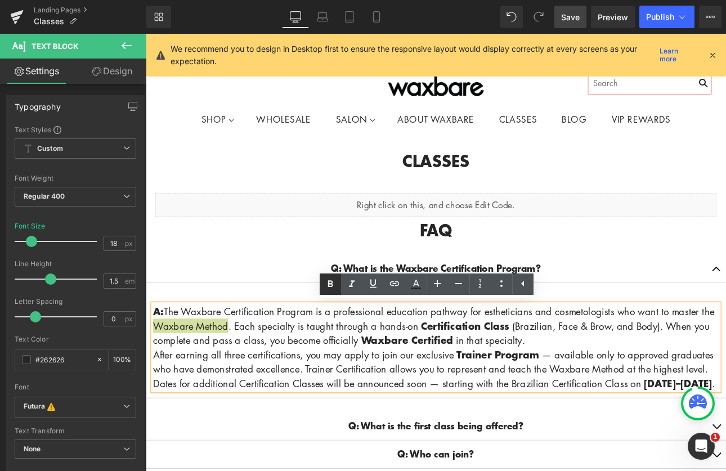
click at [330, 283] on icon at bounding box center [331, 285] width 14 height 14
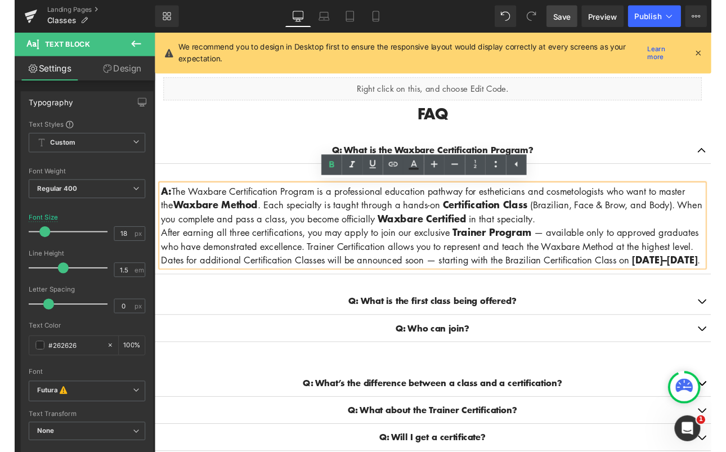
scroll to position [133, 0]
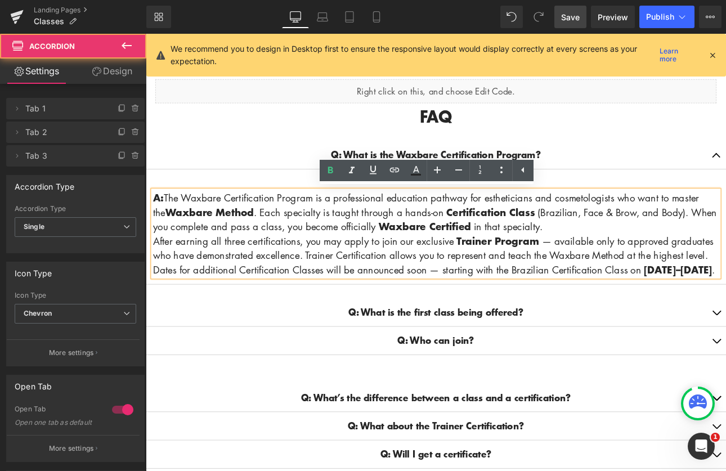
click at [567, 16] on span "Save" at bounding box center [570, 17] width 19 height 12
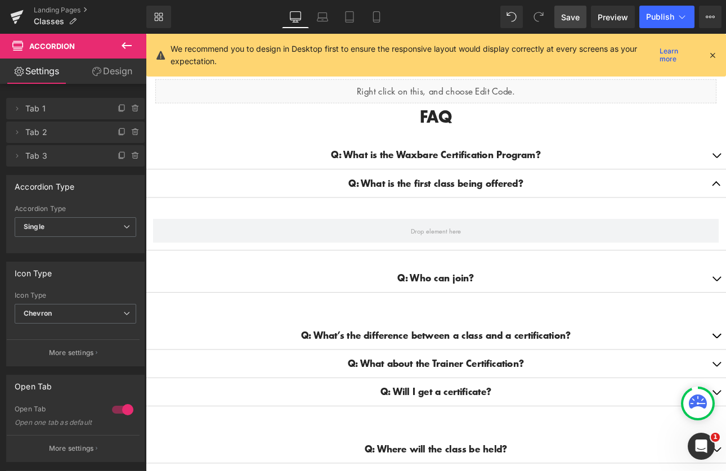
click at [128, 40] on icon at bounding box center [127, 46] width 14 height 14
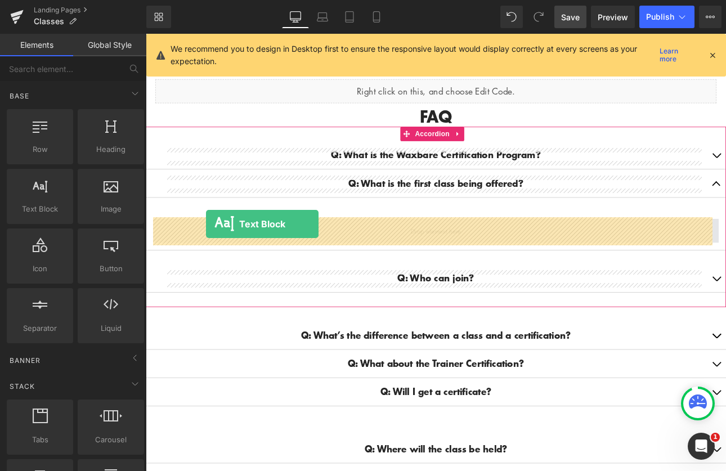
drag, startPoint x: 194, startPoint y: 229, endPoint x: 217, endPoint y: 257, distance: 36.0
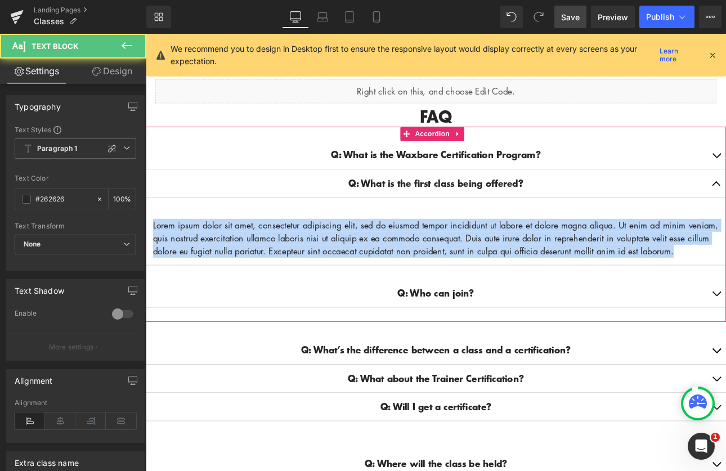
drag, startPoint x: 212, startPoint y: 300, endPoint x: 148, endPoint y: 257, distance: 77.4
click at [148, 257] on div "Q: What is the Waxbare Certification Program? Text Block A: The Waxbare Certifi…" at bounding box center [486, 257] width 681 height 229
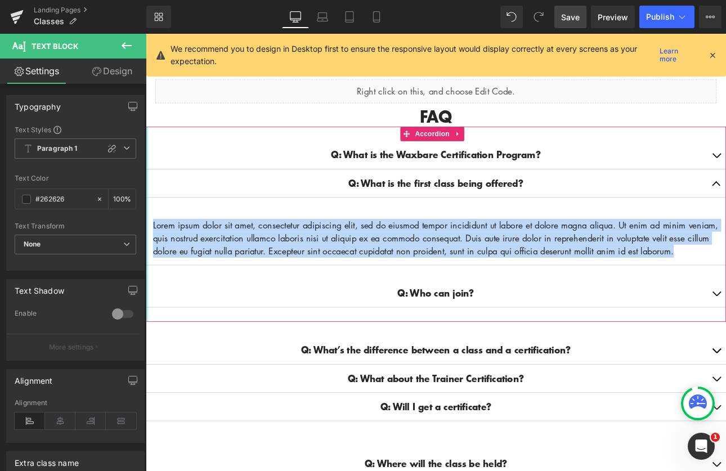
paste div
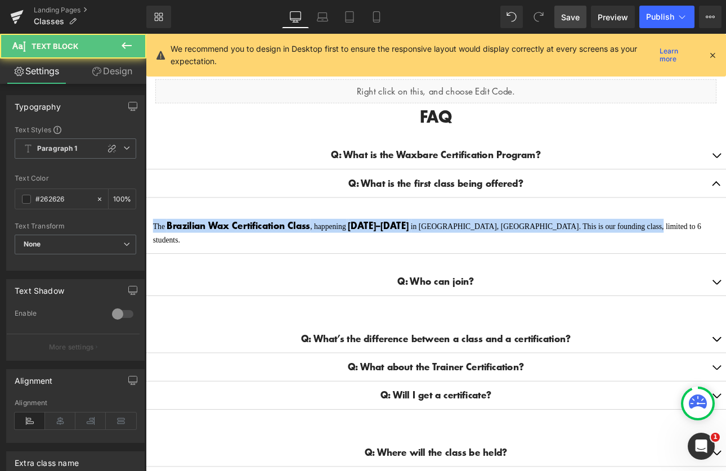
drag, startPoint x: 755, startPoint y: 256, endPoint x: 286, endPoint y: 236, distance: 469.9
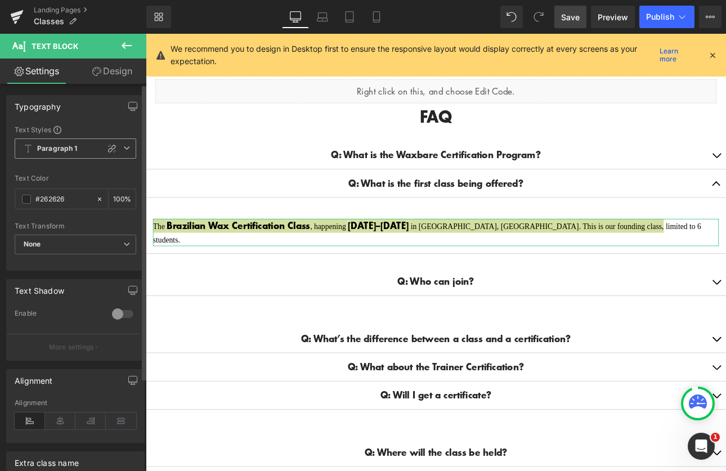
click at [74, 146] on b "Paragraph 1" at bounding box center [57, 149] width 41 height 10
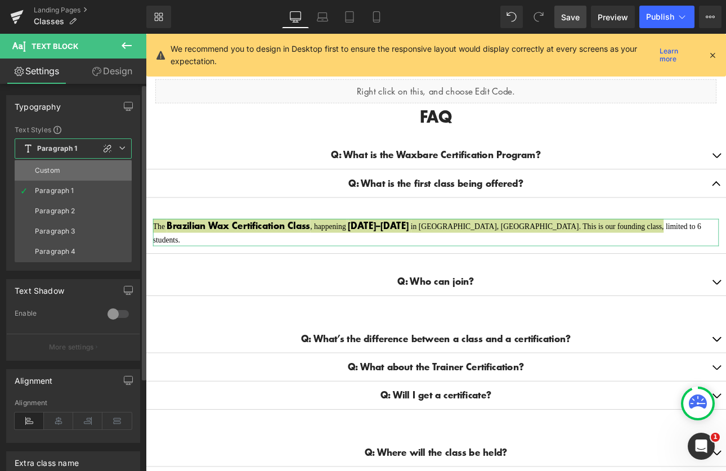
click at [64, 167] on li "Custom" at bounding box center [73, 170] width 117 height 20
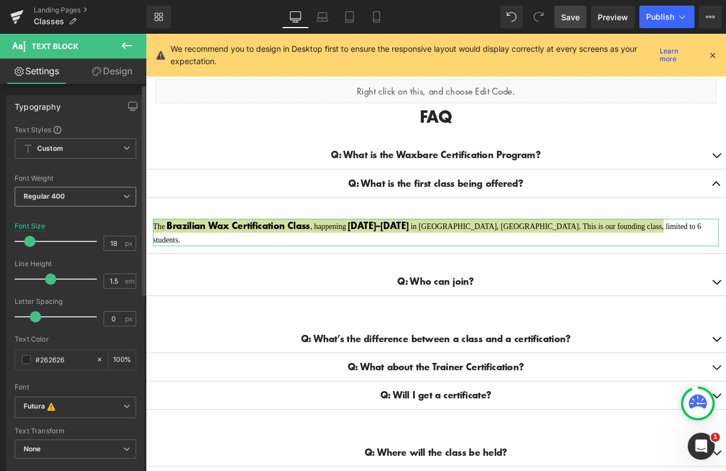
click at [66, 193] on span "Regular 400" at bounding box center [76, 197] width 122 height 20
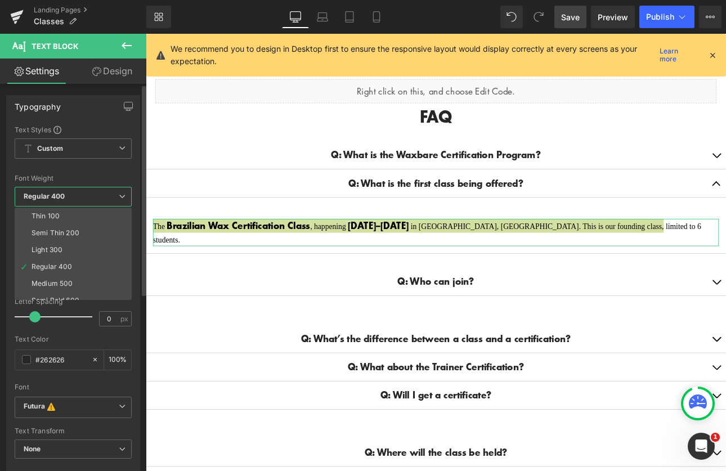
click at [113, 171] on div at bounding box center [73, 167] width 117 height 7
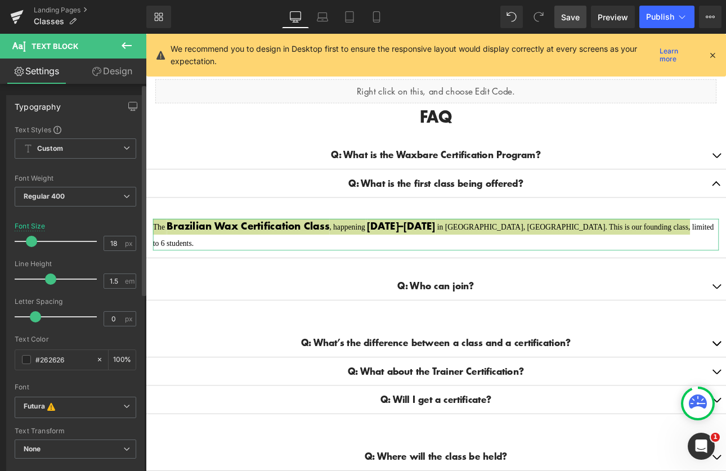
click at [29, 241] on span at bounding box center [31, 241] width 11 height 11
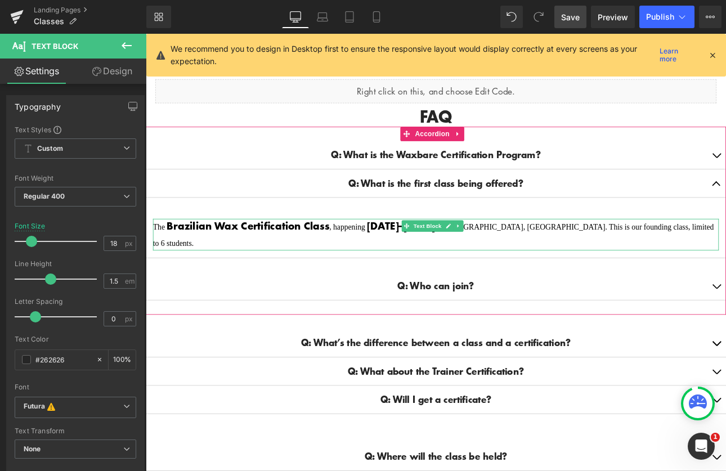
click at [726, 254] on p "The Brazilian Wax Certification Class , happening [DATE]–[DATE] in [GEOGRAPHIC_…" at bounding box center [486, 269] width 664 height 37
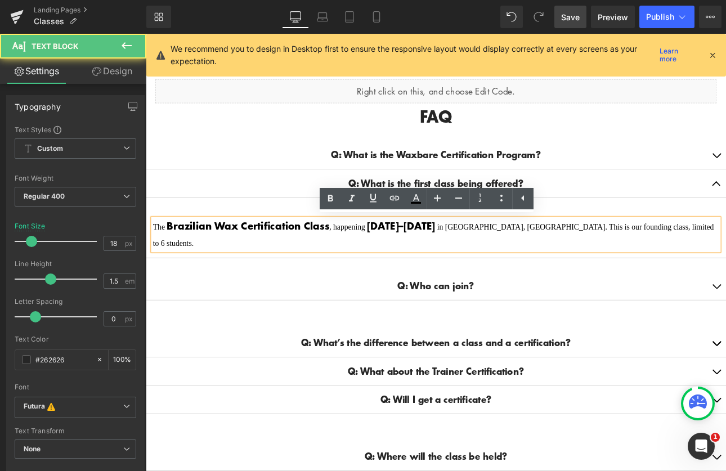
drag, startPoint x: 782, startPoint y: 257, endPoint x: 485, endPoint y: 269, distance: 296.9
click at [485, 269] on div "The Brazilian Wax Certification Class , happening [DATE]–[DATE] in [GEOGRAPHIC_…" at bounding box center [486, 269] width 664 height 37
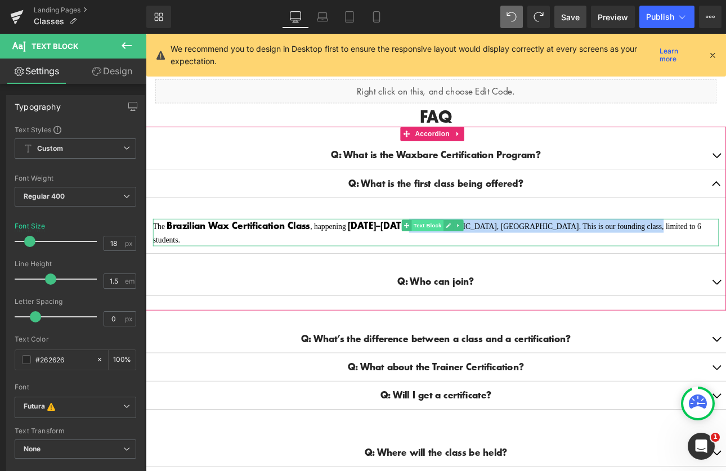
drag, startPoint x: 766, startPoint y: 256, endPoint x: 460, endPoint y: 256, distance: 305.7
click at [460, 256] on div "The Brazilian Wax Certification Class , happening [DATE]–[DATE] in [GEOGRAPHIC_…" at bounding box center [486, 267] width 664 height 32
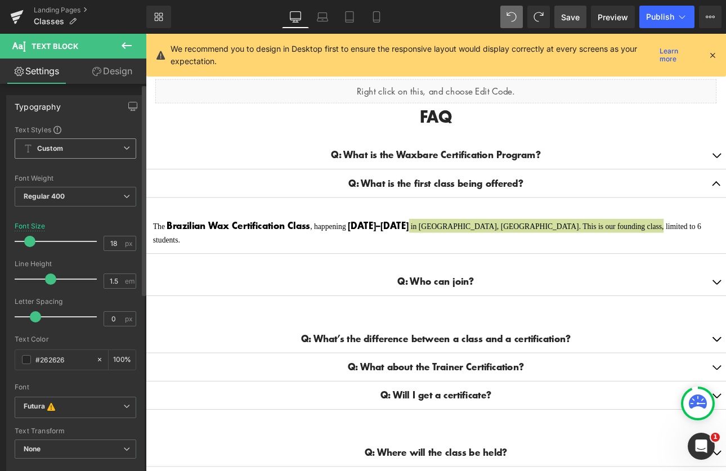
click at [87, 149] on span "Custom" at bounding box center [76, 148] width 122 height 20
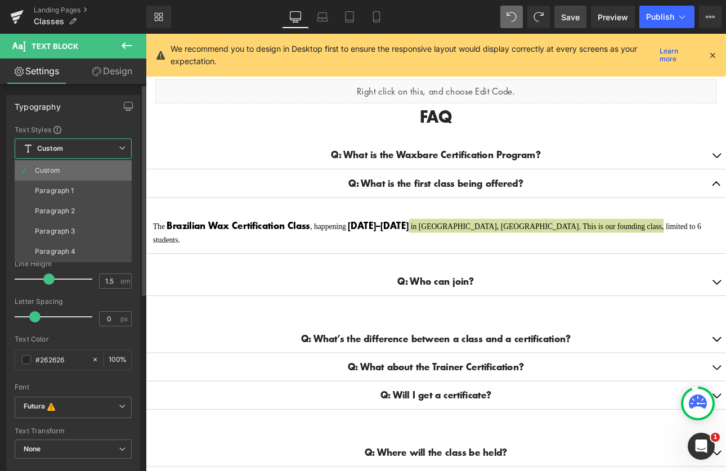
click at [68, 165] on li "Custom" at bounding box center [73, 170] width 117 height 20
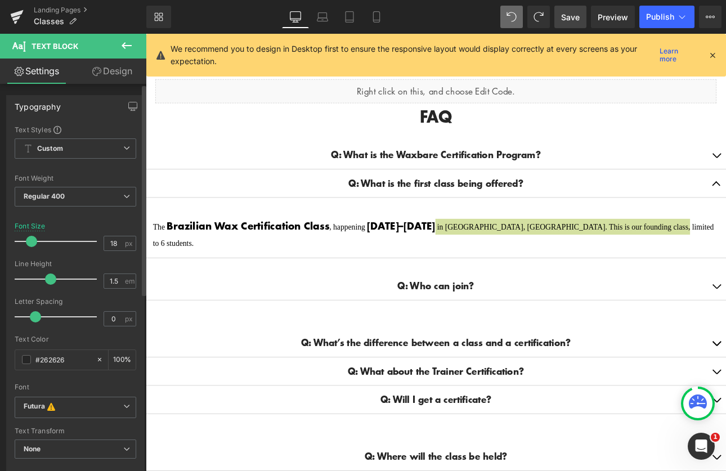
click at [33, 241] on span at bounding box center [31, 241] width 11 height 11
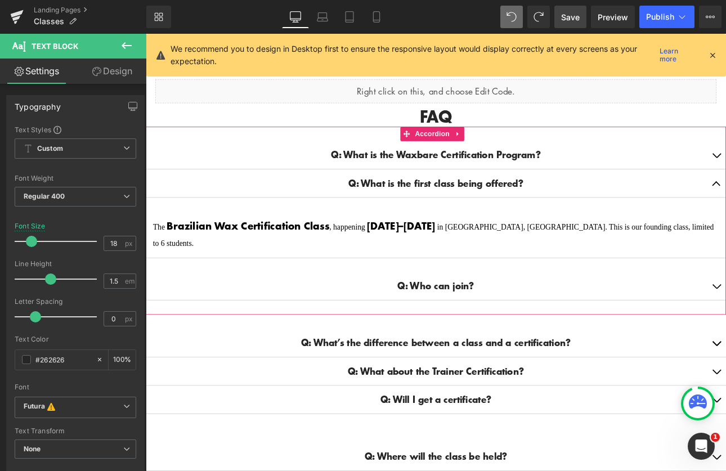
click at [343, 314] on div "Q: Who can join? Text Block" at bounding box center [486, 330] width 681 height 33
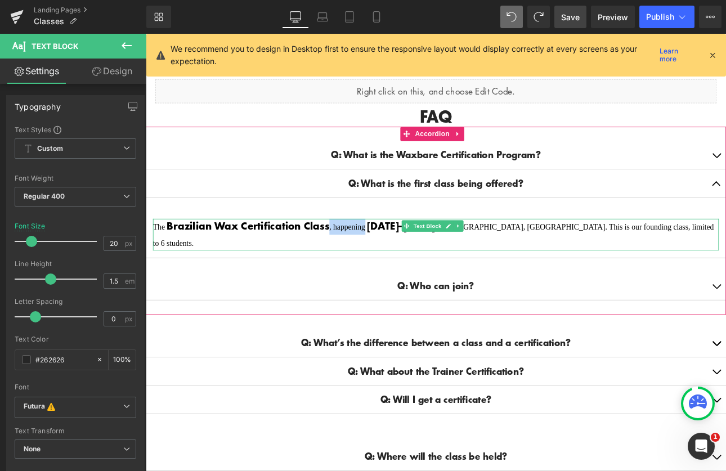
drag, startPoint x: 402, startPoint y: 258, endPoint x: 362, endPoint y: 258, distance: 40.0
click at [362, 258] on span ", happening" at bounding box center [383, 261] width 44 height 10
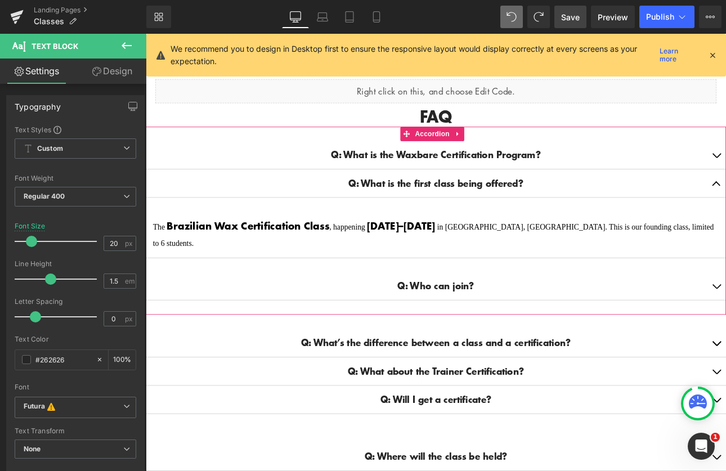
click at [202, 280] on div "Q: What is the Waxbare Certification Program? Text Block A: The Waxbare Certifi…" at bounding box center [486, 253] width 681 height 187
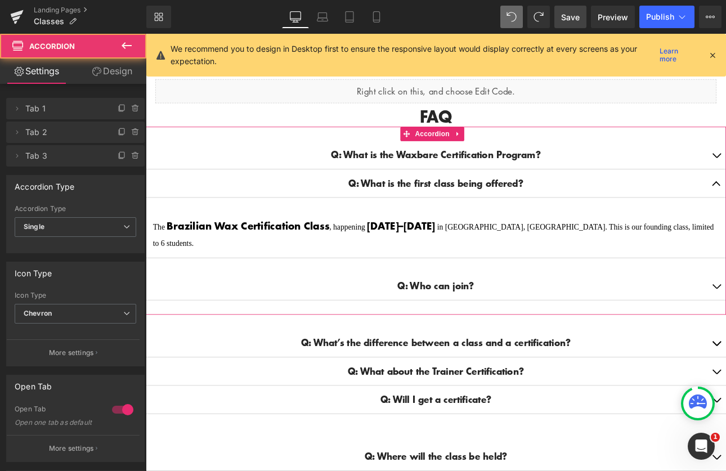
click at [495, 167] on div "Q: What is the Waxbare Certification Program? Text Block" at bounding box center [486, 176] width 681 height 33
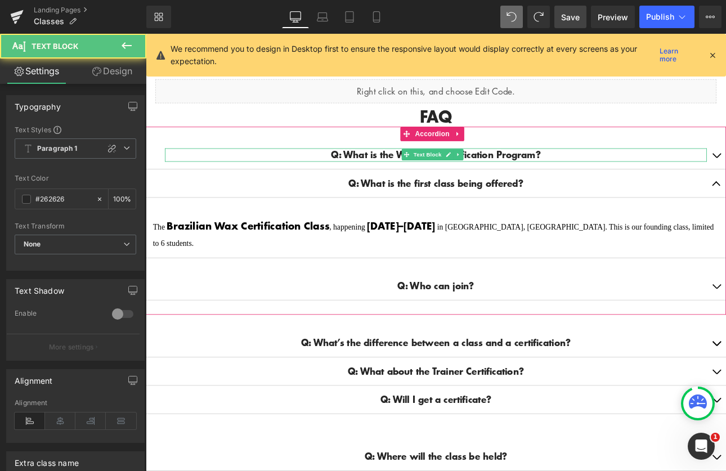
click at [509, 171] on div "Q: What is the Waxbare Certification Program? Text Block" at bounding box center [486, 176] width 636 height 16
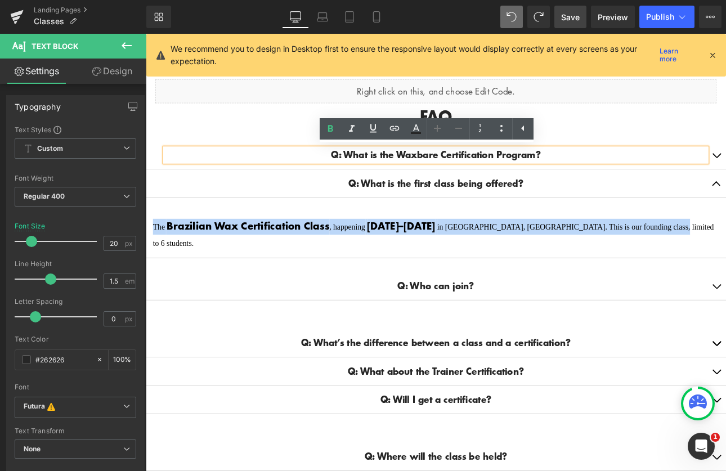
drag, startPoint x: 776, startPoint y: 257, endPoint x: 148, endPoint y: 249, distance: 628.3
click at [148, 249] on article "The Brazilian Wax Certification Class , happening [DATE]–[DATE] in [GEOGRAPHIC_…" at bounding box center [486, 270] width 681 height 55
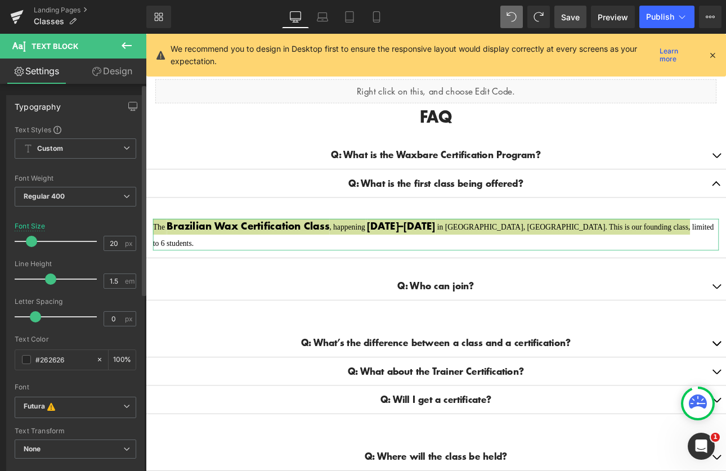
click at [28, 241] on span at bounding box center [31, 241] width 11 height 11
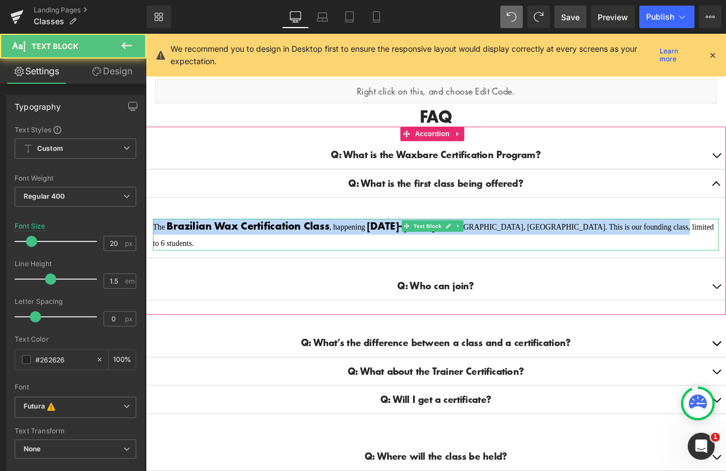
click at [256, 256] on strong "Brazilian Wax Certification Class" at bounding box center [266, 259] width 191 height 16
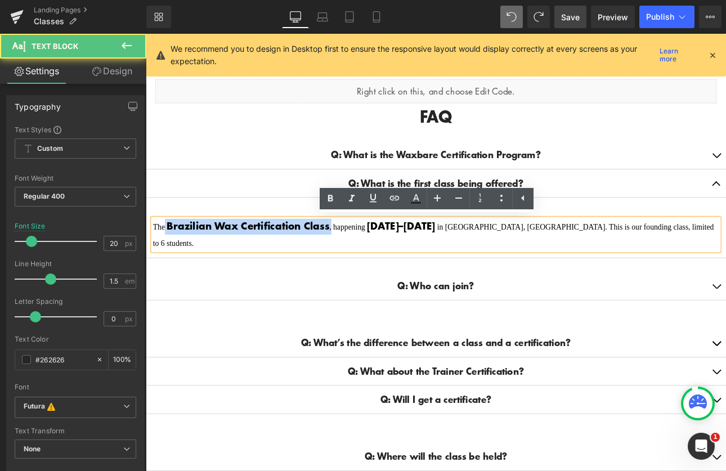
drag, startPoint x: 363, startPoint y: 256, endPoint x: 167, endPoint y: 250, distance: 196.0
click at [167, 251] on p "The Brazilian Wax Certification Class , happening [DATE]–[DATE] in [GEOGRAPHIC_…" at bounding box center [486, 269] width 664 height 37
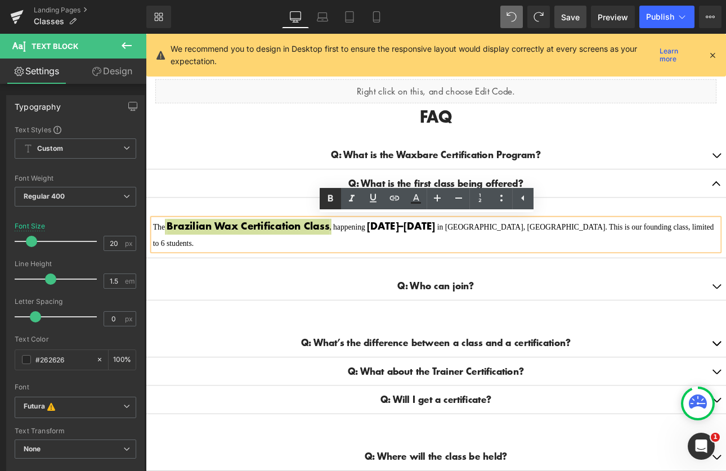
click at [328, 198] on icon at bounding box center [331, 199] width 14 height 14
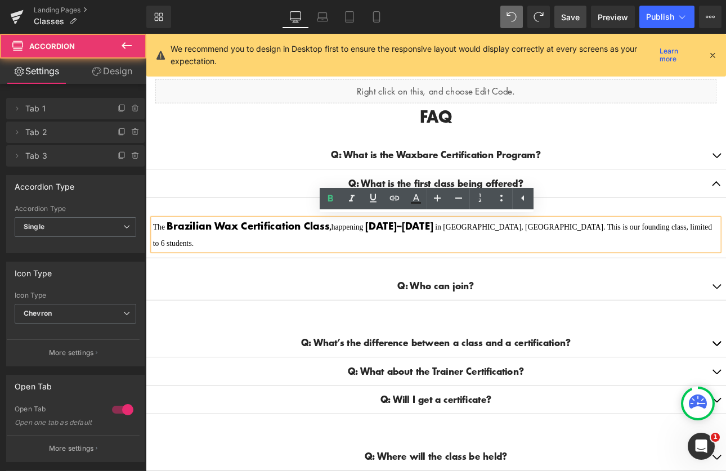
click at [351, 270] on article "The Brazilian Wax Certification Class , happening [DATE]–[DATE] in [GEOGRAPHIC_…" at bounding box center [486, 270] width 681 height 55
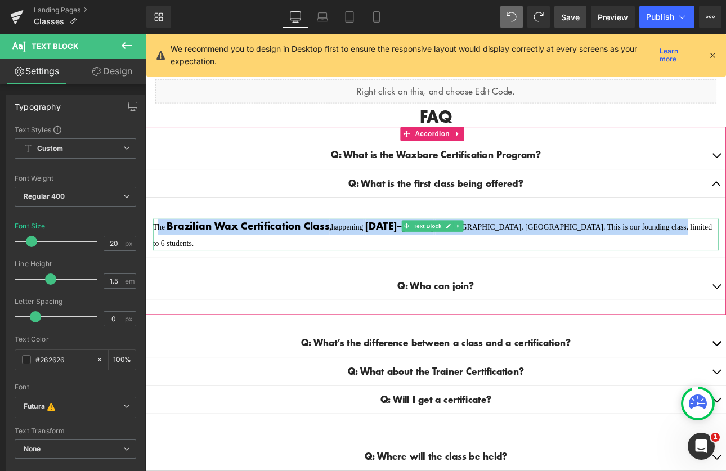
drag, startPoint x: 789, startPoint y: 258, endPoint x: 159, endPoint y: 262, distance: 630.5
click at [159, 262] on p "The Brazilian Wax Certification Class , happening [DATE]–[DATE] in [GEOGRAPHIC_…" at bounding box center [486, 269] width 664 height 37
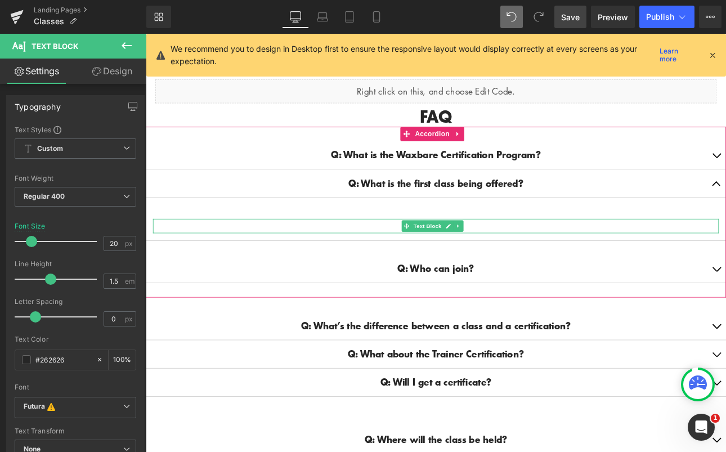
click at [265, 258] on p at bounding box center [486, 259] width 664 height 17
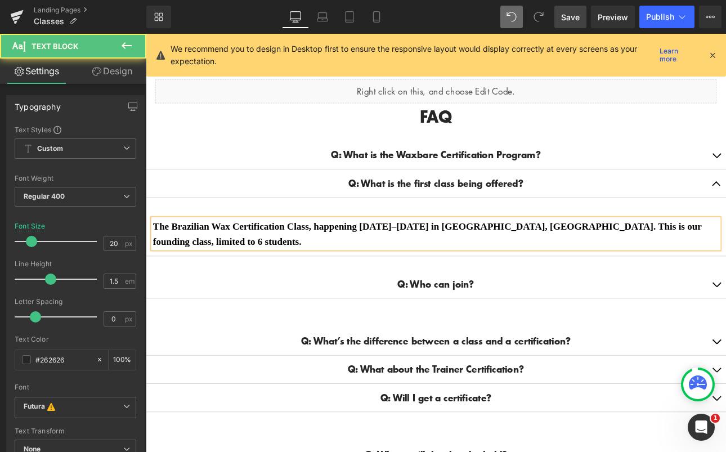
drag, startPoint x: 204, startPoint y: 274, endPoint x: 152, endPoint y: 252, distance: 56.2
click at [154, 252] on div "The Brazilian Wax Certification Class, happening [DATE]–[DATE] in [GEOGRAPHIC_D…" at bounding box center [486, 268] width 664 height 35
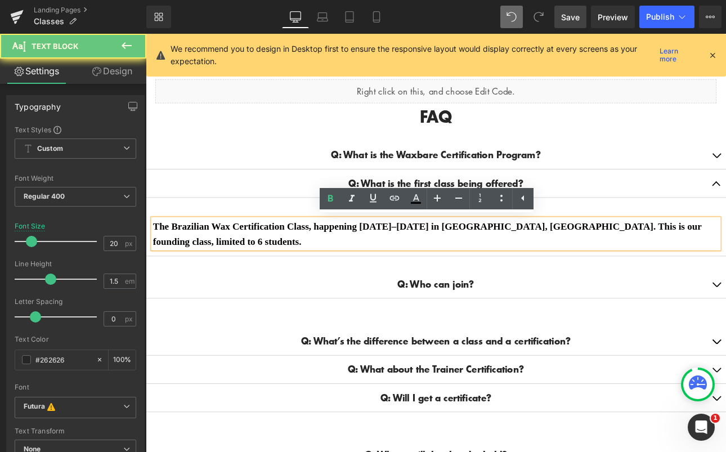
click at [154, 252] on div "The Brazilian Wax Certification Class, happening [DATE]–[DATE] in [GEOGRAPHIC_D…" at bounding box center [486, 268] width 664 height 35
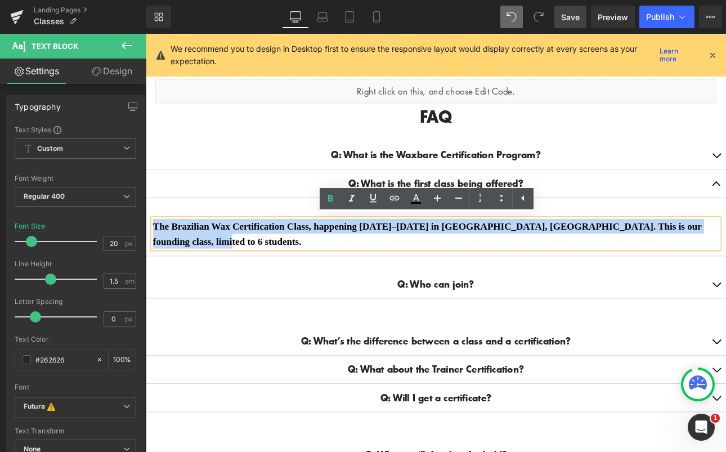
drag, startPoint x: 215, startPoint y: 276, endPoint x: 154, endPoint y: 258, distance: 63.9
click at [154, 258] on p "The Brazilian Wax Certification Class, happening [DATE]–[DATE] in [GEOGRAPHIC_D…" at bounding box center [486, 268] width 664 height 35
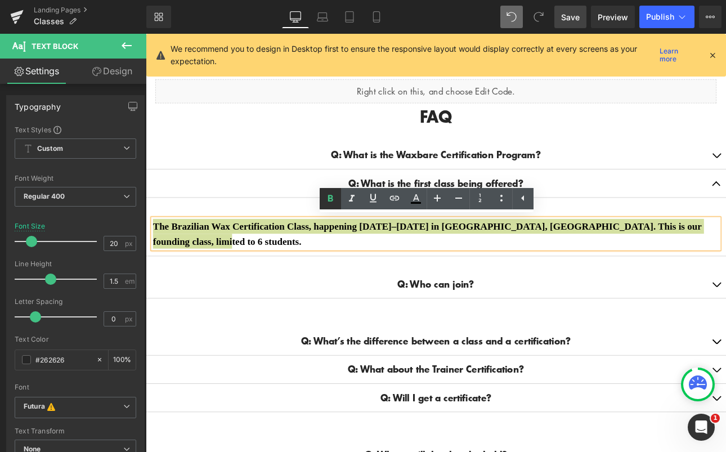
click at [337, 196] on link at bounding box center [330, 198] width 21 height 21
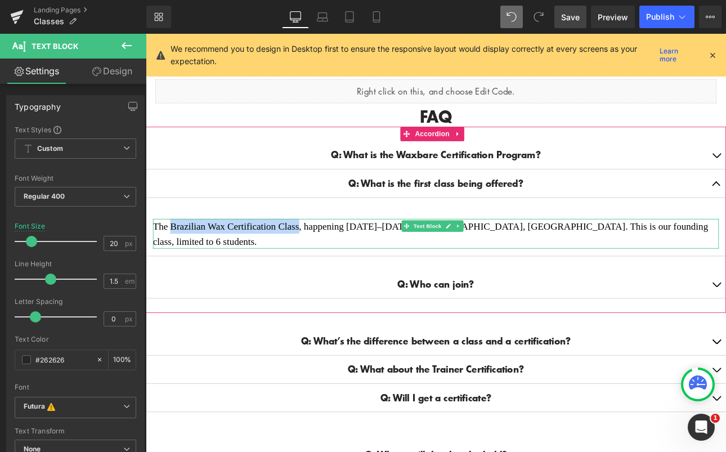
drag, startPoint x: 177, startPoint y: 257, endPoint x: 324, endPoint y: 260, distance: 147.5
click at [324, 260] on span "The Brazilian Wax Certification Class, happening [DATE]–[DATE] in [GEOGRAPHIC_D…" at bounding box center [480, 269] width 652 height 30
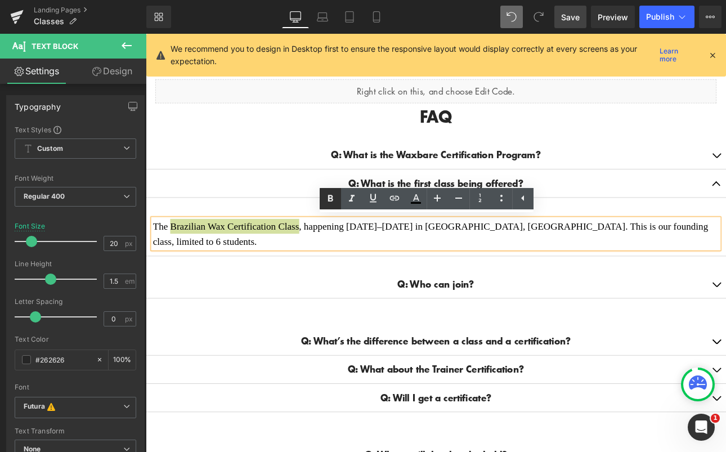
click at [329, 198] on icon at bounding box center [330, 198] width 5 height 7
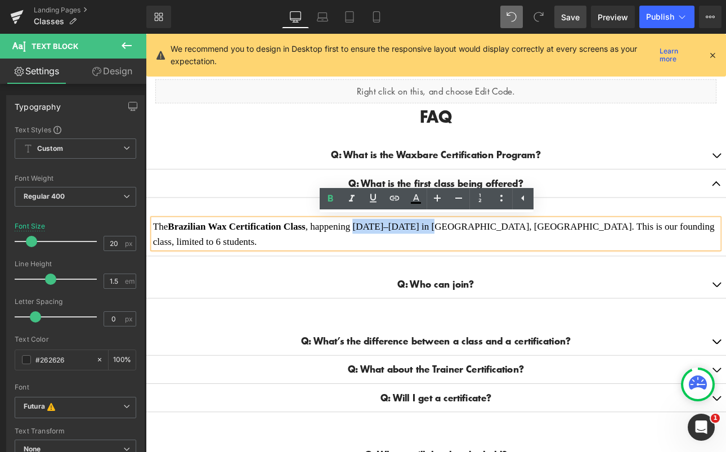
drag, startPoint x: 393, startPoint y: 254, endPoint x: 478, endPoint y: 253, distance: 85.0
click at [486, 256] on span "The Brazilian Wax Certification Class , happening [DATE]–[DATE] in [GEOGRAPHIC_…" at bounding box center [483, 269] width 659 height 30
click at [332, 198] on icon at bounding box center [330, 198] width 5 height 7
drag, startPoint x: 549, startPoint y: 258, endPoint x: 561, endPoint y: 256, distance: 12.6
click at [550, 257] on span "The Brazilian Wax Certification Class , happening [DATE]–[DATE] in [GEOGRAPHIC_…" at bounding box center [482, 269] width 657 height 30
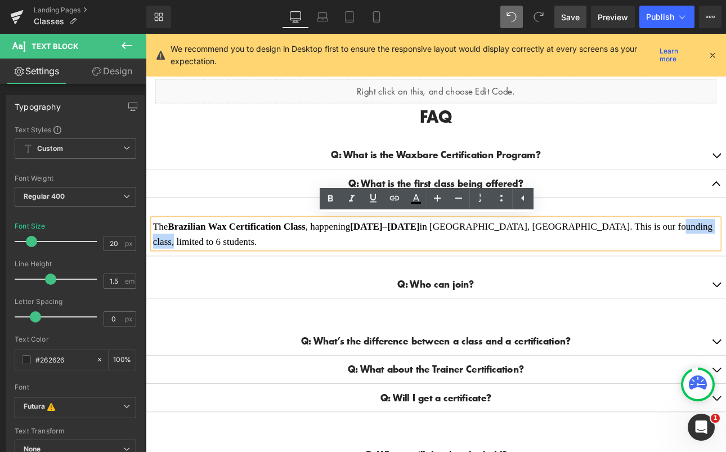
drag, startPoint x: 789, startPoint y: 257, endPoint x: 732, endPoint y: 261, distance: 57.0
click at [726, 261] on span "The Brazilian Wax Certification Class , happening [DATE]–[DATE] in [GEOGRAPHIC_…" at bounding box center [482, 269] width 657 height 30
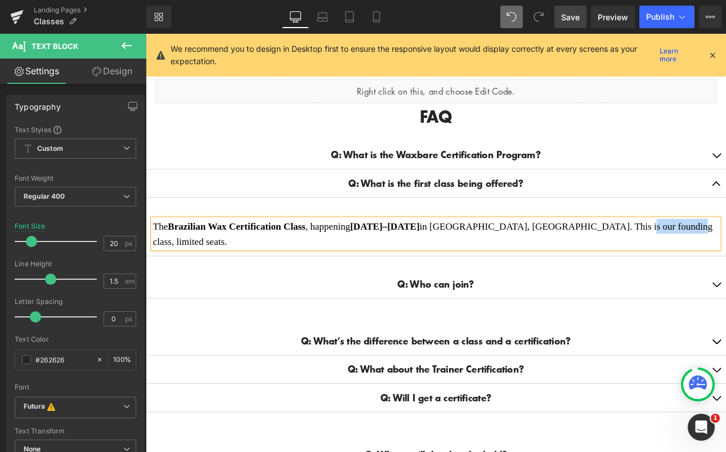
drag, startPoint x: 699, startPoint y: 260, endPoint x: 754, endPoint y: 255, distance: 55.3
click at [726, 255] on span "The Brazilian Wax Certification Class , happening [DATE]–[DATE] in [GEOGRAPHIC_…" at bounding box center [482, 269] width 657 height 30
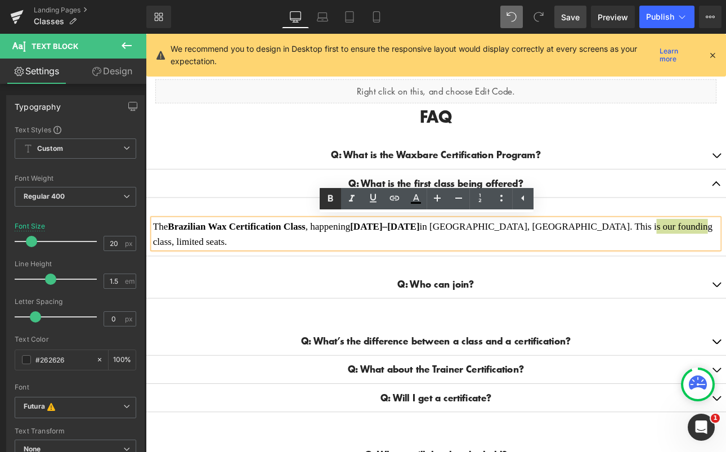
click at [334, 199] on icon at bounding box center [331, 199] width 14 height 14
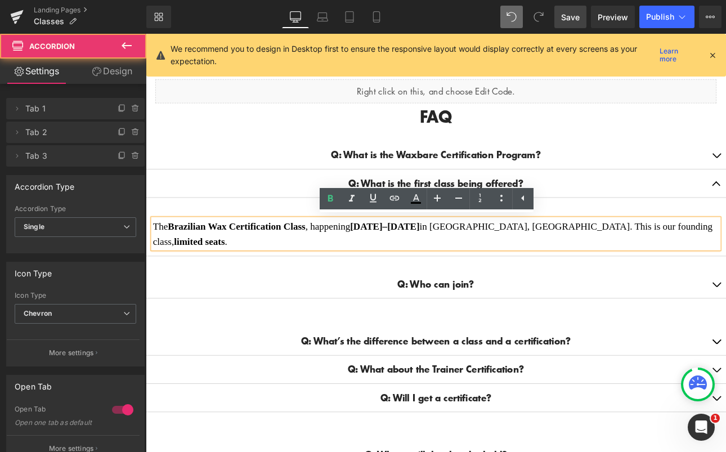
click at [726, 334] on div "Q: What is the Waxbare Certification Program? Text Block A: The Waxbare Certifi…" at bounding box center [486, 252] width 681 height 218
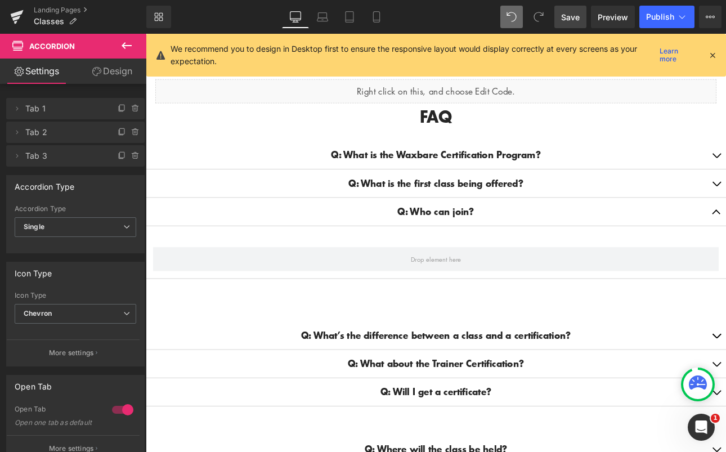
click at [122, 45] on icon at bounding box center [127, 45] width 10 height 7
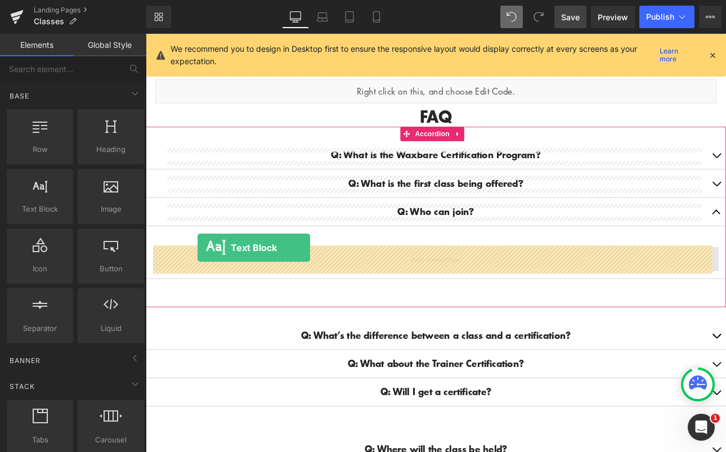
drag, startPoint x: 173, startPoint y: 223, endPoint x: 207, endPoint y: 285, distance: 70.0
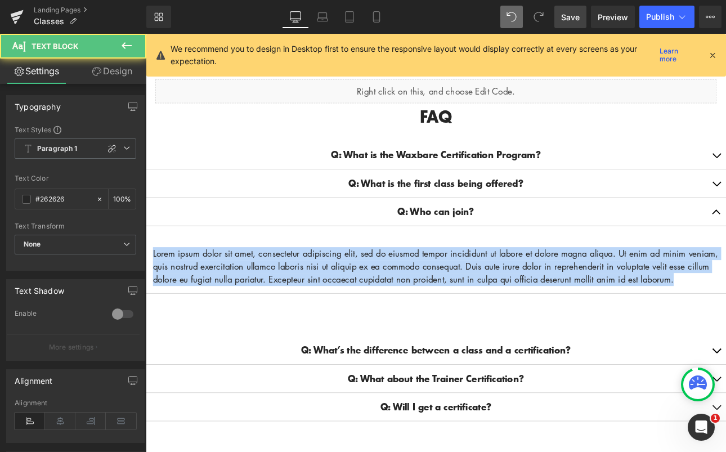
drag, startPoint x: 214, startPoint y: 337, endPoint x: 133, endPoint y: 290, distance: 94.0
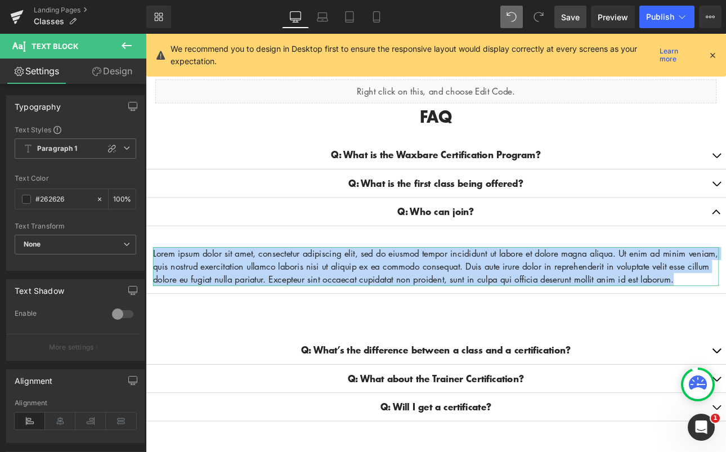
paste div
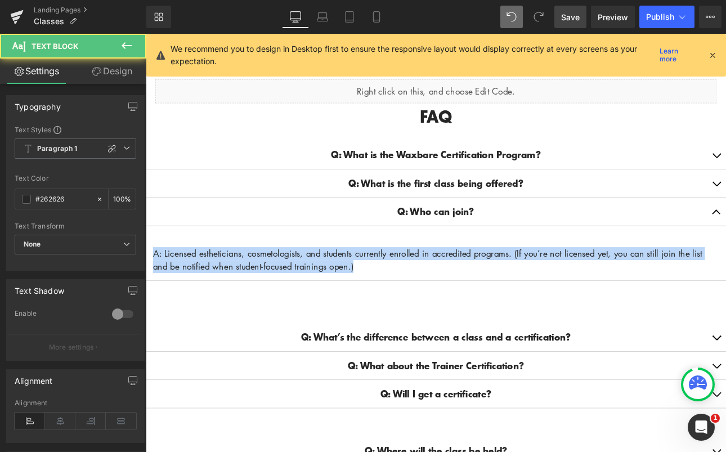
drag, startPoint x: 400, startPoint y: 308, endPoint x: 110, endPoint y: 276, distance: 291.7
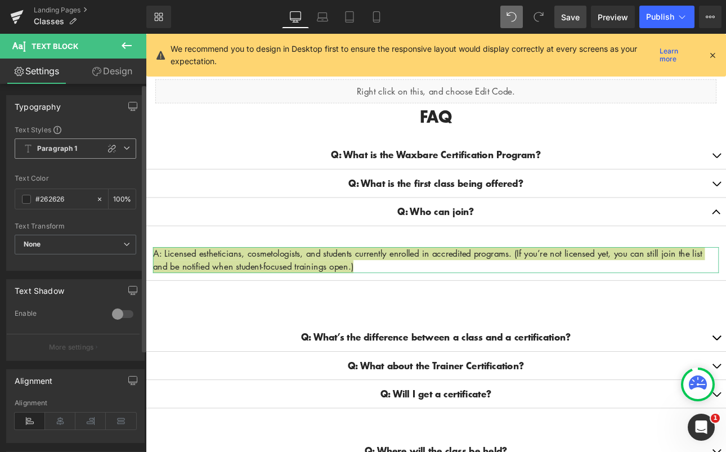
click at [70, 149] on b "Paragraph 1" at bounding box center [57, 149] width 41 height 10
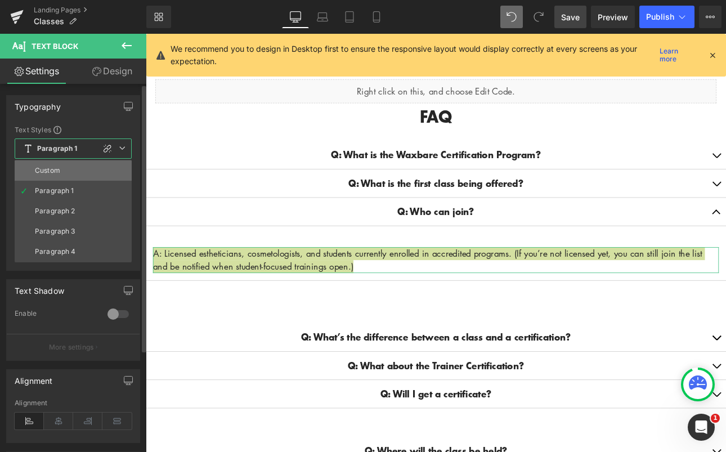
click at [66, 168] on li "Custom" at bounding box center [73, 170] width 117 height 20
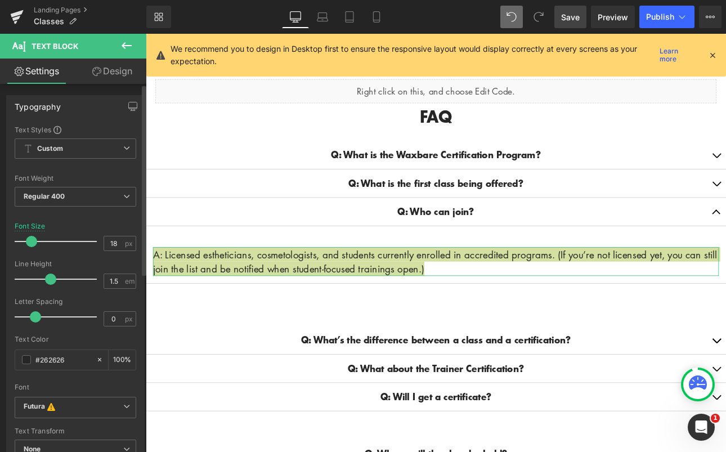
click at [36, 239] on div at bounding box center [58, 241] width 77 height 23
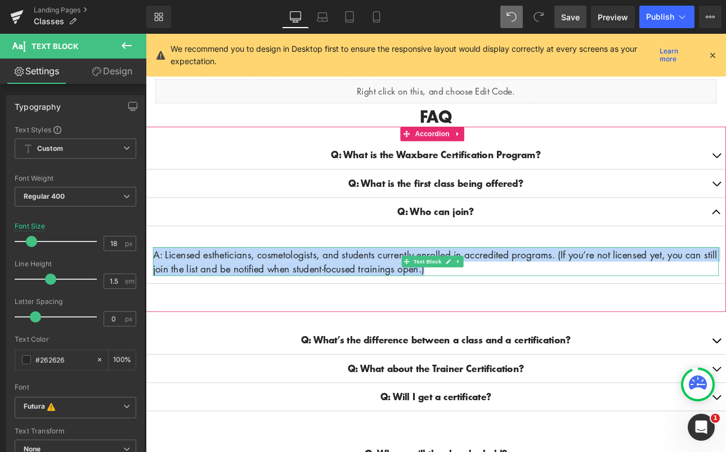
click at [168, 290] on p "A: Licensed estheticians, cosmetologists, and students currently enrolled in ac…" at bounding box center [486, 301] width 664 height 34
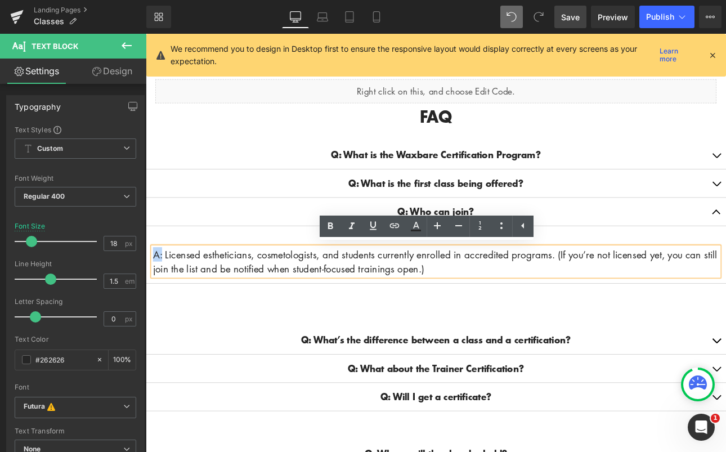
drag, startPoint x: 166, startPoint y: 290, endPoint x: 156, endPoint y: 286, distance: 10.9
click at [156, 286] on p "A: Licensed estheticians, cosmetologists, and students currently enrolled in ac…" at bounding box center [486, 301] width 664 height 34
click at [328, 226] on icon at bounding box center [331, 227] width 14 height 14
click at [333, 345] on div "Q: What is the Waxbare Certification Program? Text Block A: The Waxbare Certifi…" at bounding box center [486, 251] width 681 height 217
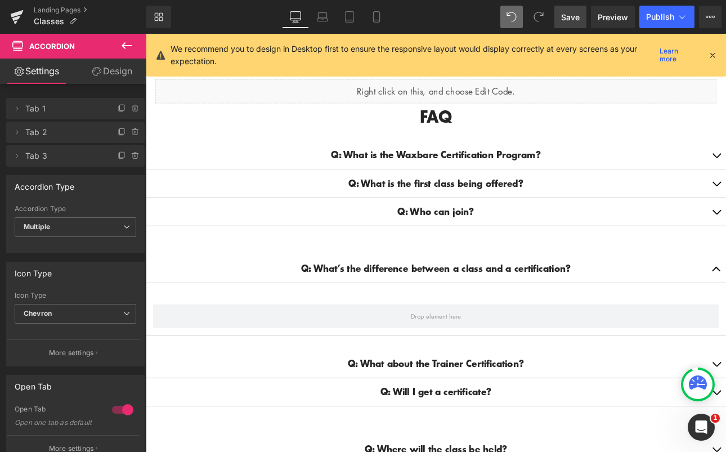
click at [127, 41] on icon at bounding box center [127, 46] width 14 height 14
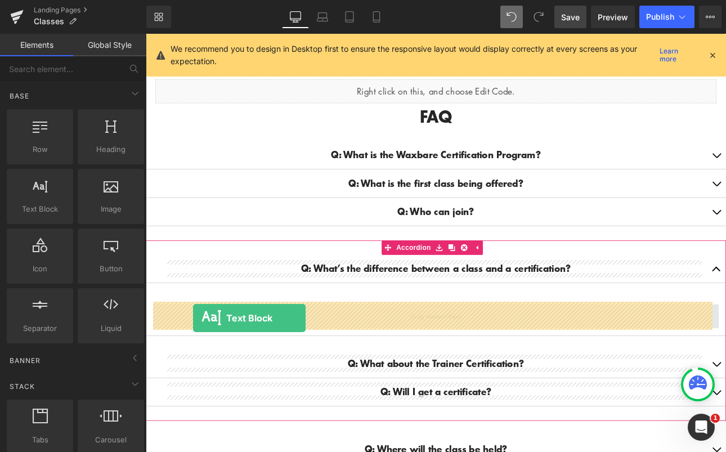
drag, startPoint x: 187, startPoint y: 224, endPoint x: 202, endPoint y: 368, distance: 144.2
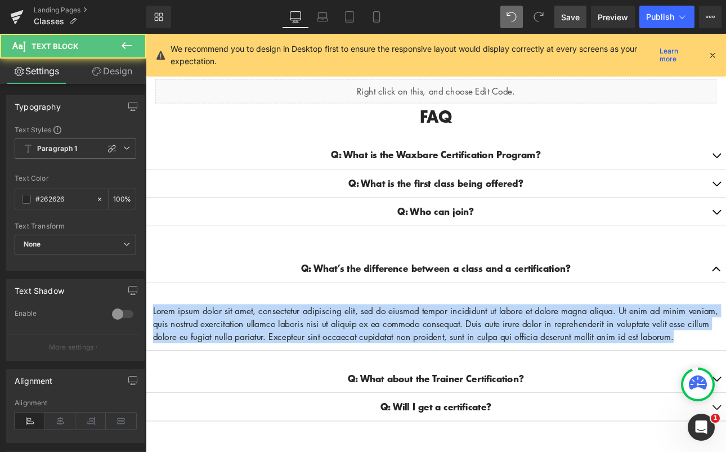
drag, startPoint x: 194, startPoint y: 400, endPoint x: 275, endPoint y: 338, distance: 102.0
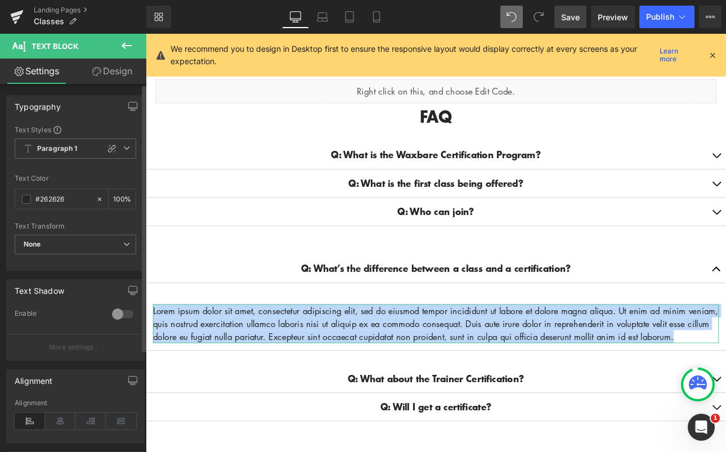
paste div
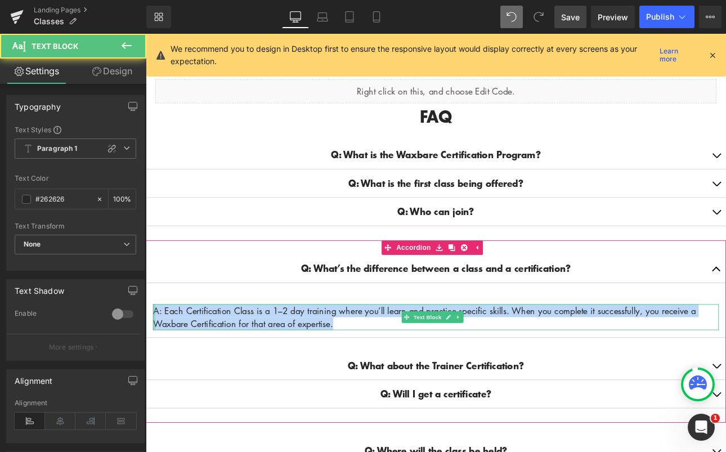
drag, startPoint x: 375, startPoint y: 373, endPoint x: 155, endPoint y: 355, distance: 220.8
click at [155, 355] on div "A: Each Certification Class is a 1–2 day training where you’ll learn and practi…" at bounding box center [486, 366] width 664 height 30
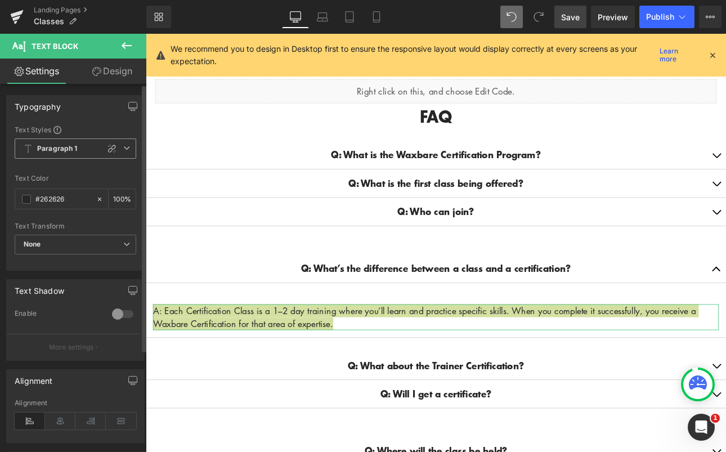
click at [83, 151] on span "Paragraph 1" at bounding box center [76, 148] width 122 height 20
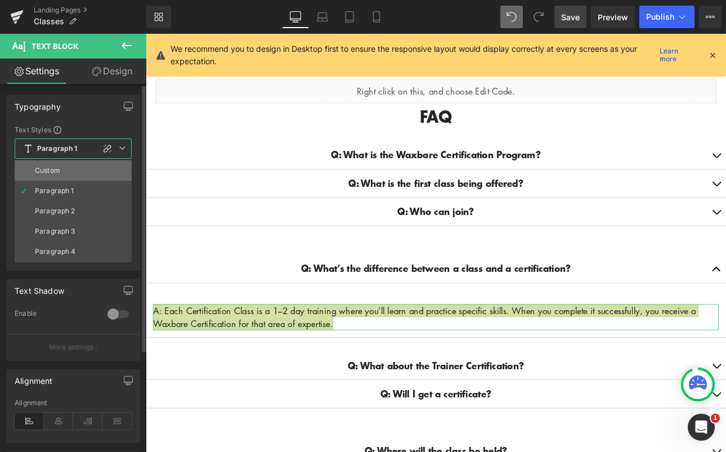
click at [71, 174] on li "Custom" at bounding box center [73, 170] width 117 height 20
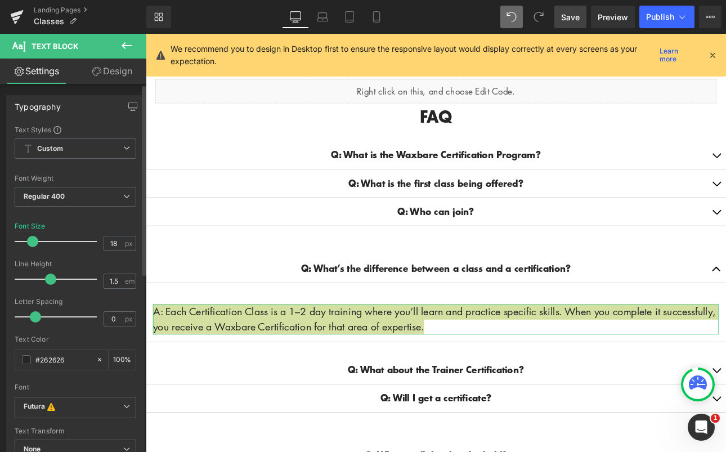
click at [35, 241] on span at bounding box center [32, 241] width 11 height 11
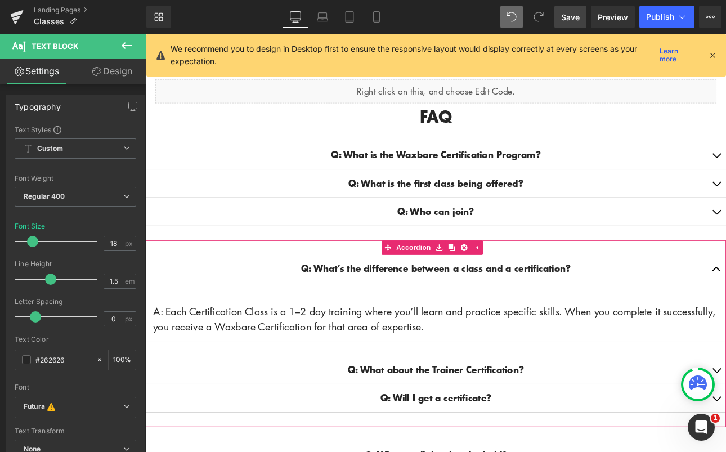
click at [203, 343] on article "A: Each Certification Class is a 1–2 day training where you’ll learn and practi…" at bounding box center [486, 369] width 681 height 53
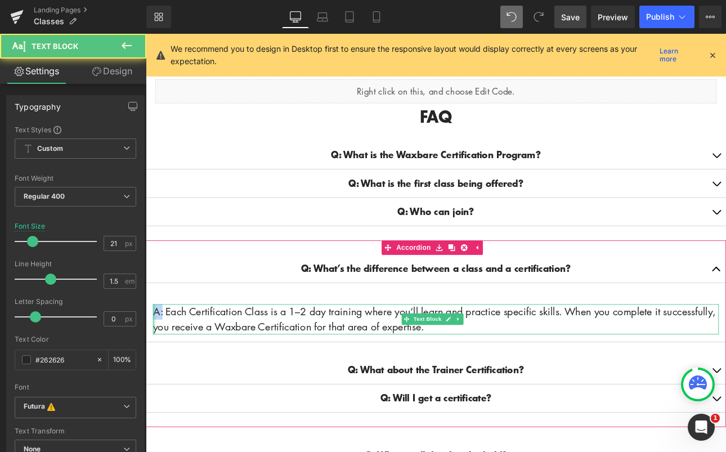
drag, startPoint x: 164, startPoint y: 356, endPoint x: 156, endPoint y: 356, distance: 7.9
click at [156, 356] on div "A: Each Certification Class is a 1–2 day training where you’ll learn and practi…" at bounding box center [486, 368] width 664 height 35
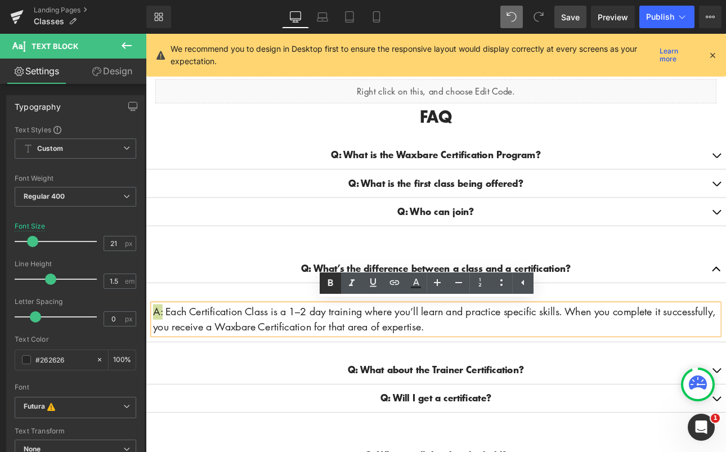
click at [328, 285] on icon at bounding box center [330, 282] width 5 height 7
click at [711, 372] on p "A: Each Certification Class is a 1–2 day training where you’ll learn and practi…" at bounding box center [486, 369] width 664 height 36
drag, startPoint x: 292, startPoint y: 374, endPoint x: 404, endPoint y: 383, distance: 111.9
click at [404, 383] on p "A: Each Certification Class is a 1–2 day training where you’ll learn and practi…" at bounding box center [486, 369] width 664 height 36
click at [331, 278] on icon at bounding box center [331, 283] width 14 height 14
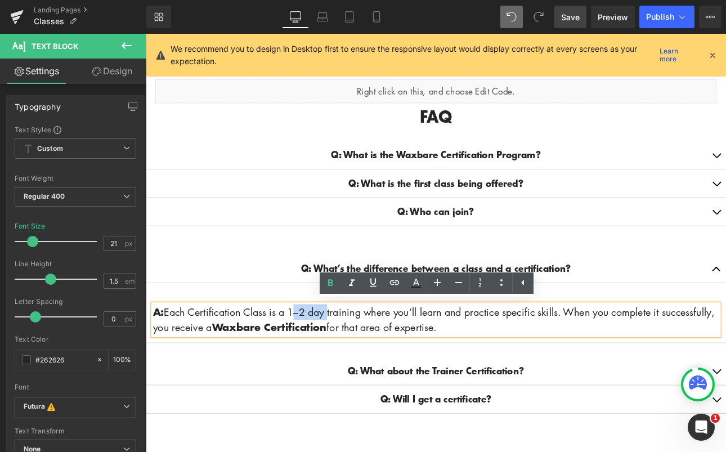
drag, startPoint x: 319, startPoint y: 355, endPoint x: 360, endPoint y: 355, distance: 41.1
click at [360, 357] on p "A: Each Certification Class is a 1–2 day training where you’ll learn and practi…" at bounding box center [486, 369] width 664 height 37
click at [329, 280] on icon at bounding box center [330, 282] width 5 height 7
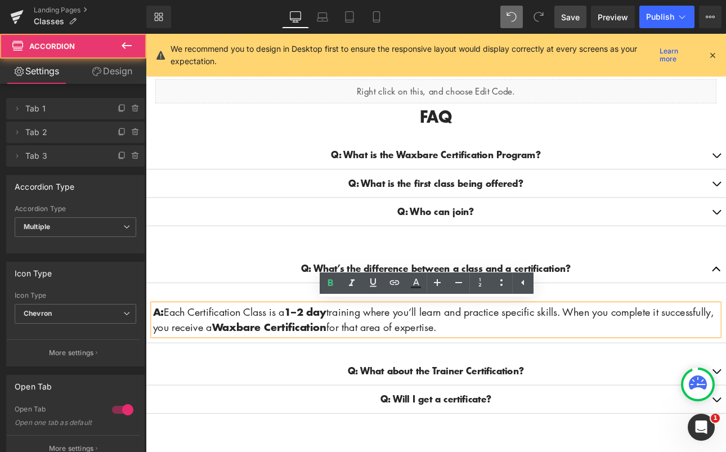
click at [590, 415] on div "Q: What about the Trainer Certification? Text Block" at bounding box center [486, 429] width 681 height 33
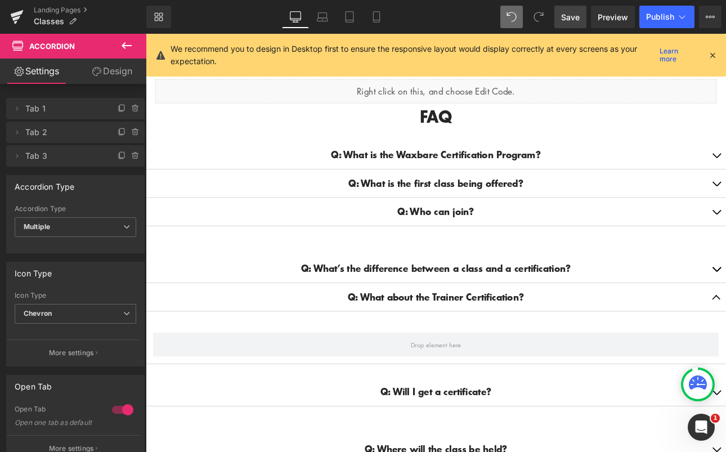
click at [123, 42] on icon at bounding box center [127, 46] width 14 height 14
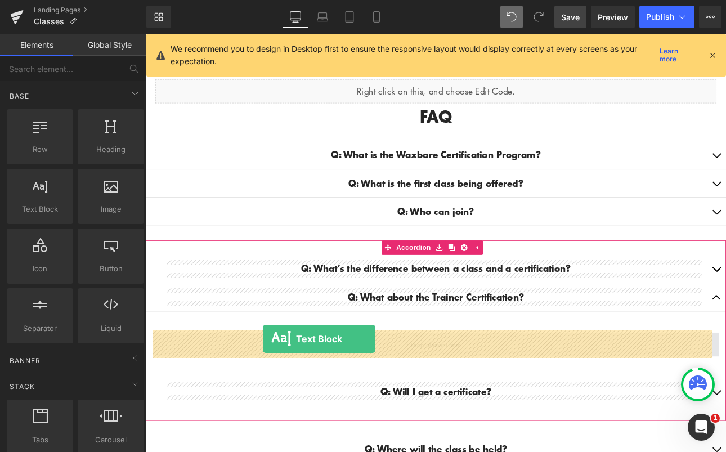
drag, startPoint x: 181, startPoint y: 235, endPoint x: 283, endPoint y: 392, distance: 187.0
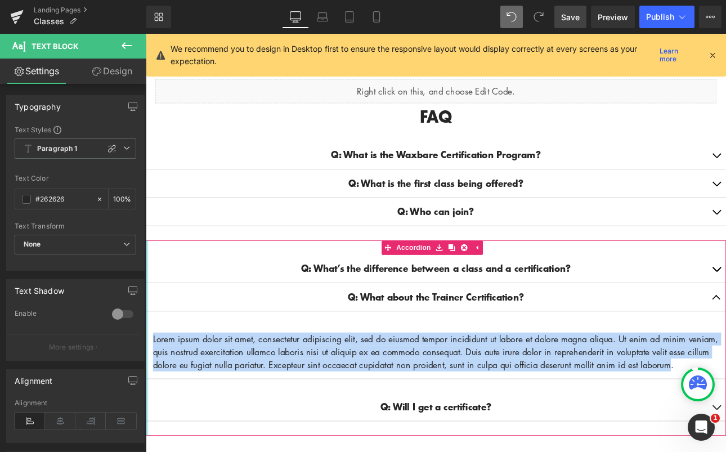
drag, startPoint x: 191, startPoint y: 436, endPoint x: 147, endPoint y: 384, distance: 67.1
click at [147, 384] on div "Q: What’s the difference between a class and a certification? Text Block A: Eac…" at bounding box center [486, 390] width 681 height 229
paste div
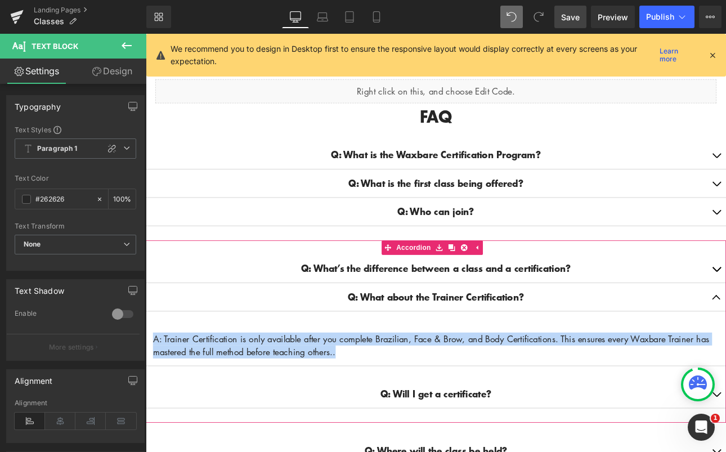
drag, startPoint x: 393, startPoint y: 404, endPoint x: 153, endPoint y: 376, distance: 241.4
click at [153, 376] on article "A: Trainer Certification is only available after you complete Brazilian, Face &…" at bounding box center [486, 400] width 681 height 48
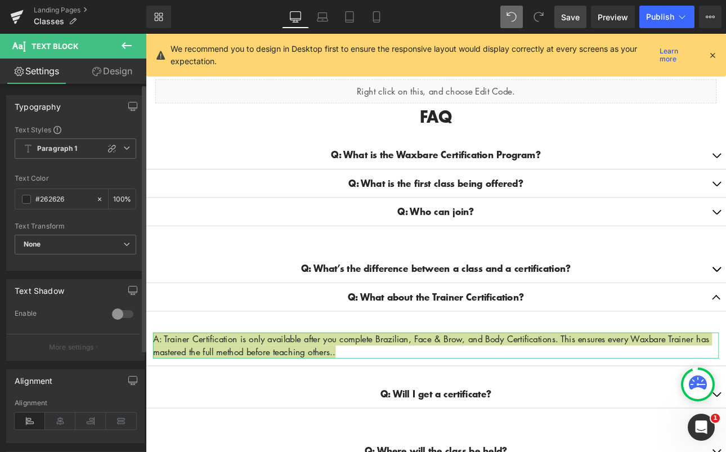
click at [87, 137] on div "Text Styles Custom Paragraph 1 Paragraph 2 Paragraph 3 Paragraph 4 Paragraph 1 …" at bounding box center [75, 197] width 137 height 145
click at [84, 147] on span "Paragraph 1" at bounding box center [76, 148] width 122 height 20
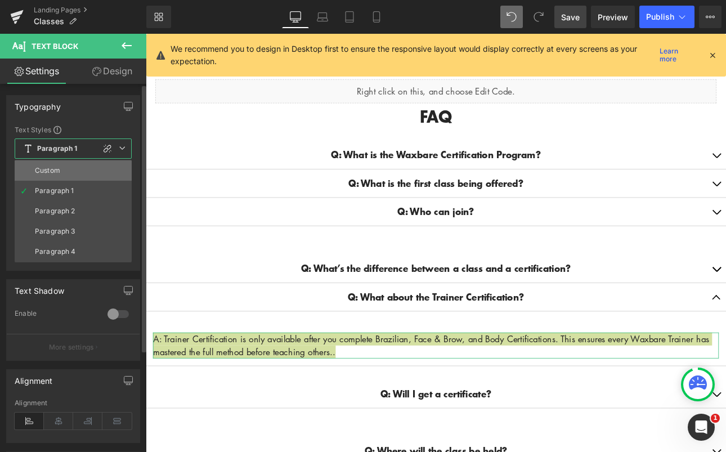
click at [79, 166] on li "Custom" at bounding box center [73, 170] width 117 height 20
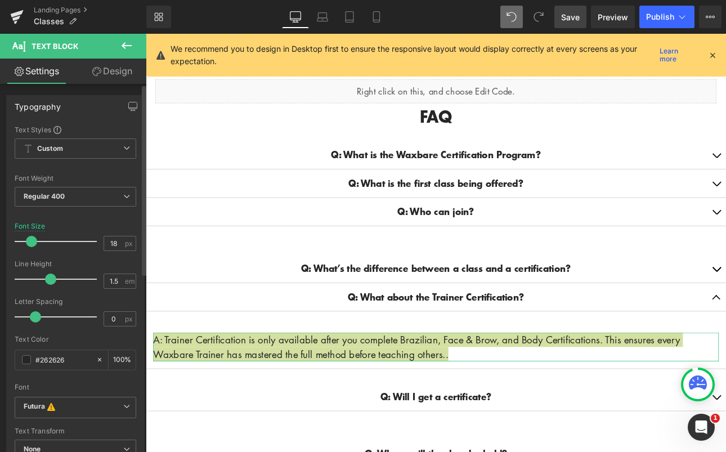
click at [32, 245] on span at bounding box center [31, 241] width 11 height 11
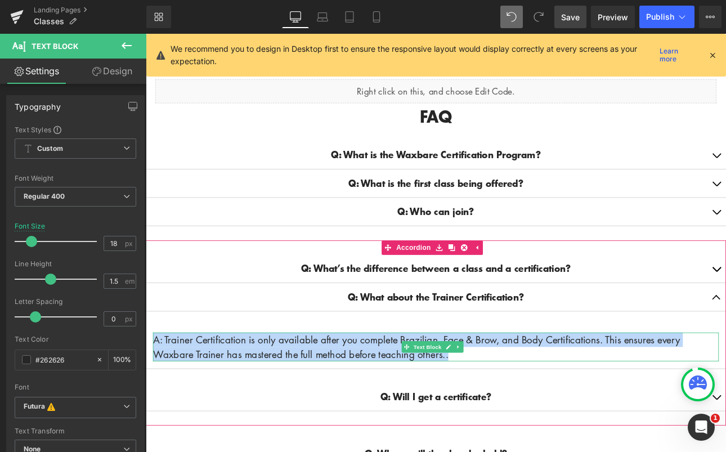
click at [169, 392] on p "A: Trainer Certification is only available after you complete Brazilian, Face &…" at bounding box center [486, 401] width 664 height 34
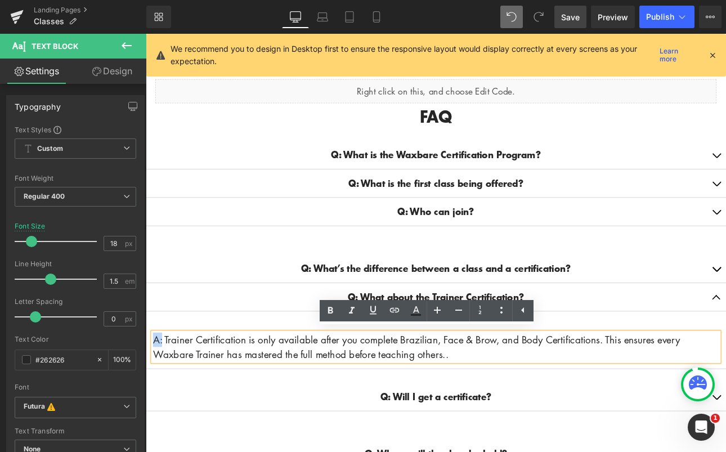
drag, startPoint x: 165, startPoint y: 391, endPoint x: 150, endPoint y: 385, distance: 16.4
click at [150, 385] on article "A: Trainer Certification is only available after you complete Brazilian, Face &…" at bounding box center [486, 401] width 681 height 51
click at [337, 306] on link at bounding box center [330, 310] width 21 height 21
click at [572, 397] on p "A: Trainer Certification is only available after you complete Brazilian, Face &…" at bounding box center [486, 401] width 664 height 34
drag, startPoint x: 266, startPoint y: 390, endPoint x: 171, endPoint y: 392, distance: 95.7
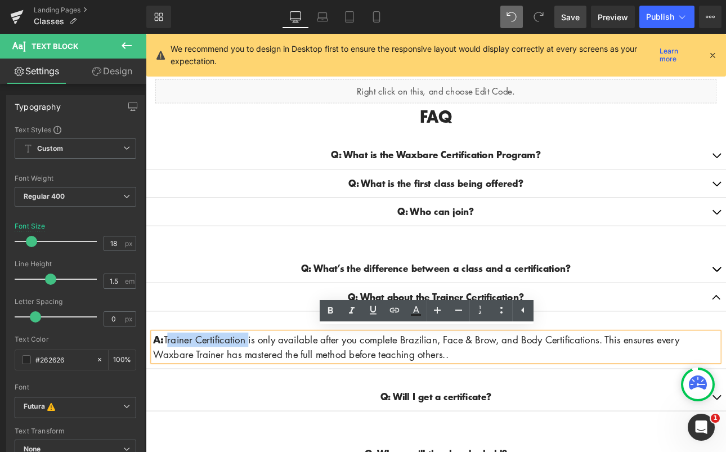
click at [171, 392] on p "A: Trainer Certification is only available after you complete Brazilian, Face &…" at bounding box center [486, 401] width 664 height 34
click at [327, 307] on icon at bounding box center [331, 311] width 14 height 14
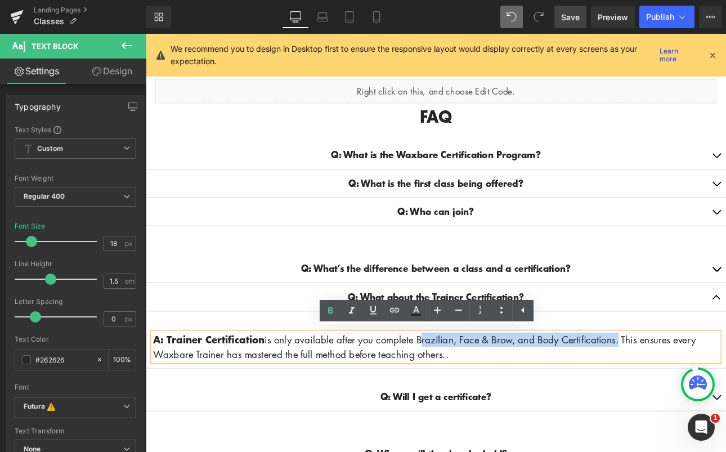
drag, startPoint x: 466, startPoint y: 386, endPoint x: 698, endPoint y: 389, distance: 231.9
click at [698, 389] on p "A: Trainer Certification is only available after you complete Brazilian, Face &…" at bounding box center [486, 401] width 664 height 34
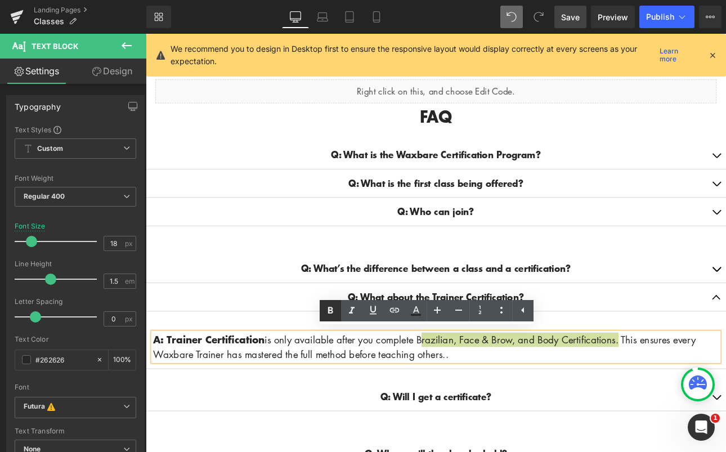
click at [325, 312] on icon at bounding box center [331, 311] width 14 height 14
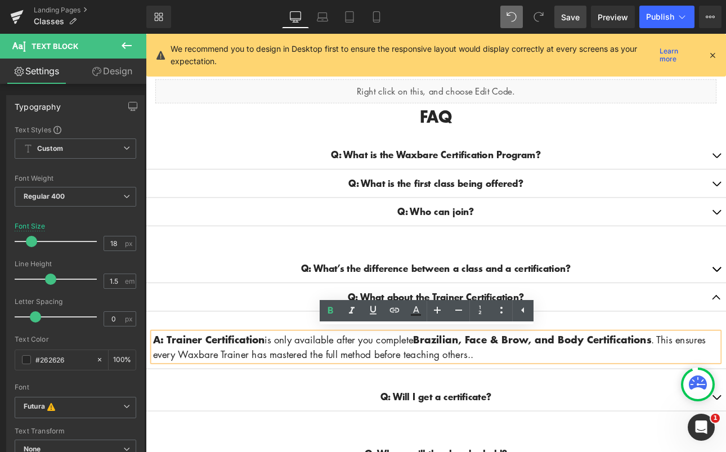
click at [723, 302] on div "Q: What’s the difference between a class and a certification? Text Block" at bounding box center [486, 310] width 636 height 16
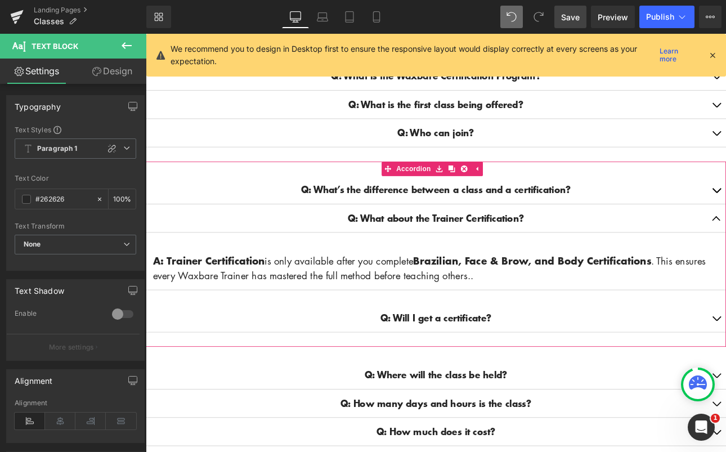
scroll to position [281, 0]
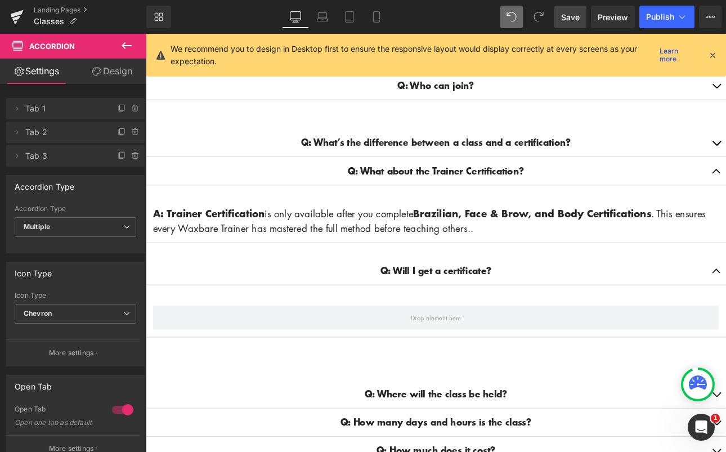
click at [120, 42] on icon at bounding box center [127, 46] width 14 height 14
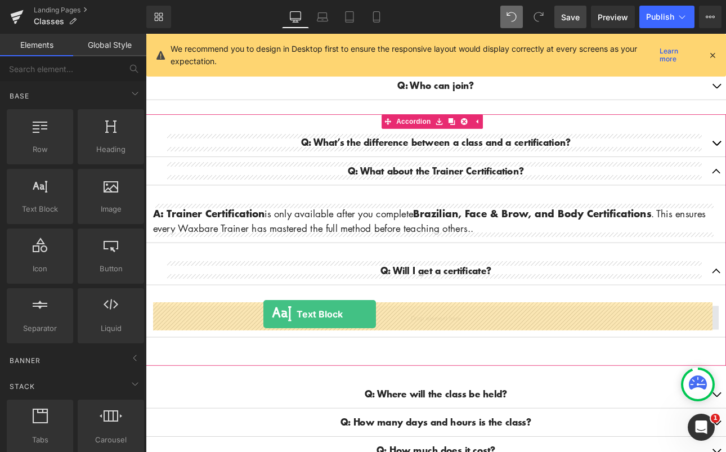
drag, startPoint x: 190, startPoint y: 231, endPoint x: 284, endPoint y: 363, distance: 161.8
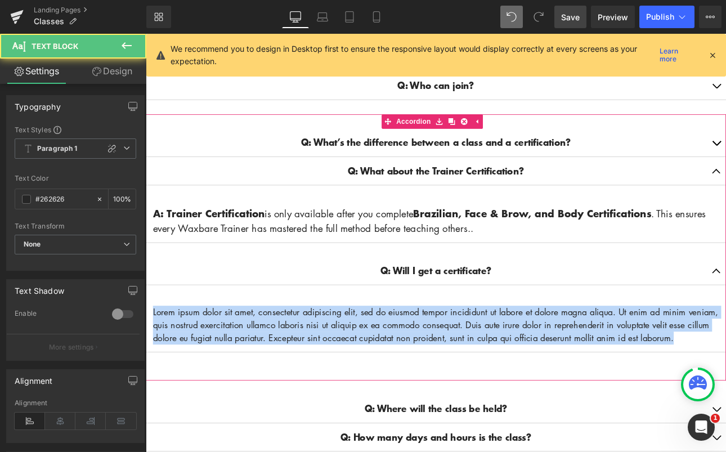
drag, startPoint x: 253, startPoint y: 405, endPoint x: 153, endPoint y: 353, distance: 113.3
click at [153, 353] on article "Lorem ipsum dolor sit amet, consectetur adipiscing elit, sed do eiusmod tempor …" at bounding box center [486, 376] width 681 height 63
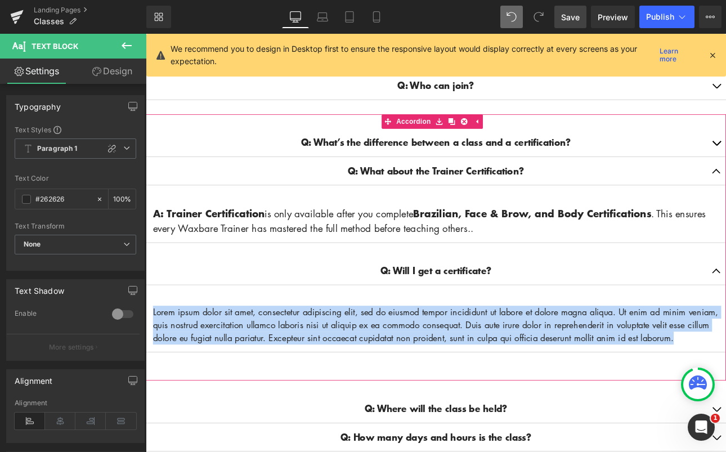
paste div
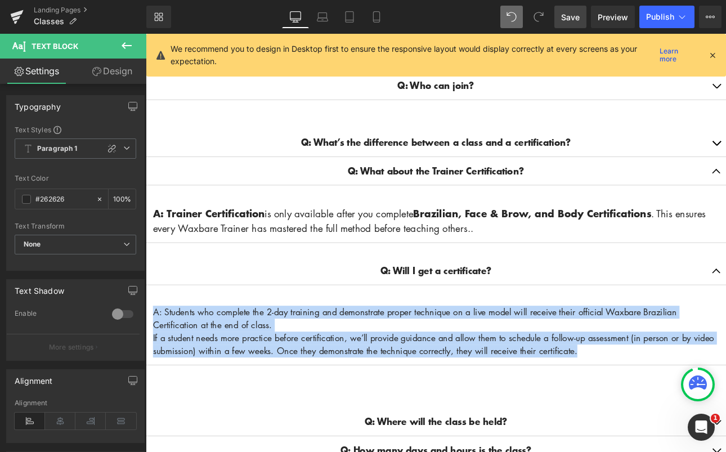
drag, startPoint x: 687, startPoint y: 405, endPoint x: 286, endPoint y: 336, distance: 406.7
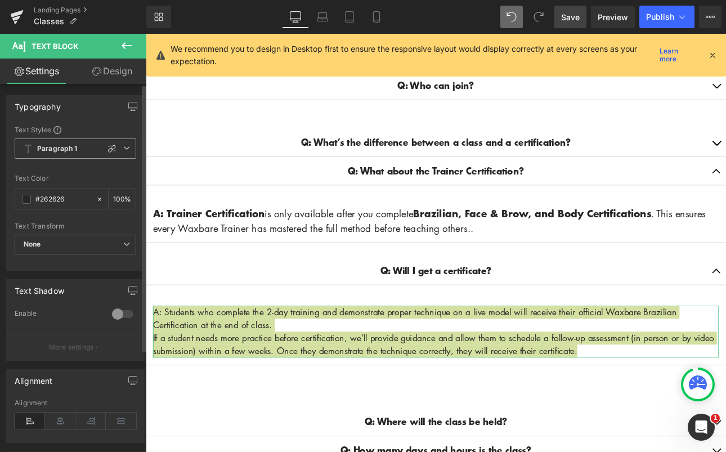
click at [83, 153] on span "Paragraph 1" at bounding box center [76, 148] width 122 height 20
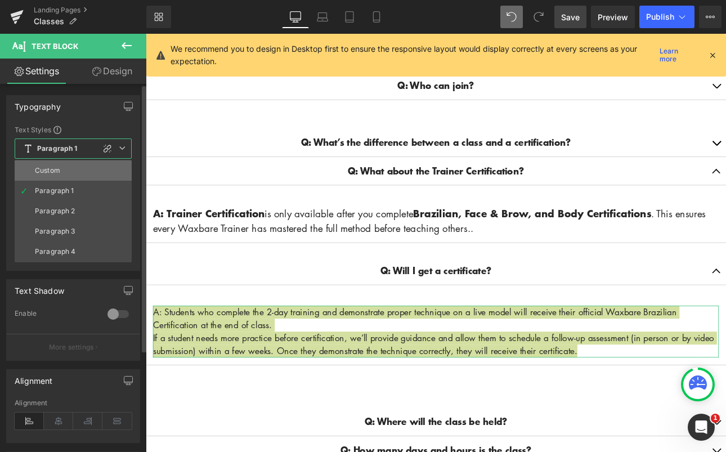
click at [87, 173] on li "Custom" at bounding box center [73, 170] width 117 height 20
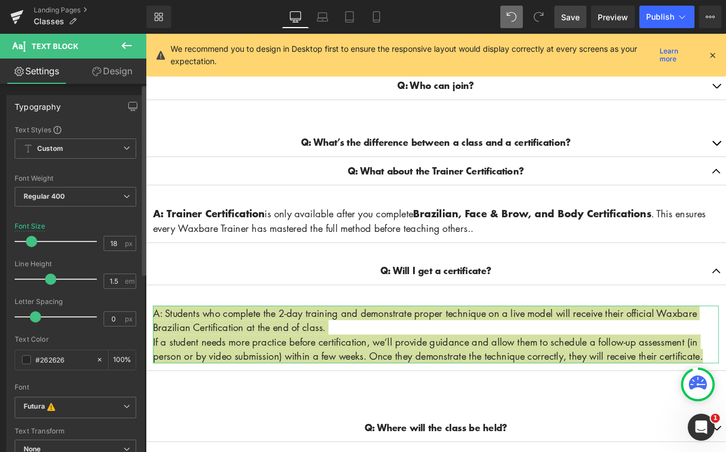
click at [34, 243] on span at bounding box center [31, 241] width 11 height 11
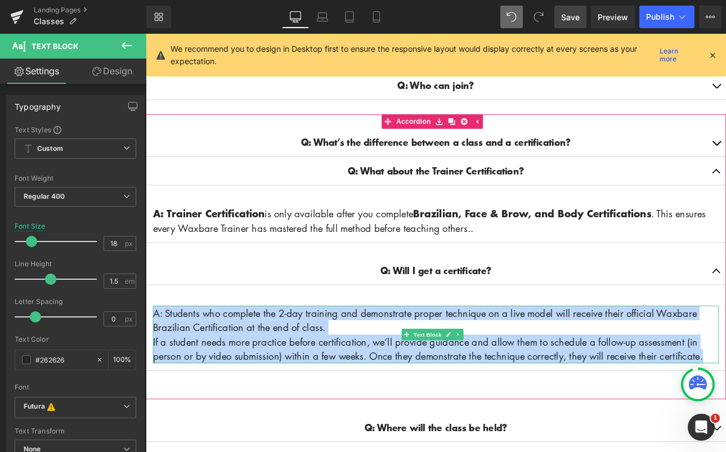
click at [163, 356] on p "A: Students who complete the 2-day training and demonstrate proper technique on…" at bounding box center [486, 370] width 664 height 34
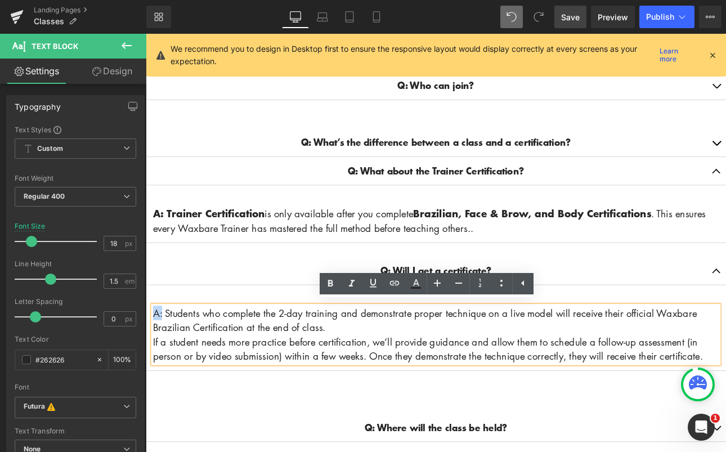
drag, startPoint x: 166, startPoint y: 357, endPoint x: 156, endPoint y: 357, distance: 9.6
click at [156, 357] on p "A: Students who complete the 2-day training and demonstrate proper technique on…" at bounding box center [486, 370] width 664 height 34
click at [325, 284] on icon at bounding box center [331, 284] width 14 height 14
drag, startPoint x: 303, startPoint y: 358, endPoint x: 371, endPoint y: 360, distance: 68.1
click at [371, 360] on p "A: Students who complete the 2-day training and demonstrate proper technique on…" at bounding box center [486, 370] width 664 height 34
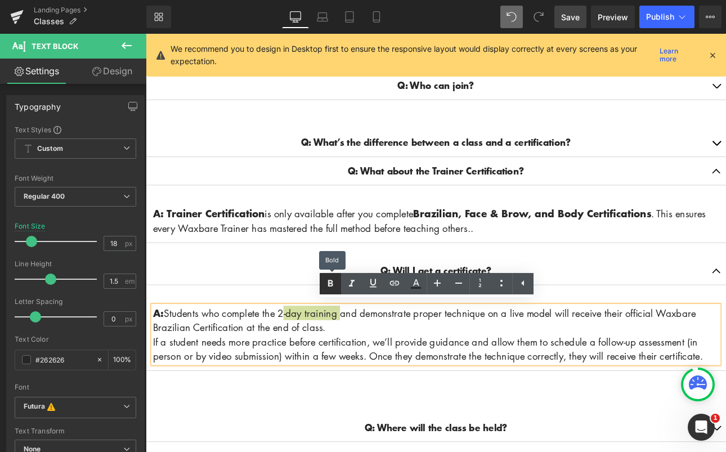
click at [327, 281] on icon at bounding box center [331, 284] width 14 height 14
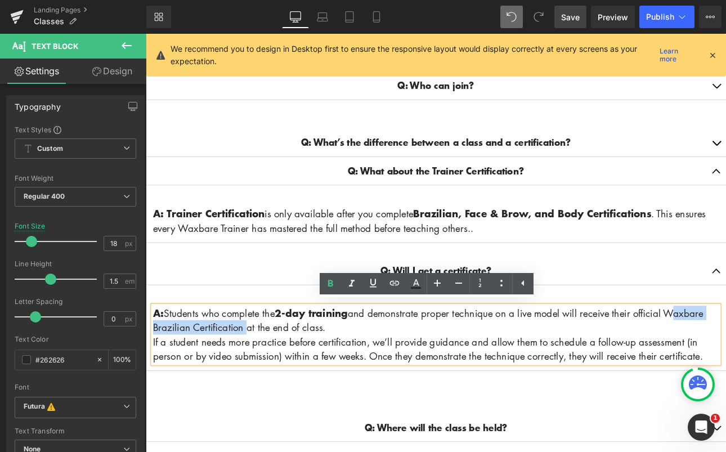
drag, startPoint x: 760, startPoint y: 356, endPoint x: 261, endPoint y: 374, distance: 500.2
click at [261, 374] on p "A: Students who complete the 2-day training and demonstrate proper technique on…" at bounding box center [486, 370] width 664 height 34
click at [334, 285] on icon at bounding box center [331, 284] width 14 height 14
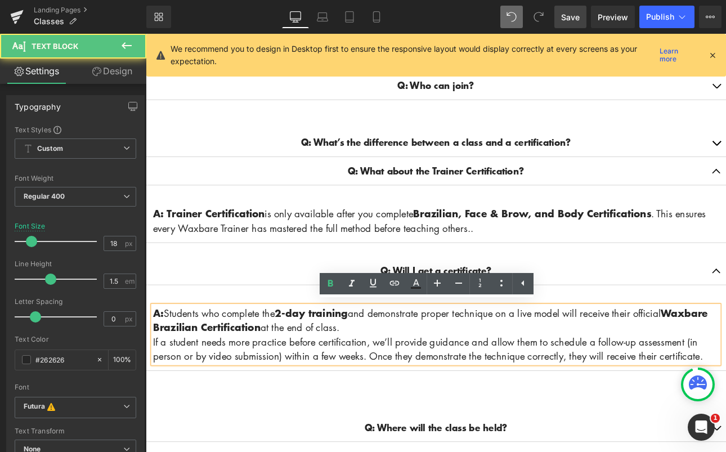
click at [154, 388] on div "A: Students who complete the 2-day training and demonstrate proper technique on…" at bounding box center [486, 387] width 664 height 68
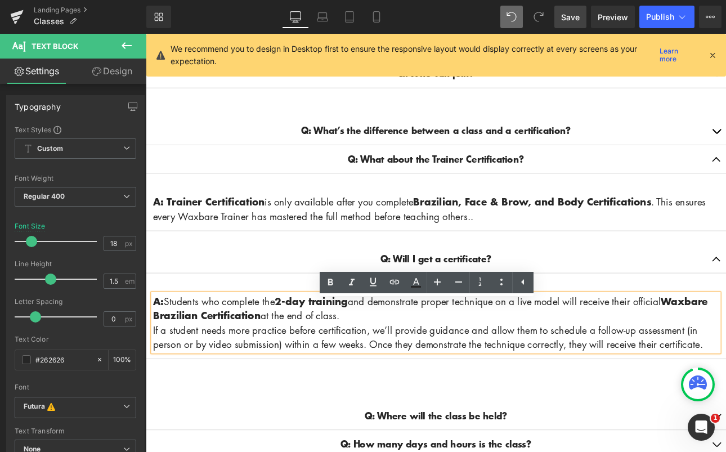
scroll to position [428, 0]
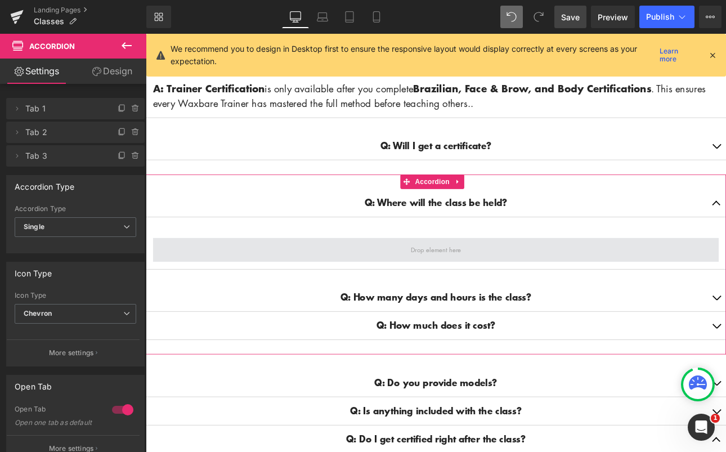
click at [504, 284] on span at bounding box center [486, 287] width 67 height 17
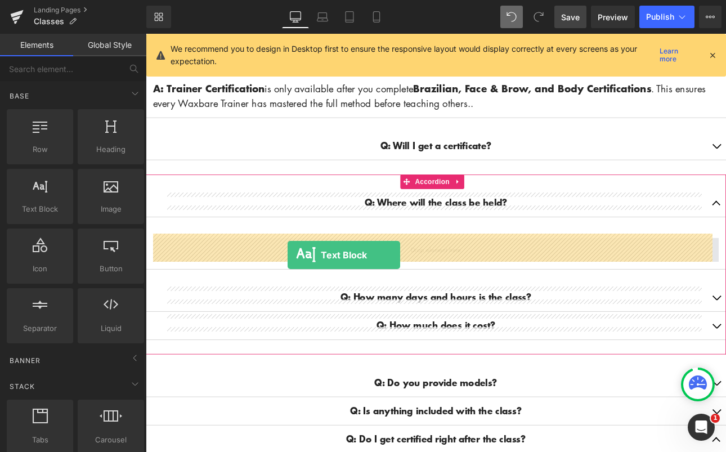
drag, startPoint x: 186, startPoint y: 239, endPoint x: 312, endPoint y: 293, distance: 137.9
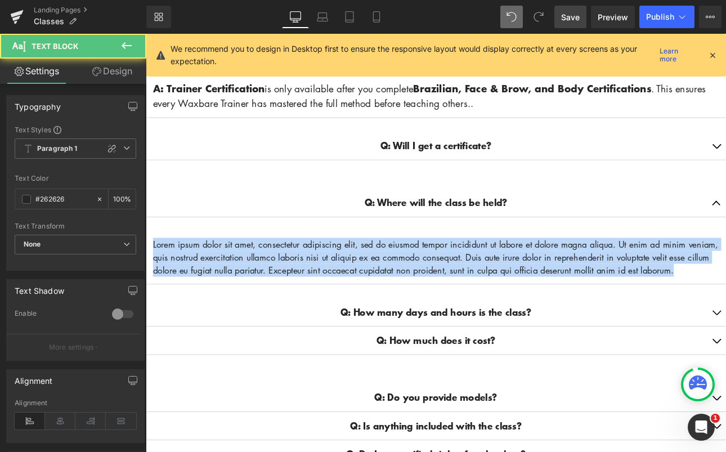
drag, startPoint x: 209, startPoint y: 320, endPoint x: 263, endPoint y: 268, distance: 74.4
click at [146, 269] on html "Account Cart ( 0 ) Subtotal $0.00 View cart Check out Checkout" at bounding box center [486, 396] width 681 height 1582
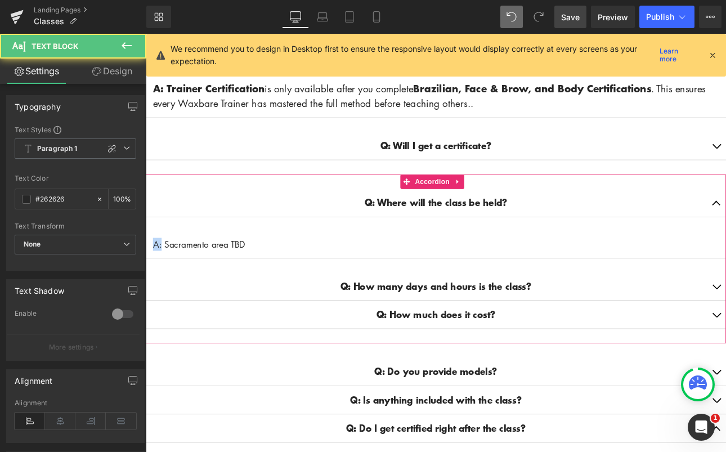
drag, startPoint x: 164, startPoint y: 276, endPoint x: 150, endPoint y: 273, distance: 13.8
click at [151, 273] on article "A: Sacramento area TBD Text Block" at bounding box center [486, 281] width 681 height 33
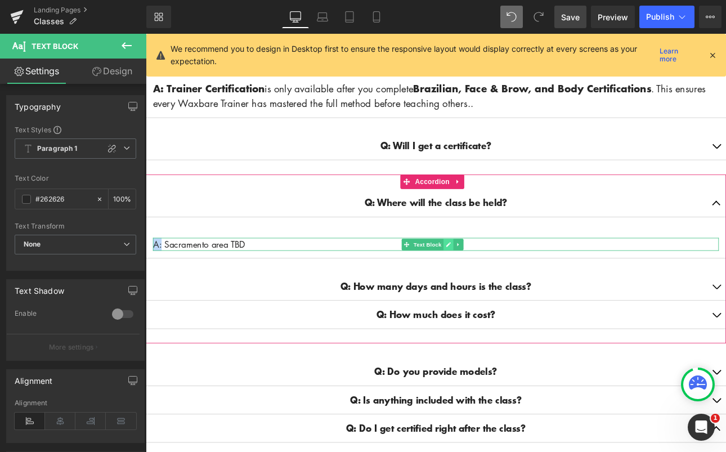
click at [496, 277] on link at bounding box center [501, 281] width 12 height 14
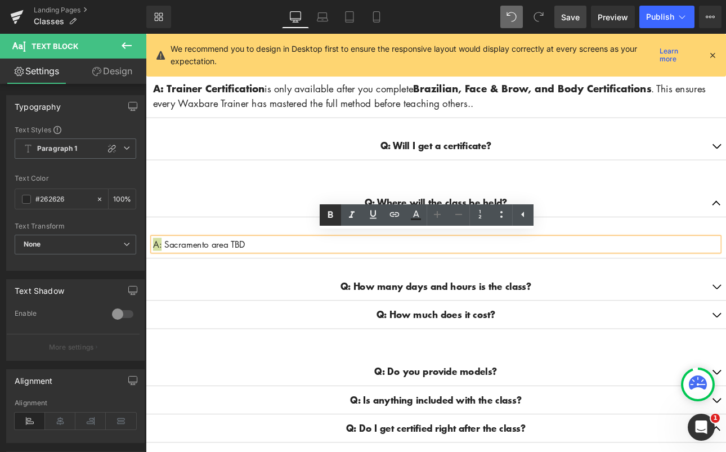
click at [329, 215] on icon at bounding box center [330, 214] width 5 height 7
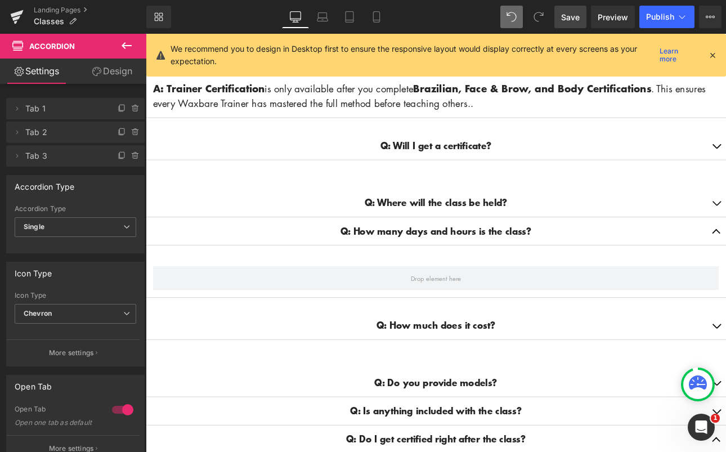
click at [122, 46] on icon at bounding box center [127, 46] width 14 height 14
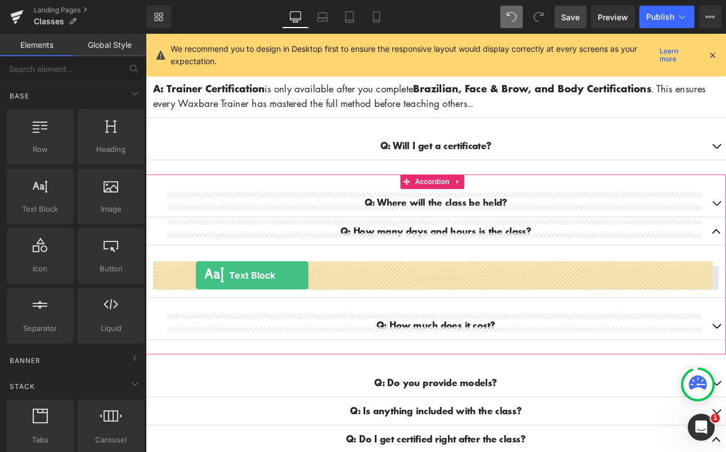
drag, startPoint x: 185, startPoint y: 243, endPoint x: 205, endPoint y: 316, distance: 75.9
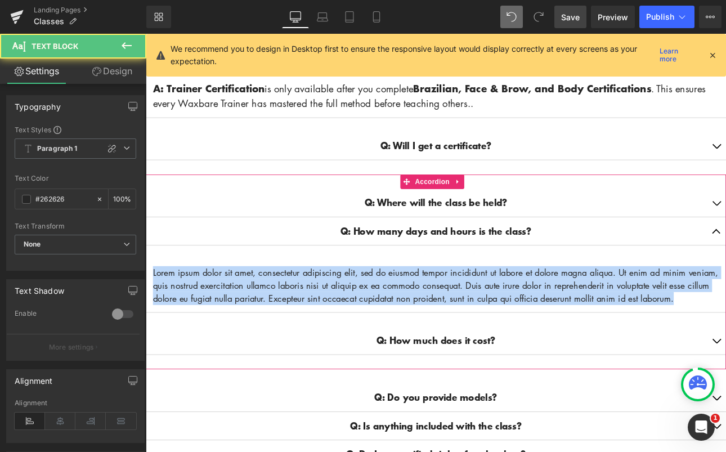
drag, startPoint x: 220, startPoint y: 349, endPoint x: 148, endPoint y: 309, distance: 82.4
click at [149, 310] on article "Lorem ipsum dolor sit amet, consectetur adipiscing elit, sed do eiusmod tempor …" at bounding box center [486, 329] width 681 height 63
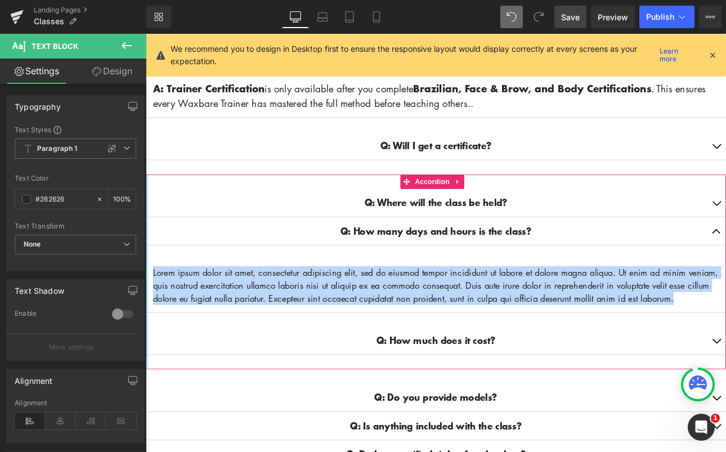
paste div
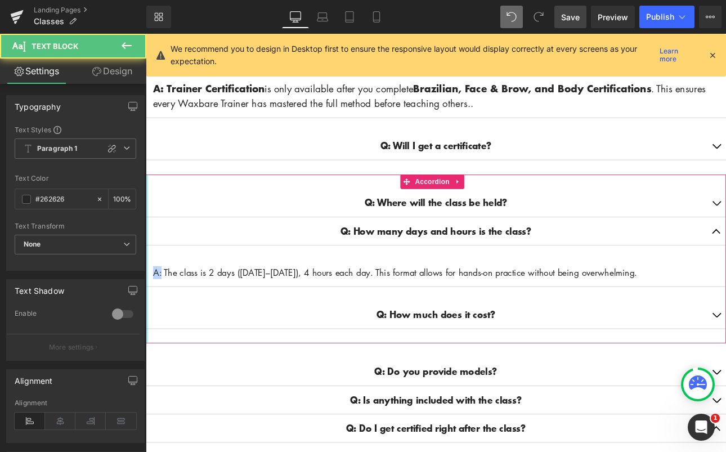
drag, startPoint x: 165, startPoint y: 310, endPoint x: 147, endPoint y: 307, distance: 18.3
click at [147, 307] on div "Q: Where will the class be held? Text Block A: Sacramento area TBD Text Block Q…" at bounding box center [486, 298] width 681 height 199
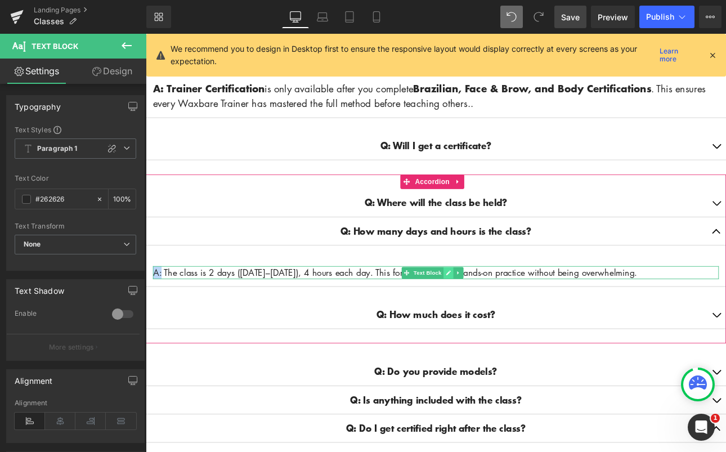
click at [498, 311] on icon at bounding box center [501, 314] width 6 height 7
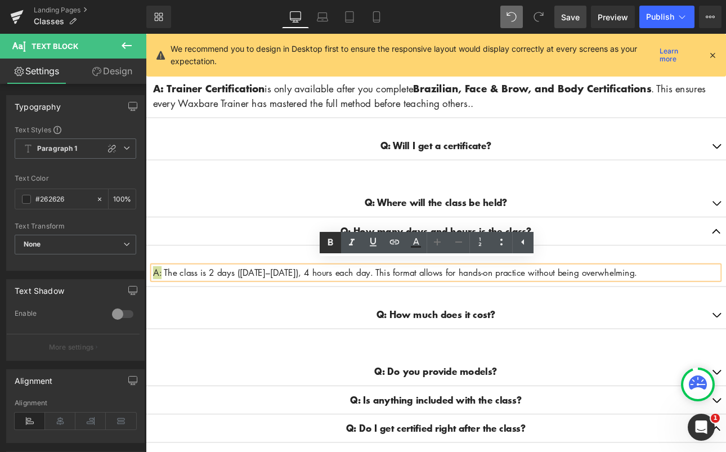
click at [332, 241] on icon at bounding box center [330, 242] width 5 height 7
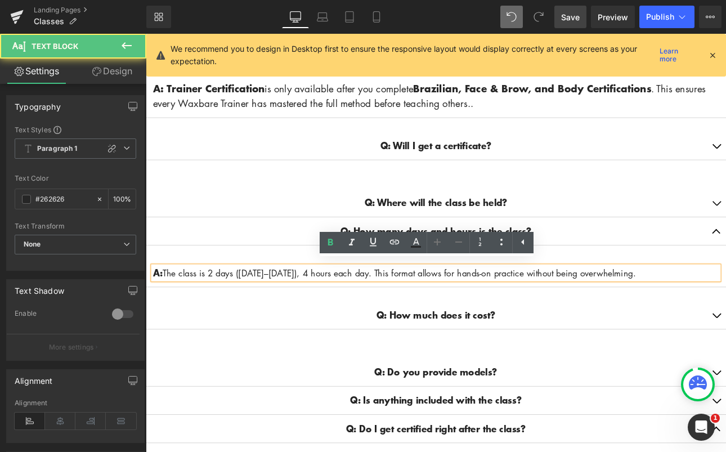
click at [374, 308] on p "A: The class is 2 days ([DATE]–[DATE]), 4 hours each day. This format allows fo…" at bounding box center [486, 314] width 664 height 16
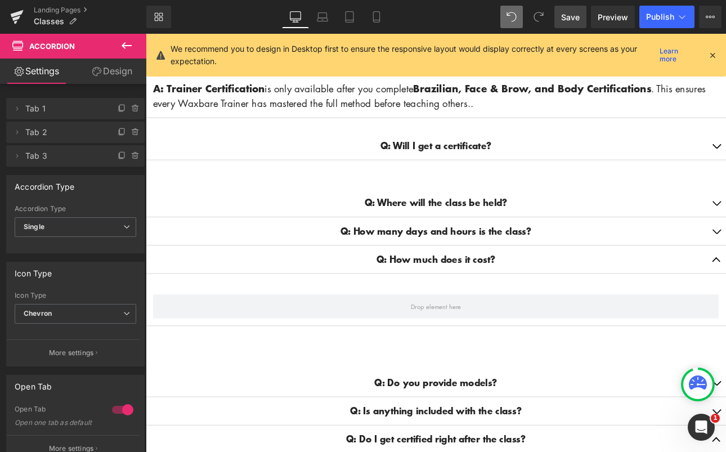
click at [127, 42] on icon at bounding box center [127, 46] width 14 height 14
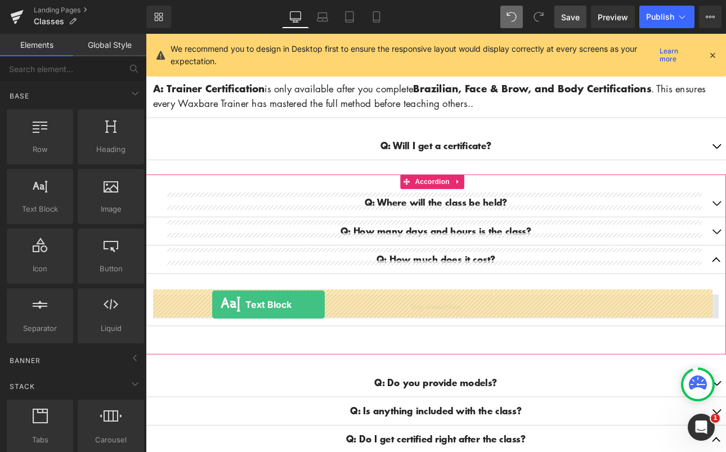
drag, startPoint x: 184, startPoint y: 237, endPoint x: 223, endPoint y: 351, distance: 120.9
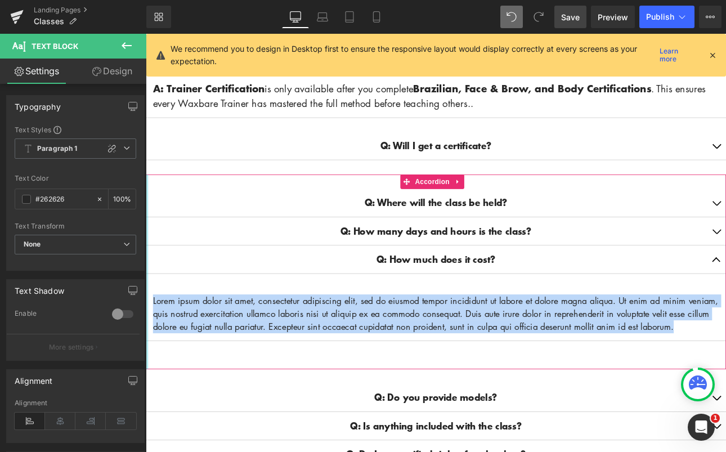
drag, startPoint x: 203, startPoint y: 384, endPoint x: 149, endPoint y: 347, distance: 66.0
click at [149, 347] on article "Lorem ipsum dolor sit amet, consectetur adipiscing elit, sed do eiusmod tempor …" at bounding box center [486, 362] width 681 height 63
paste div
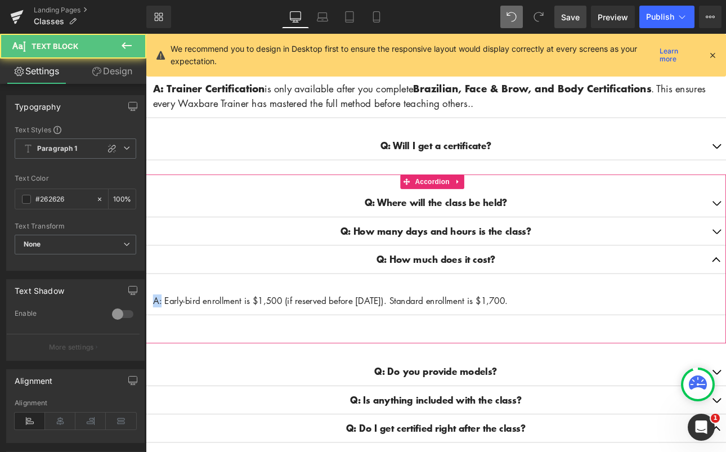
drag, startPoint x: 165, startPoint y: 344, endPoint x: 153, endPoint y: 341, distance: 13.2
click at [153, 341] on article "A: Early-bird enrollment is $1,500 (if reserved before [DATE]). Standard enroll…" at bounding box center [486, 347] width 681 height 33
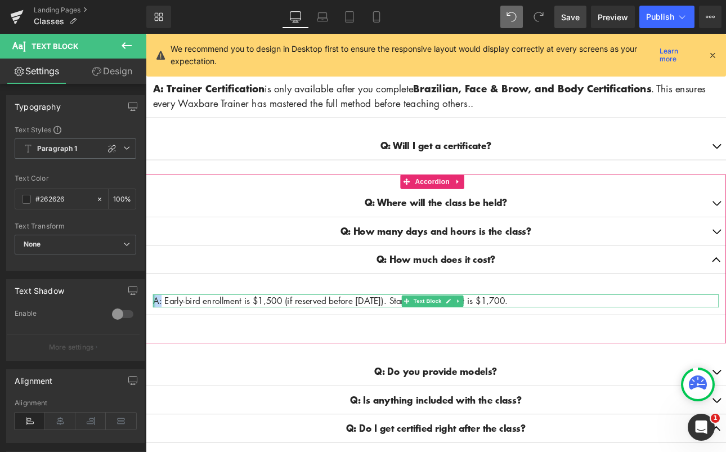
drag, startPoint x: 640, startPoint y: 342, endPoint x: 154, endPoint y: 343, distance: 486.4
click at [154, 343] on div "A: Early-bird enrollment is $1,500 (if reserved before [DATE]). Standard enroll…" at bounding box center [486, 346] width 664 height 15
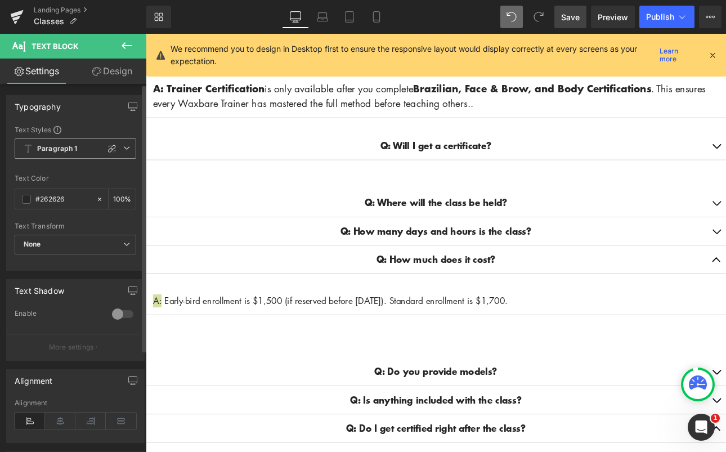
click at [86, 148] on span "Paragraph 1" at bounding box center [76, 148] width 122 height 20
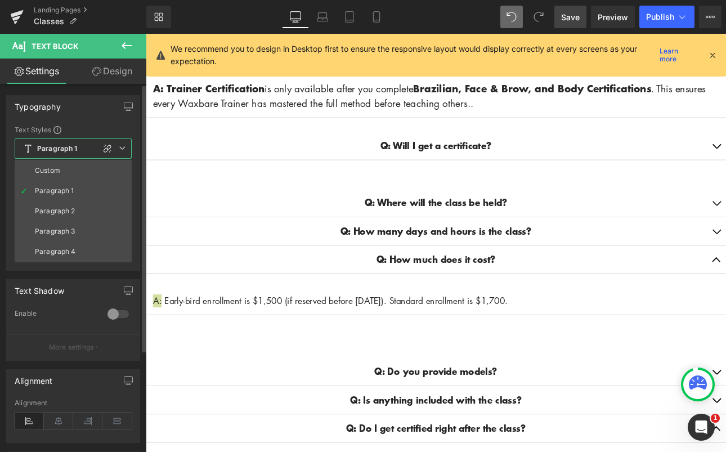
click at [73, 165] on li "Custom" at bounding box center [73, 170] width 117 height 20
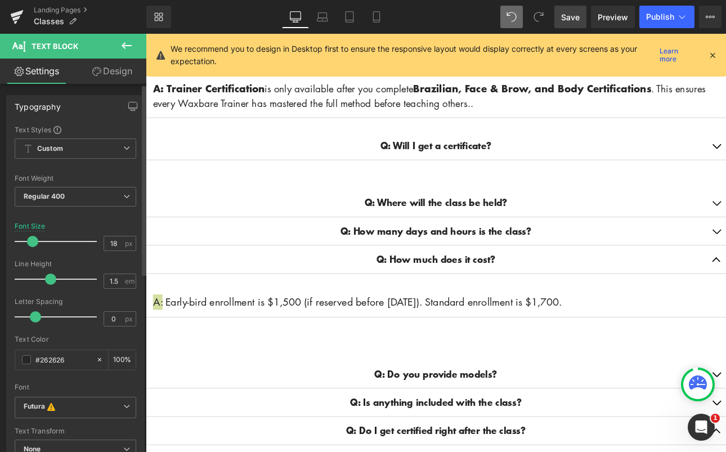
click at [35, 241] on span at bounding box center [32, 241] width 11 height 11
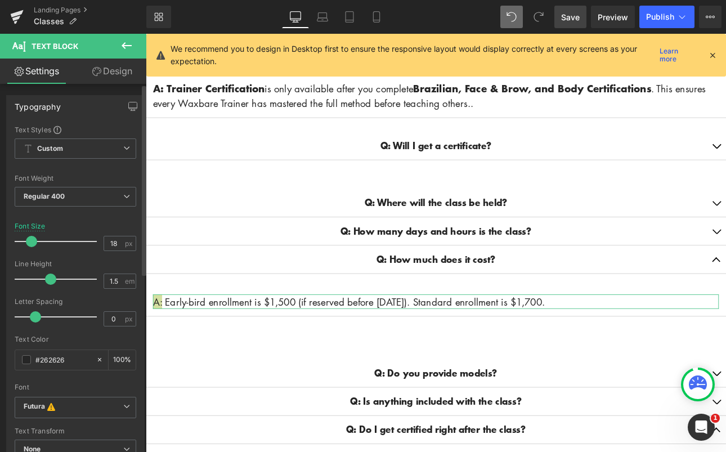
click at [28, 244] on span at bounding box center [31, 241] width 11 height 11
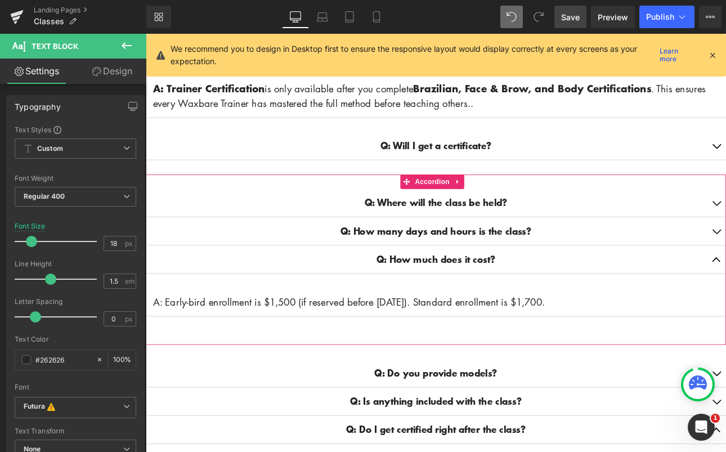
click at [165, 368] on div "Q: Where will the class be held? Text Block A: Sacramento area TBD Text Block Q…" at bounding box center [486, 299] width 681 height 200
drag, startPoint x: 167, startPoint y: 344, endPoint x: 149, endPoint y: 343, distance: 17.5
click at [149, 343] on article "A: Early-bird enrollment is $1,500 (if reserved before [DATE]). Standard enroll…" at bounding box center [486, 348] width 681 height 34
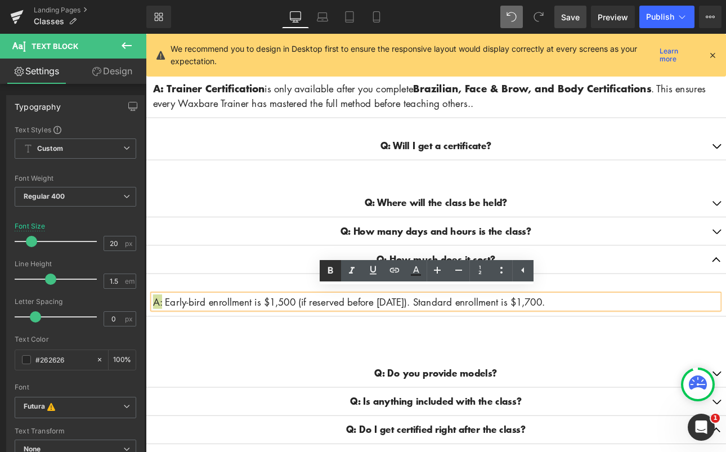
click at [324, 269] on icon at bounding box center [331, 271] width 14 height 14
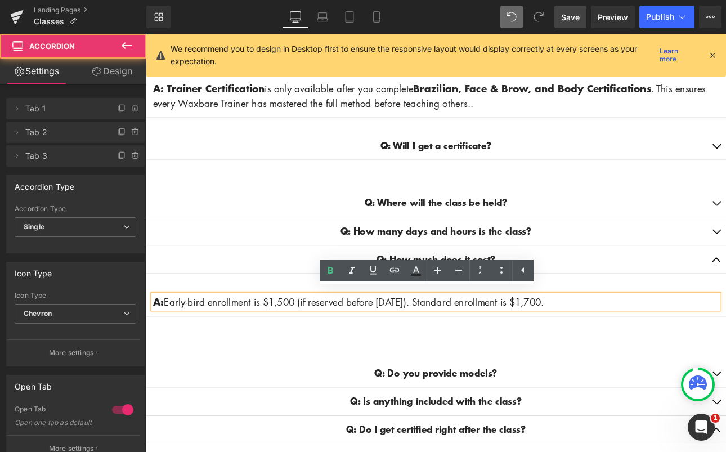
click at [319, 389] on div "Q: Where will the class be held? Text Block A: Sacramento area TBD Text Block Q…" at bounding box center [486, 299] width 681 height 200
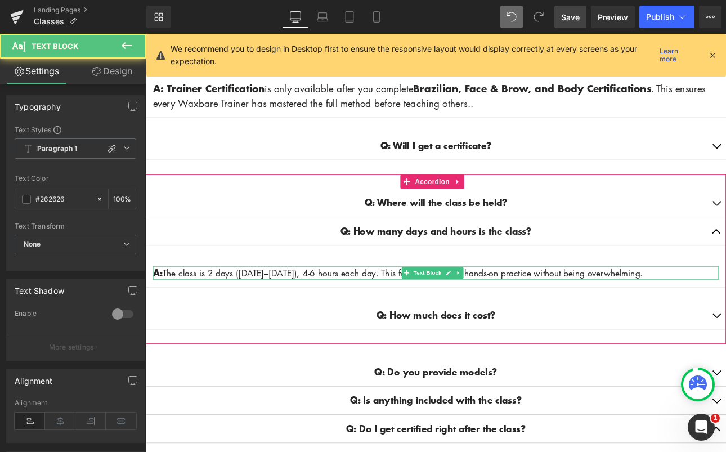
click at [374, 307] on p "A: The class is 2 days ([DATE]–[DATE]), 4-6 hours each day. This format allows …" at bounding box center [486, 314] width 664 height 16
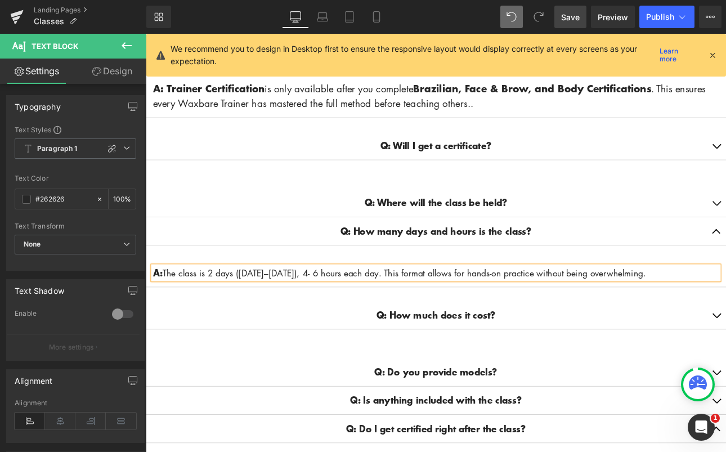
click at [369, 309] on p "A: The class is 2 days ([DATE]–[DATE]), 4- 6 hours each day. This format allows…" at bounding box center [486, 314] width 664 height 16
click at [208, 308] on p "A: The class is 2 days ([DATE]–[DATE]), 4 - 6 hours each day. This format allow…" at bounding box center [486, 314] width 664 height 16
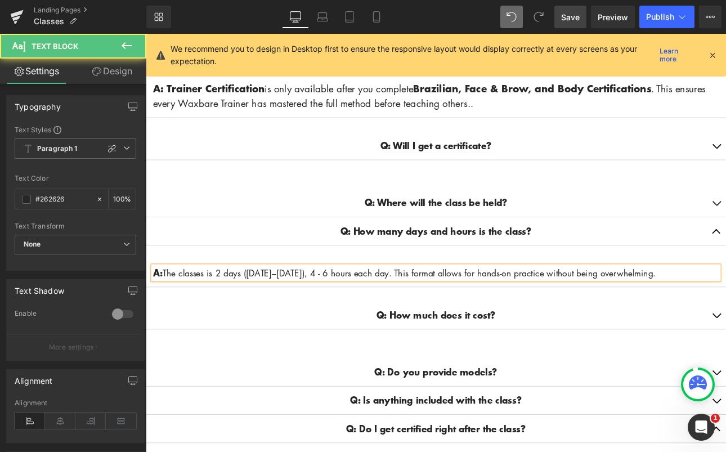
click at [226, 309] on p "A: The classes is 2 days ([DATE]–[DATE]), 4 - 6 hours each day. This format all…" at bounding box center [486, 314] width 664 height 16
click at [212, 311] on p "A: The classe is 2 days ([DATE]–[DATE]), 4 - 6 hours each day. This format allo…" at bounding box center [486, 314] width 664 height 16
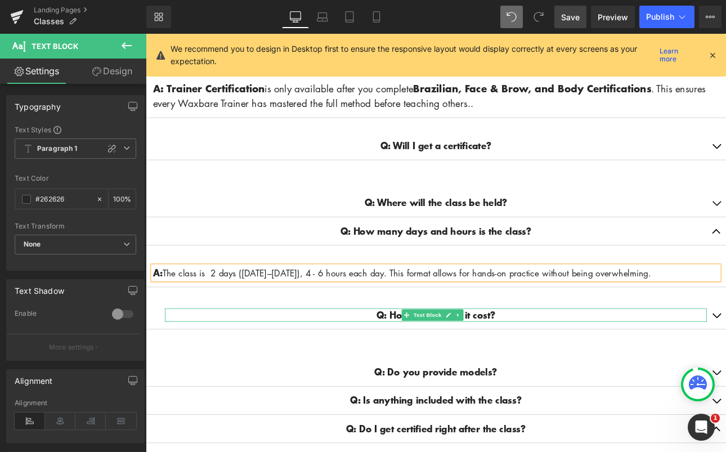
click at [386, 356] on p "Q: How much does it cost?" at bounding box center [486, 364] width 636 height 16
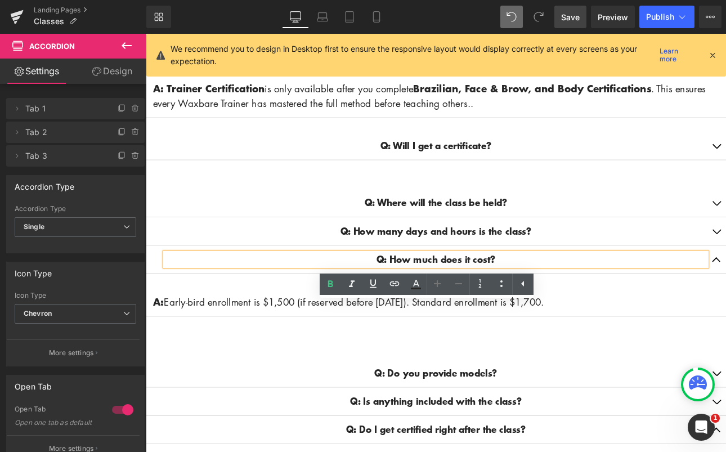
click at [695, 309] on div "Q: How much does it cost? Text Block" at bounding box center [486, 298] width 681 height 33
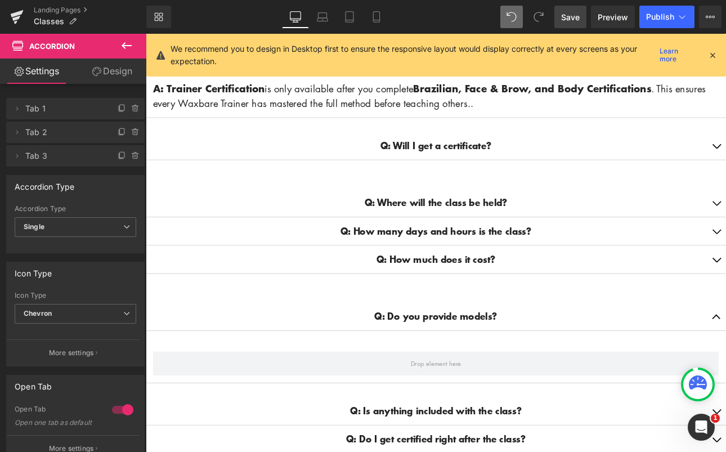
click at [121, 43] on icon at bounding box center [127, 46] width 14 height 14
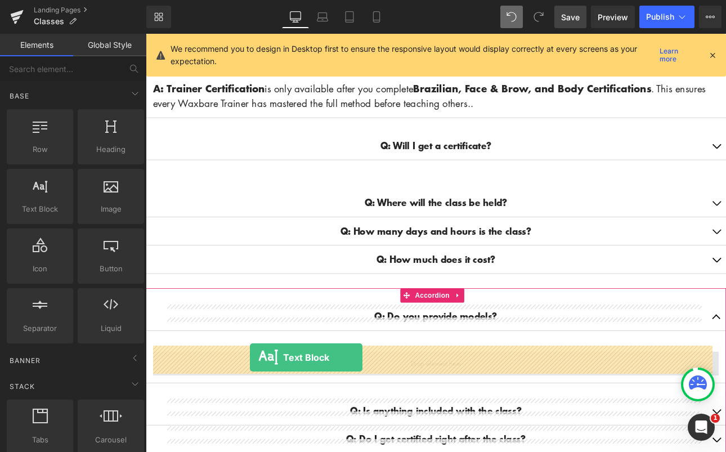
drag, startPoint x: 186, startPoint y: 229, endPoint x: 268, endPoint y: 413, distance: 201.9
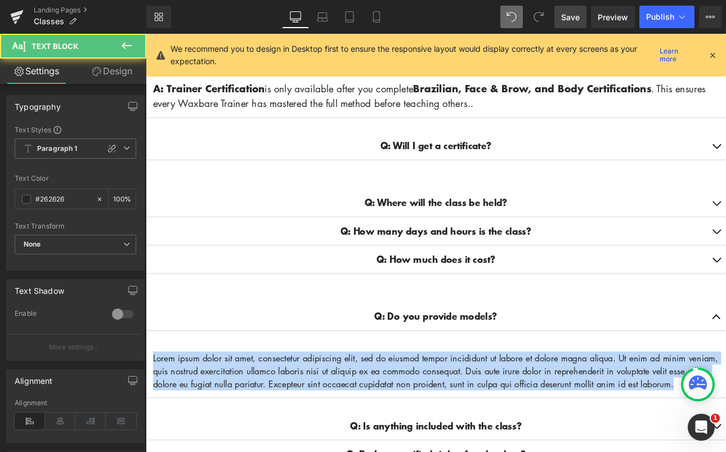
drag, startPoint x: 202, startPoint y: 453, endPoint x: 138, endPoint y: 397, distance: 85.0
click at [146, 397] on html "Account Cart ( 0 ) Subtotal $0.00 View cart Check out Checkout" at bounding box center [486, 337] width 681 height 1464
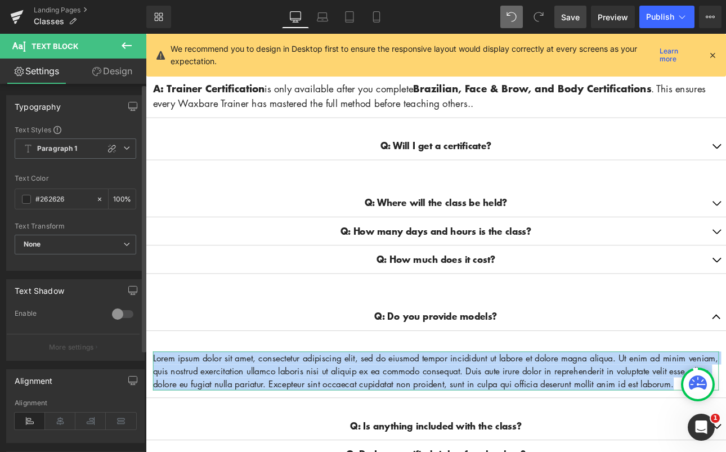
paste div
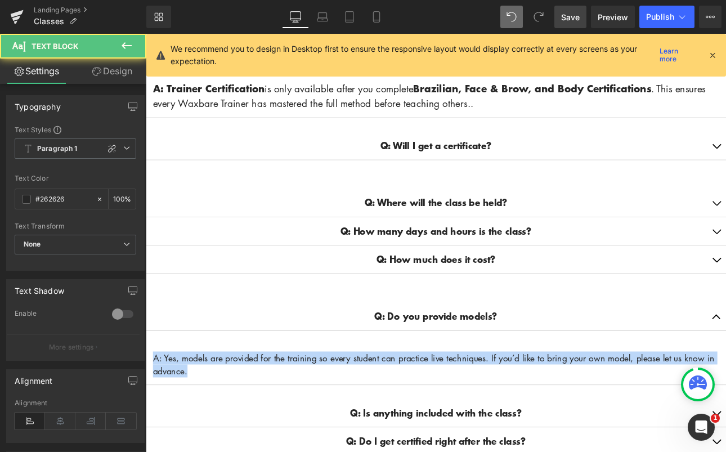
drag, startPoint x: 208, startPoint y: 423, endPoint x: 285, endPoint y: 384, distance: 86.9
click at [146, 407] on html "Account Cart ( 0 ) Subtotal $0.00 View cart Check out Checkout" at bounding box center [486, 329] width 681 height 1449
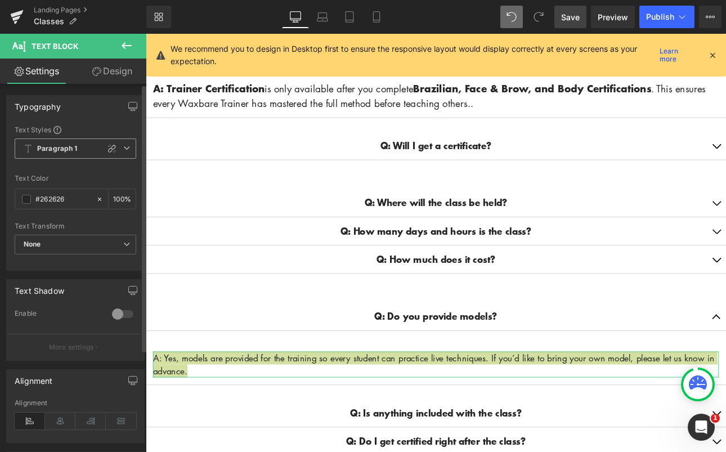
click at [80, 144] on span "Paragraph 1" at bounding box center [76, 148] width 122 height 20
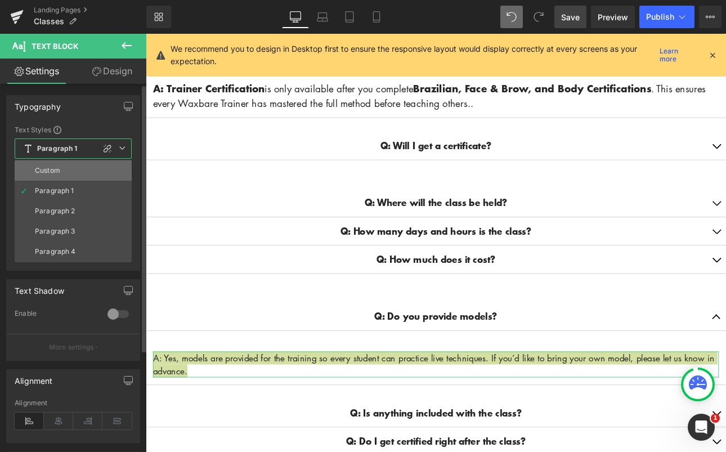
click at [61, 168] on li "Custom" at bounding box center [73, 170] width 117 height 20
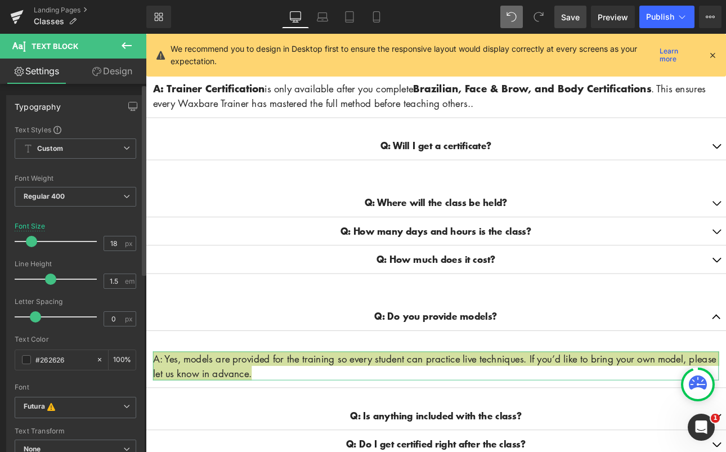
click at [31, 246] on div at bounding box center [58, 241] width 77 height 23
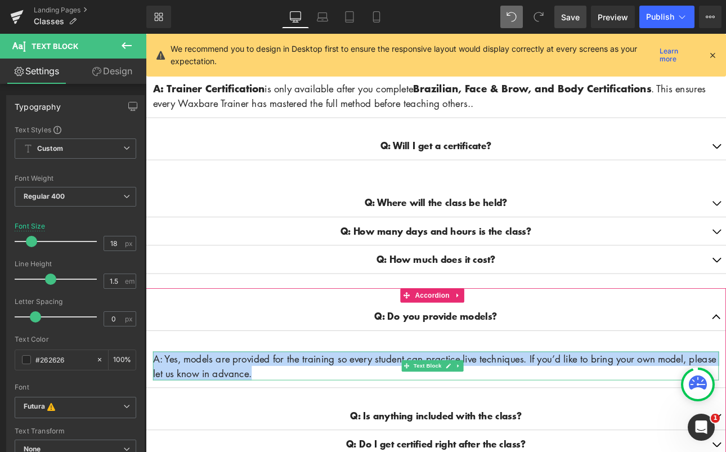
click at [166, 406] on p "A: Yes, models are provided for the training so every student can practice live…" at bounding box center [486, 423] width 664 height 34
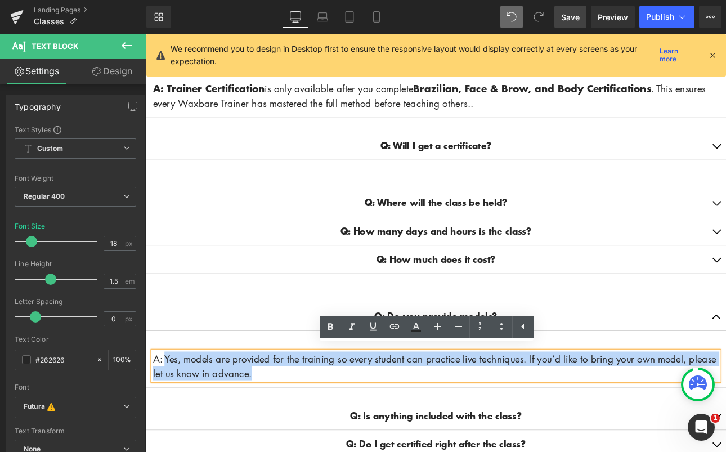
drag, startPoint x: 167, startPoint y: 407, endPoint x: 152, endPoint y: 407, distance: 14.6
click at [154, 407] on div "A: Yes, models are provided for the training so every student can practice live…" at bounding box center [486, 423] width 664 height 34
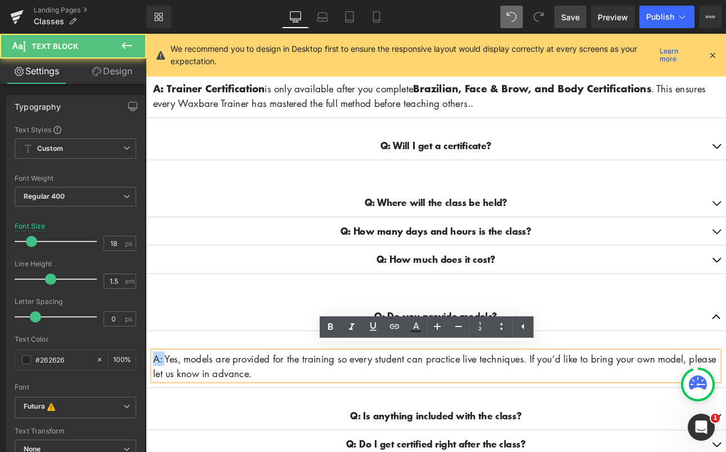
drag, startPoint x: 169, startPoint y: 405, endPoint x: 154, endPoint y: 404, distance: 14.6
click at [154, 406] on p "A: Yes, models are provided for the training so every student can practice live…" at bounding box center [486, 423] width 664 height 34
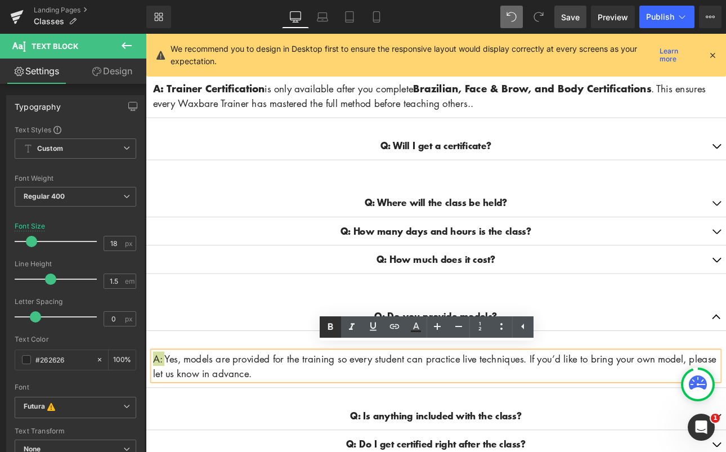
click at [334, 323] on icon at bounding box center [331, 327] width 14 height 14
click at [726, 349] on div "Q: Do you provide models? Text Block" at bounding box center [486, 365] width 681 height 33
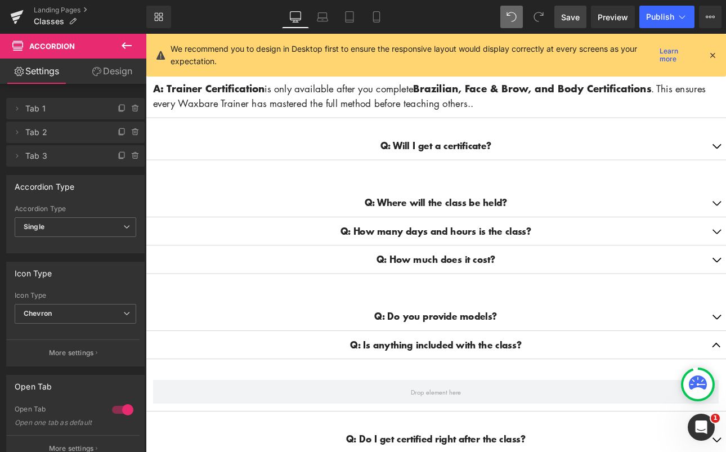
click at [126, 48] on icon at bounding box center [127, 46] width 14 height 14
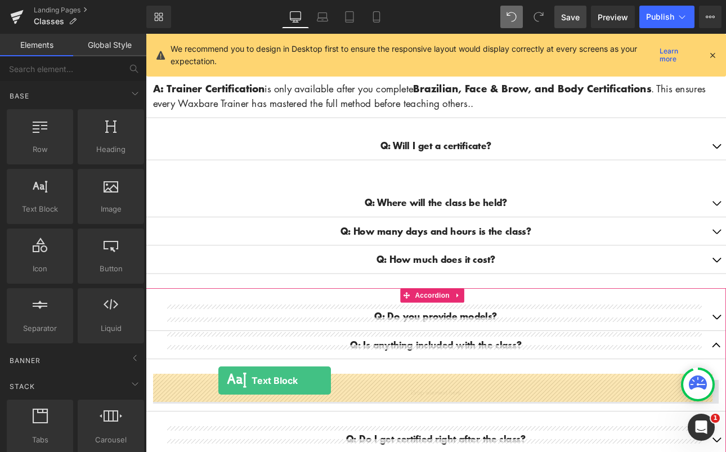
drag, startPoint x: 189, startPoint y: 239, endPoint x: 231, endPoint y: 442, distance: 208.2
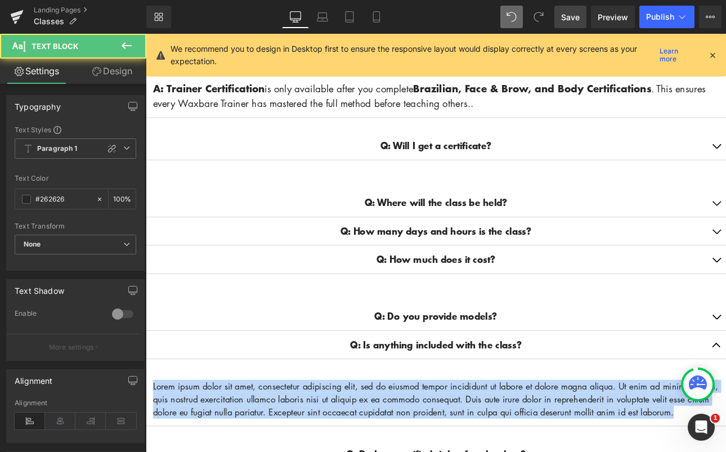
drag, startPoint x: 220, startPoint y: 487, endPoint x: 288, endPoint y: 411, distance: 101.6
click at [146, 437] on html "Account Cart ( 0 ) Subtotal $0.00 View cart Check out Checkout" at bounding box center [486, 337] width 681 height 1464
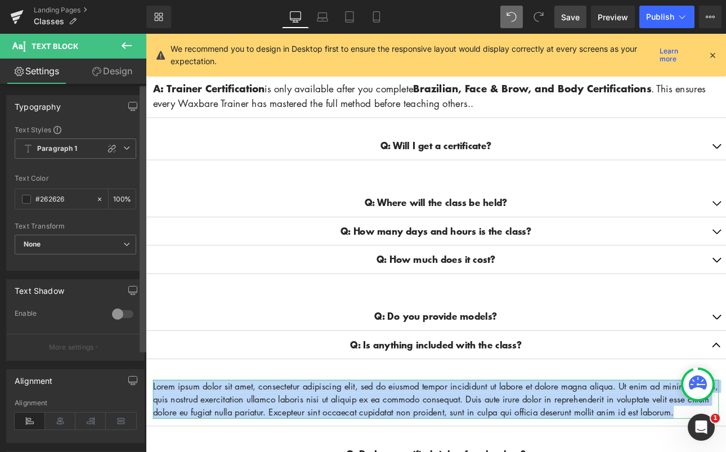
paste div
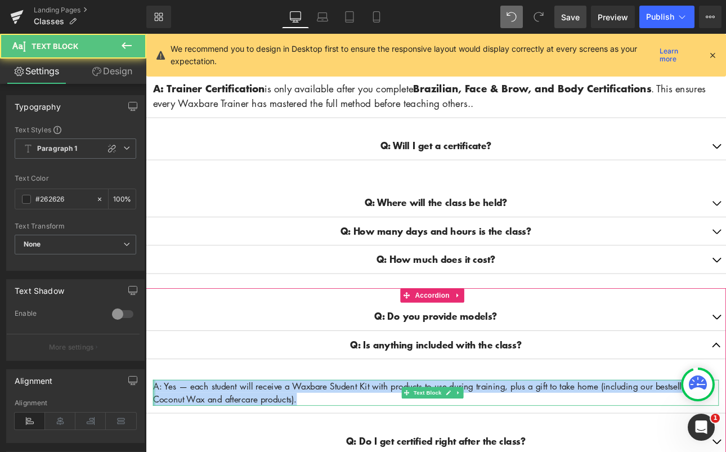
drag, startPoint x: 326, startPoint y: 454, endPoint x: 155, endPoint y: 437, distance: 172.0
click at [155, 440] on div "A: Yes — each student will receive a Waxbare Student Kit with products to use d…" at bounding box center [486, 455] width 664 height 30
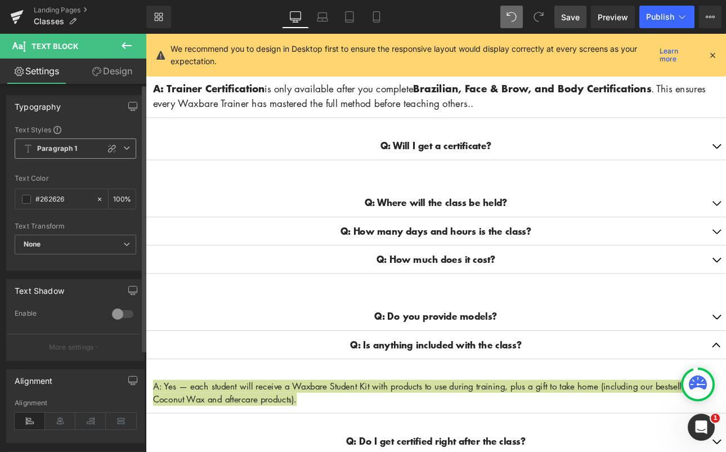
click at [73, 150] on b "Paragraph 1" at bounding box center [57, 149] width 41 height 10
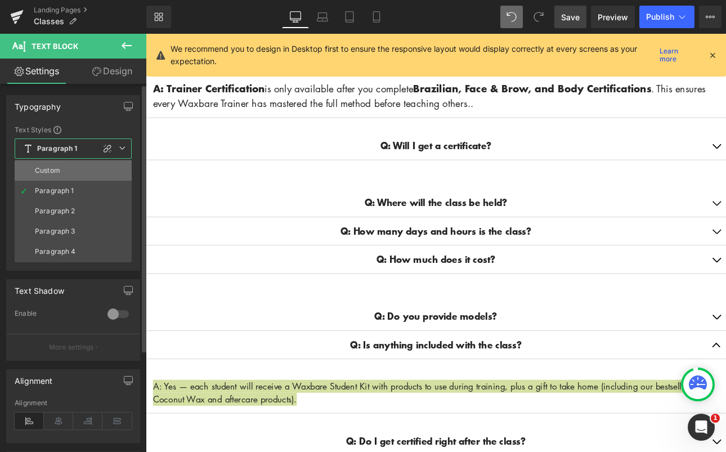
click at [68, 171] on li "Custom" at bounding box center [73, 170] width 117 height 20
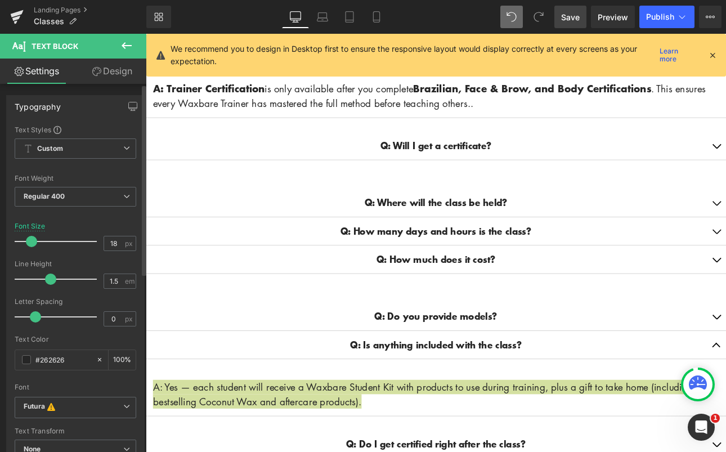
click at [35, 243] on span at bounding box center [31, 241] width 11 height 11
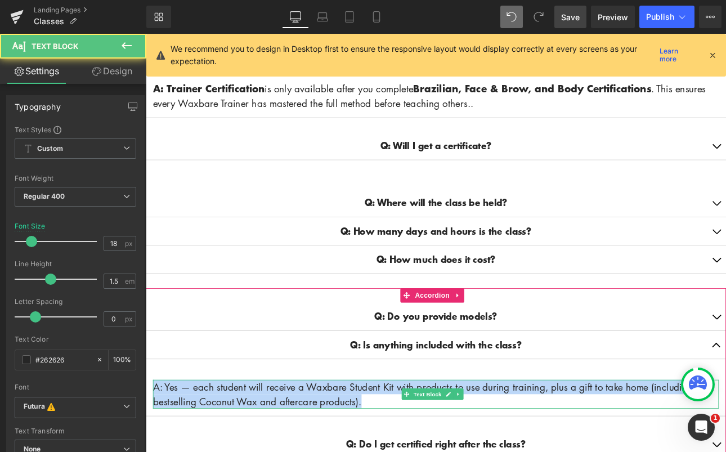
click at [167, 442] on p "A: Yes — each student will receive a Waxbare Student Kit with products to use d…" at bounding box center [486, 457] width 664 height 34
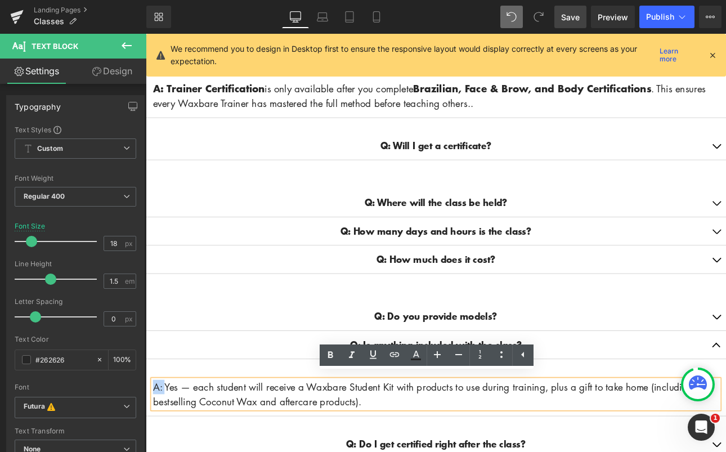
drag, startPoint x: 167, startPoint y: 442, endPoint x: 154, endPoint y: 439, distance: 13.9
click at [154, 440] on p "A: Yes — each student will receive a Waxbare Student Kit with products to use d…" at bounding box center [486, 457] width 664 height 34
click at [334, 353] on icon at bounding box center [331, 355] width 14 height 14
click at [471, 460] on p "A: Yes — each student will receive a Waxbare Student Kit with products to use d…" at bounding box center [486, 457] width 664 height 34
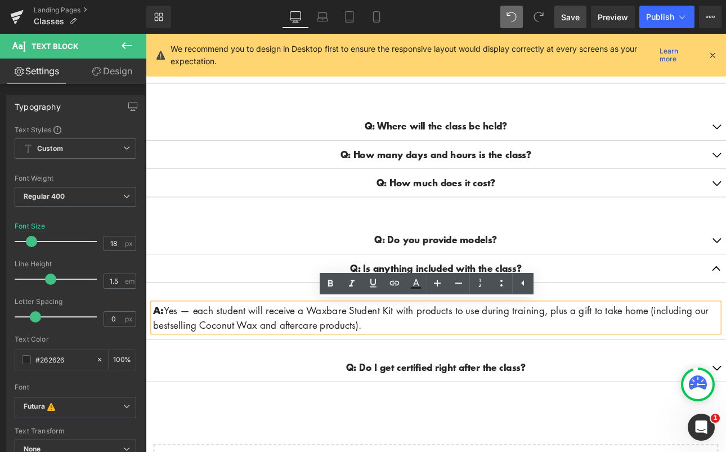
scroll to position [551, 0]
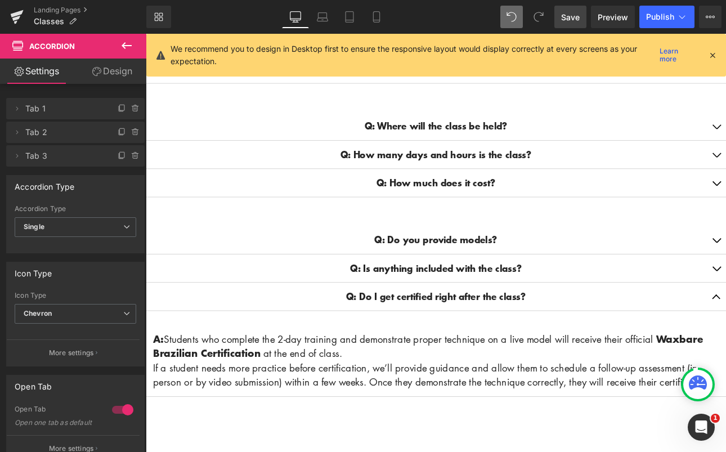
scroll to position [547, 0]
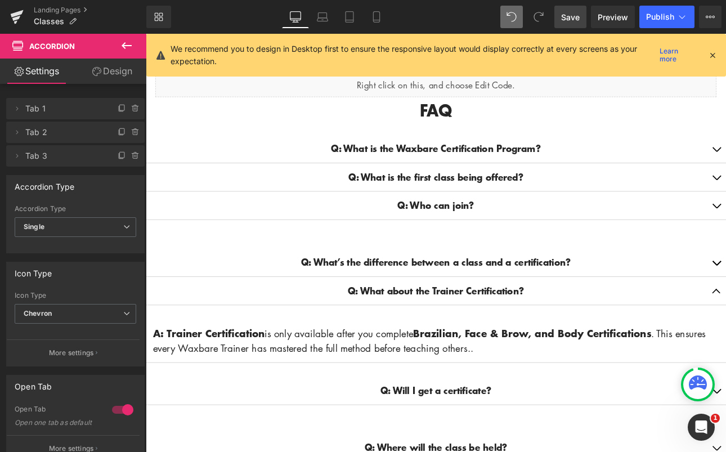
scroll to position [0, 0]
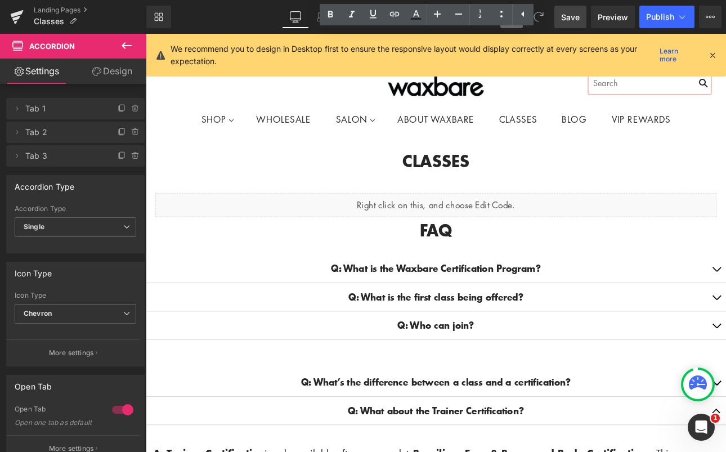
click at [578, 19] on span "Save" at bounding box center [570, 17] width 19 height 12
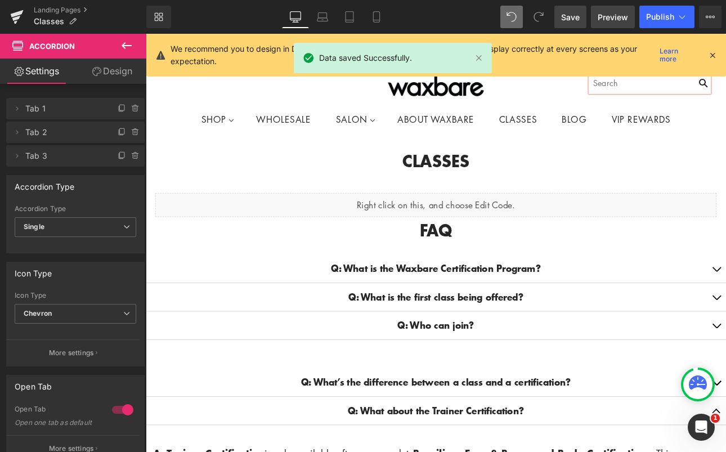
click at [615, 19] on span "Preview" at bounding box center [613, 17] width 30 height 12
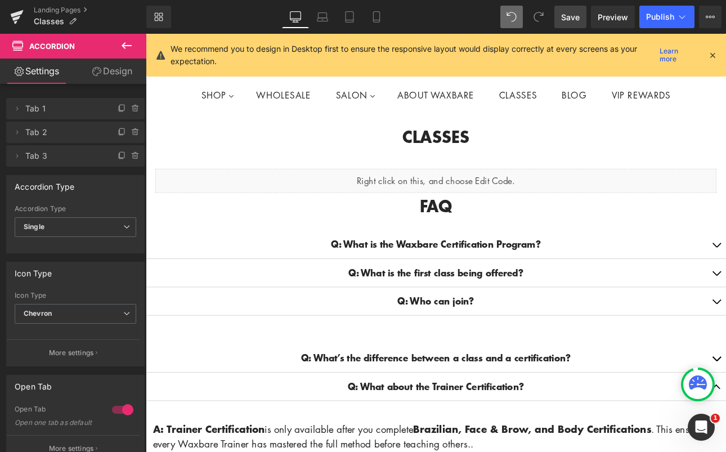
scroll to position [55, 0]
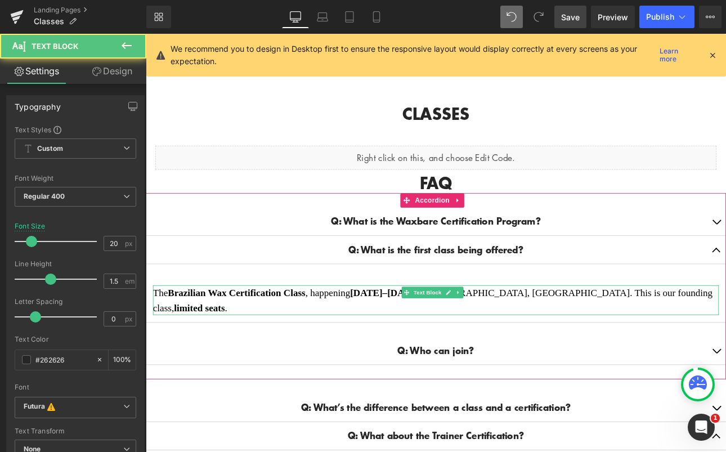
click at [726, 338] on p "The Brazilian Wax Certification Class , happening [DATE]–[DATE] in [GEOGRAPHIC_…" at bounding box center [486, 346] width 664 height 35
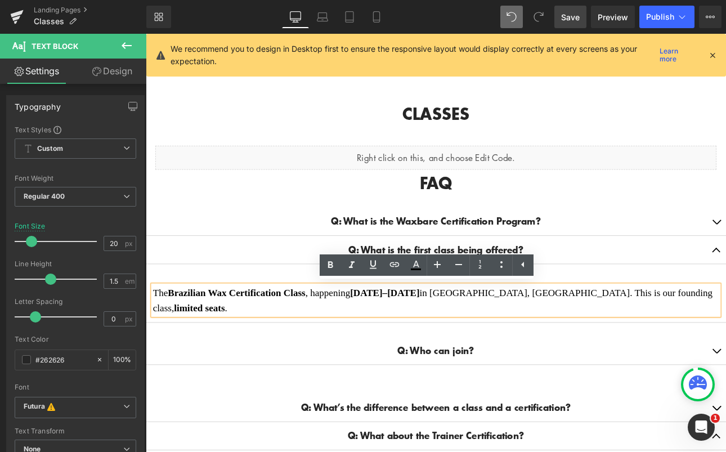
drag, startPoint x: 768, startPoint y: 337, endPoint x: 140, endPoint y: 335, distance: 627.6
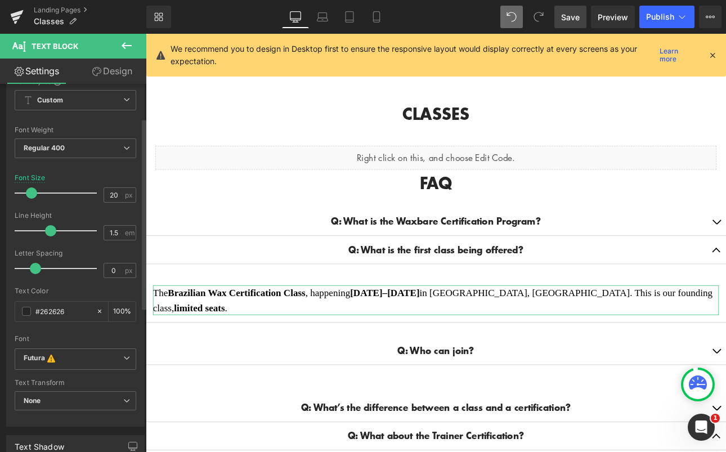
scroll to position [67, 0]
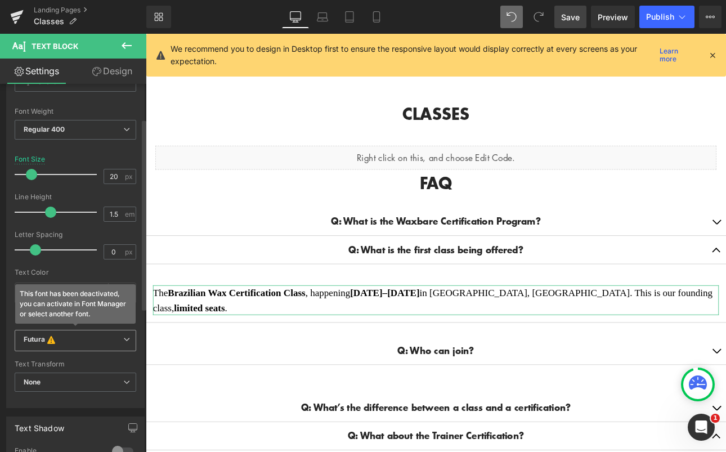
click at [66, 338] on b "Futura This font has been deactivated, you can activate in Font Manager or sele…" at bounding box center [74, 340] width 100 height 11
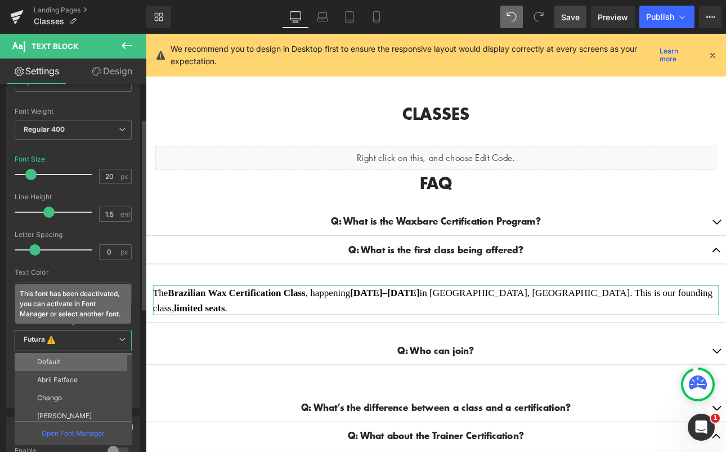
click at [79, 357] on li "Default" at bounding box center [76, 362] width 122 height 18
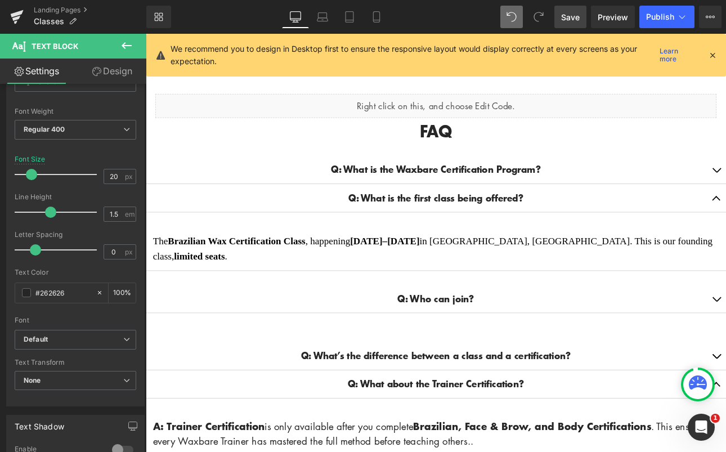
scroll to position [110, 0]
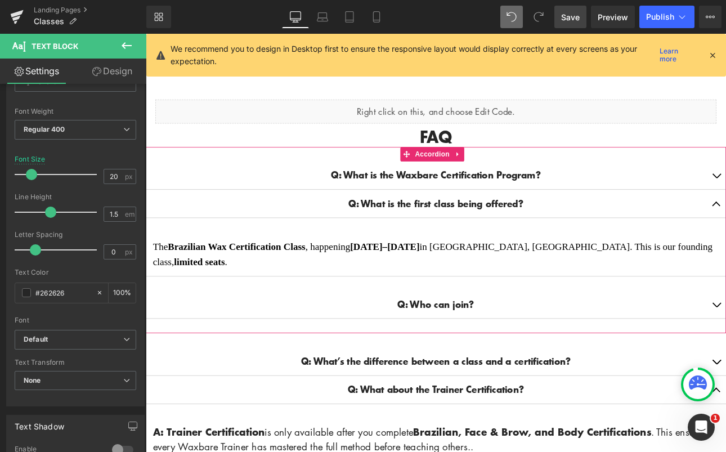
click at [622, 311] on div "Q: What is the Waxbare Certification Program? Text Block A: The Waxbare Certifi…" at bounding box center [486, 276] width 681 height 185
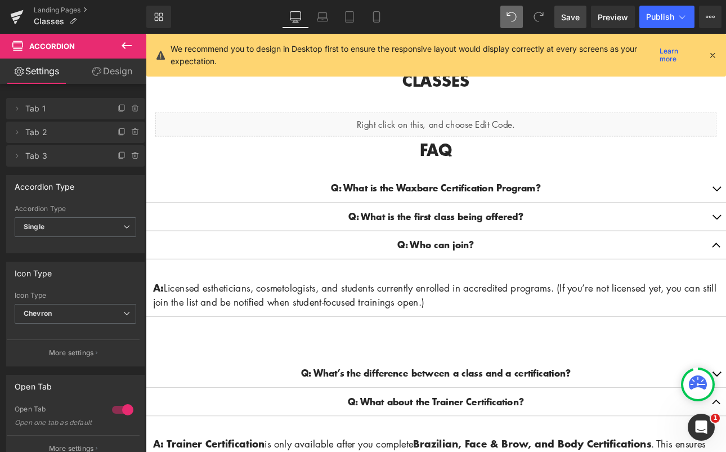
scroll to position [92, 0]
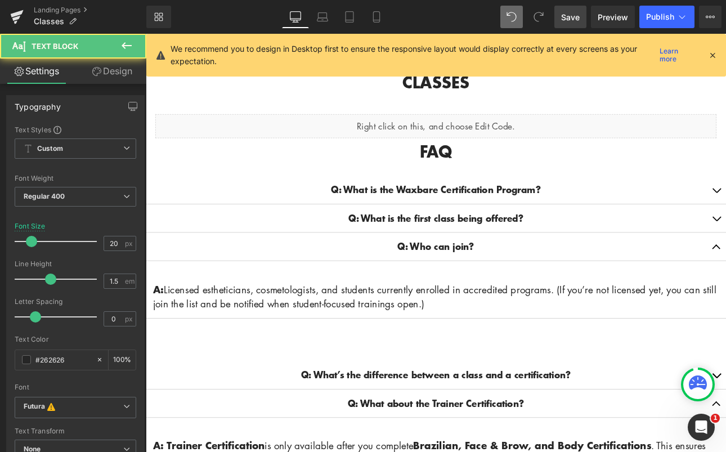
click at [424, 356] on div "A: Licensed estheticians, cosmetologists, and students currently enrolled in ac…" at bounding box center [486, 342] width 664 height 34
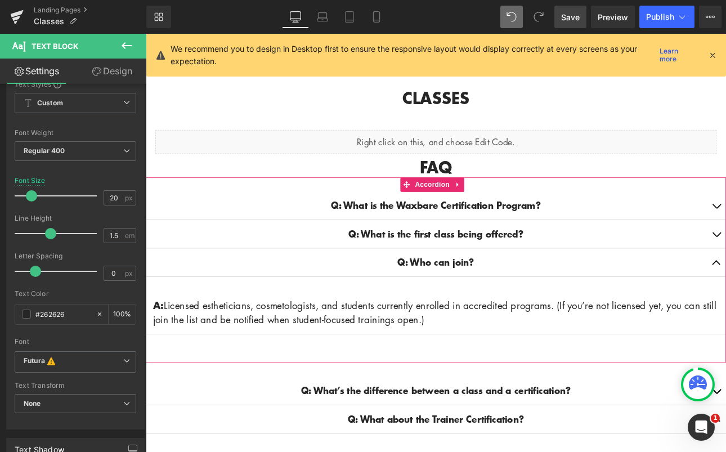
scroll to position [74, 0]
click at [589, 269] on p "Q: What is the first class being offered?" at bounding box center [486, 269] width 636 height 16
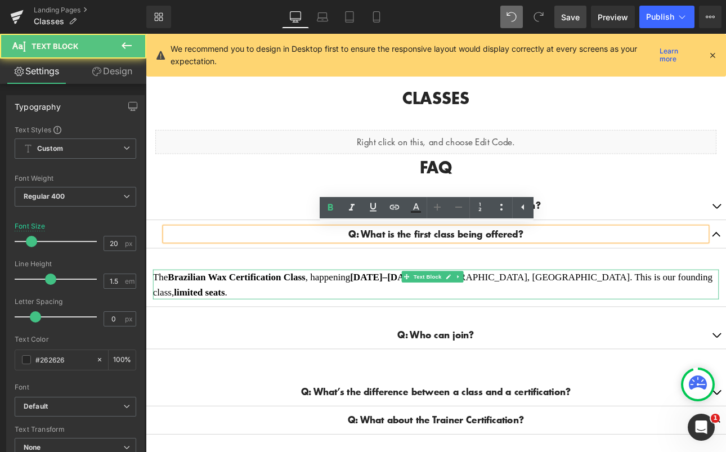
click at [726, 322] on span "The Brazilian Wax Certification Class , happening [DATE]–[DATE] in [GEOGRAPHIC_…" at bounding box center [482, 329] width 657 height 30
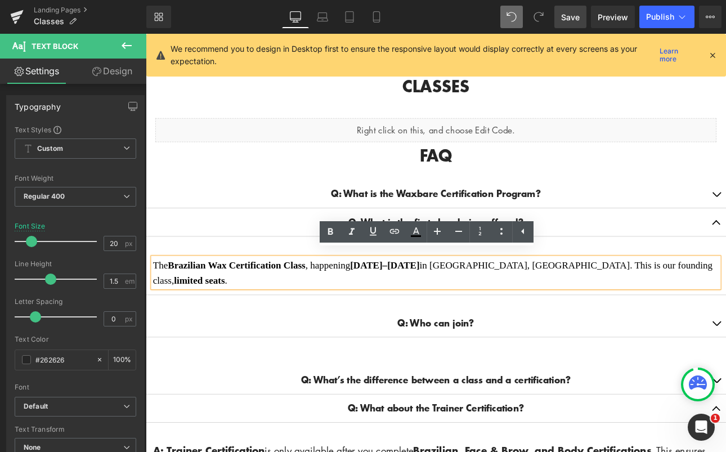
scroll to position [117, 0]
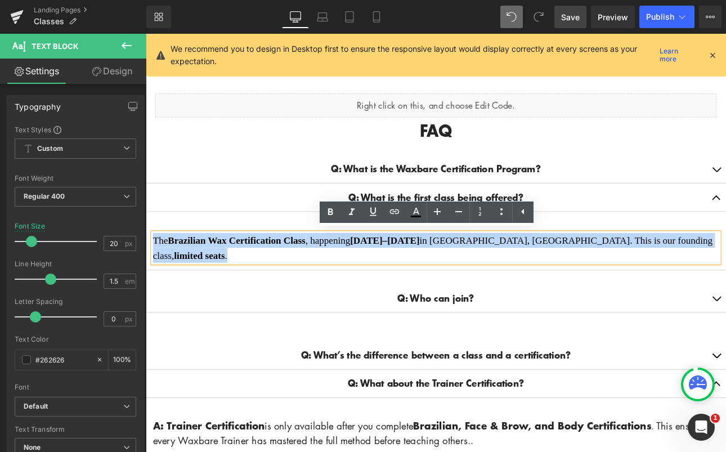
drag, startPoint x: 775, startPoint y: 276, endPoint x: 138, endPoint y: 274, distance: 636.7
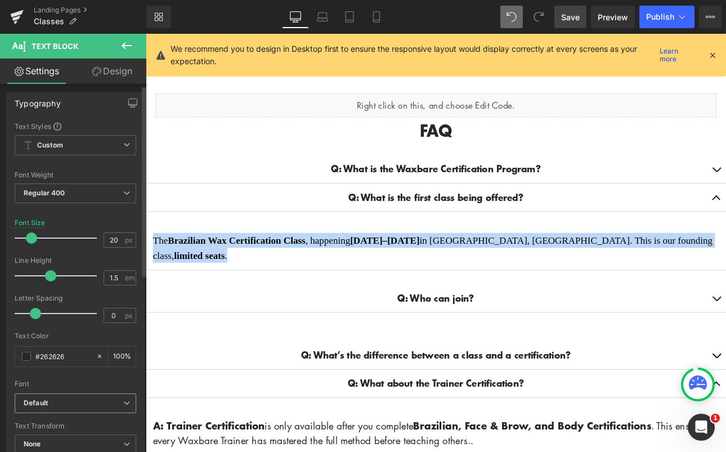
scroll to position [5, 0]
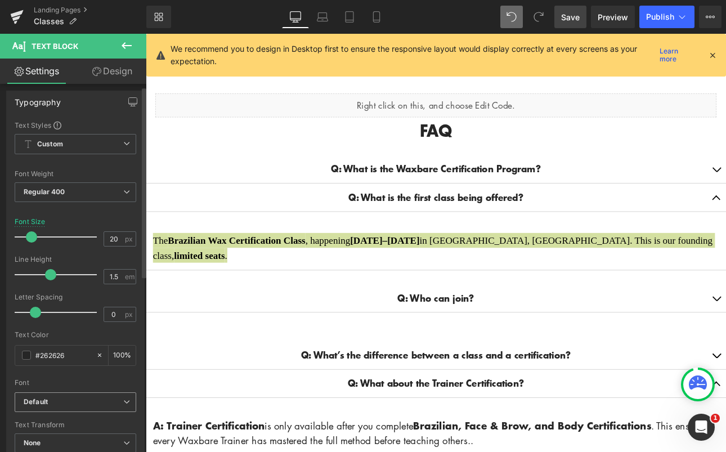
click at [54, 401] on b "Default" at bounding box center [74, 402] width 100 height 10
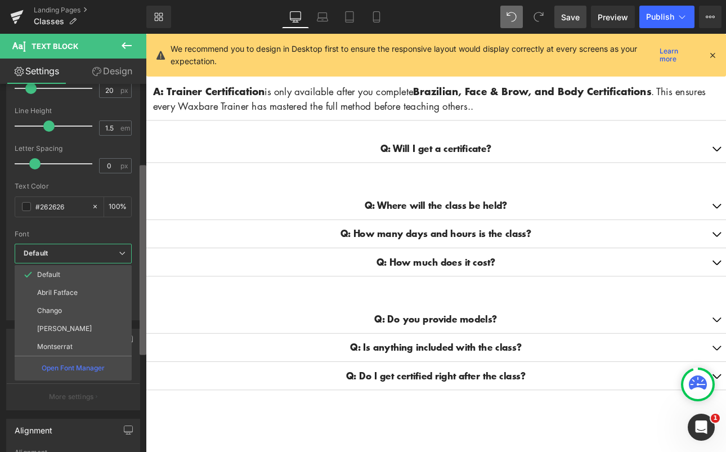
scroll to position [154, 0]
click at [130, 347] on div "Typography Text Styles Custom Paragraph 1 Paragraph 2 Paragraph 3 Paragraph 4 C…" at bounding box center [73, 270] width 146 height 373
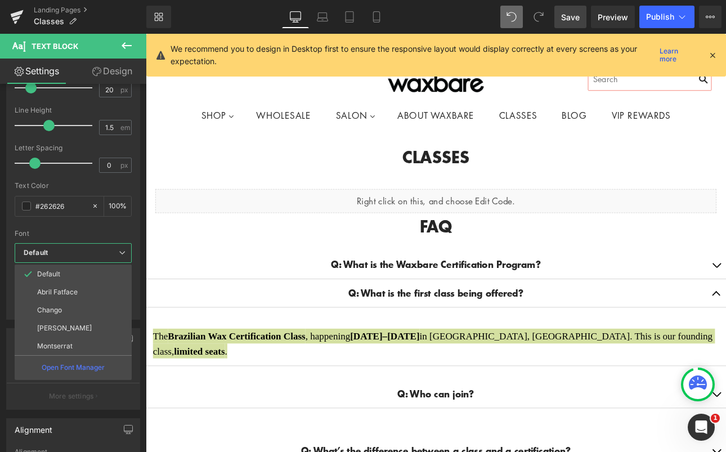
scroll to position [3, 0]
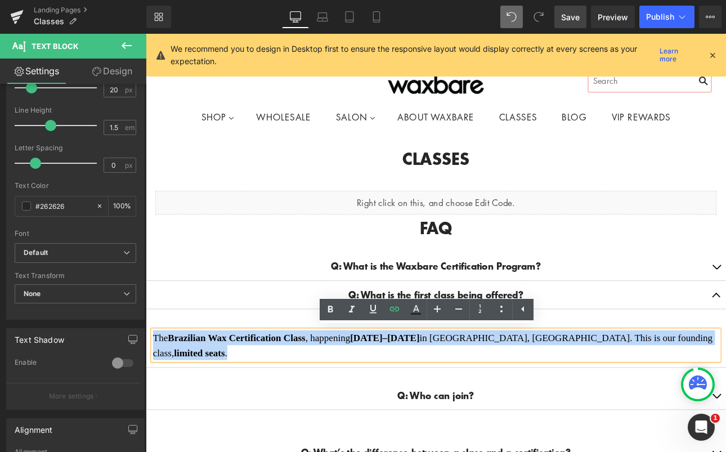
drag, startPoint x: 764, startPoint y: 388, endPoint x: 288, endPoint y: 368, distance: 476.7
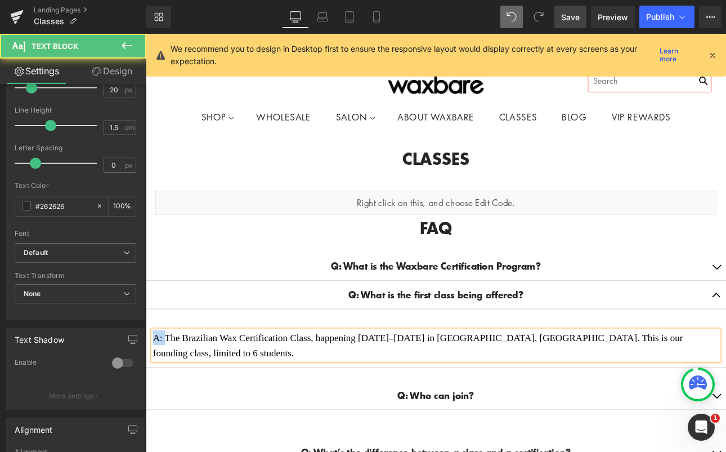
drag, startPoint x: 167, startPoint y: 386, endPoint x: 178, endPoint y: 366, distance: 22.7
click at [149, 387] on article "A: The Brazilian Wax Certification Class, happening [DATE]–[DATE] in [GEOGRAPHI…" at bounding box center [486, 399] width 681 height 52
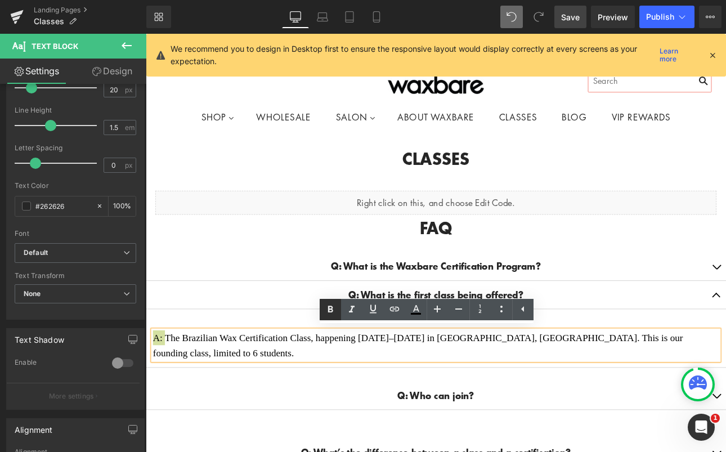
click at [332, 308] on icon at bounding box center [330, 309] width 5 height 7
drag, startPoint x: 397, startPoint y: 388, endPoint x: 491, endPoint y: 386, distance: 94.0
click at [491, 386] on span "A: The Brazilian Wax Certification Class, happening [DATE]–[DATE] in [GEOGRAPHI…" at bounding box center [486, 399] width 664 height 30
click at [330, 308] on icon at bounding box center [331, 310] width 14 height 14
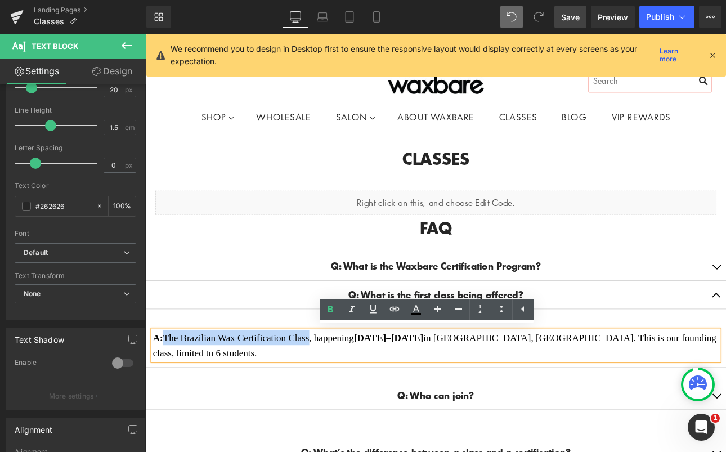
drag, startPoint x: 172, startPoint y: 386, endPoint x: 339, endPoint y: 389, distance: 167.8
click at [339, 389] on span "A: The Brazilian Wax Certification Class, happening [DATE]–[DATE] in [GEOGRAPHI…" at bounding box center [484, 399] width 661 height 30
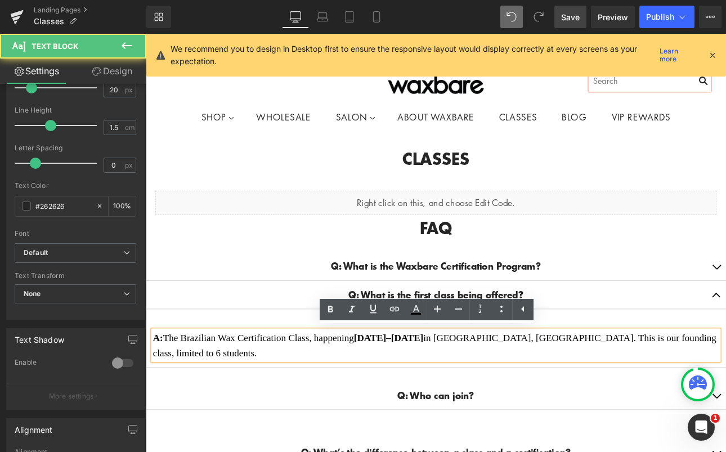
click at [555, 388] on span "A: The Brazilian Wax Certification Class, happening [DATE]–[DATE] in [GEOGRAPHI…" at bounding box center [484, 399] width 661 height 30
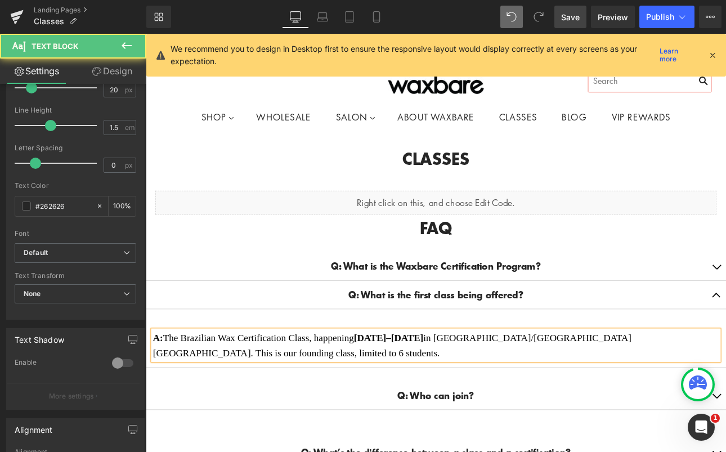
click at [563, 384] on span "A: The Brazilian Wax Certification Class, happening [DATE]–[DATE] in [GEOGRAPHI…" at bounding box center [435, 399] width 562 height 30
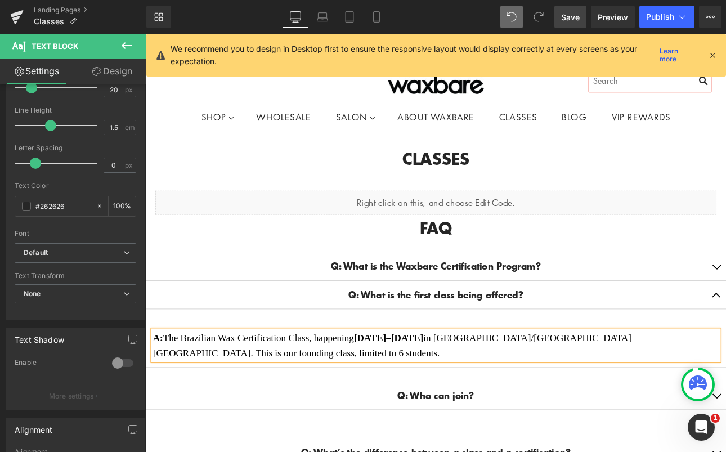
click at [613, 387] on span "A: The Brazilian Wax Certification Class, happening [DATE]–[DATE] in [GEOGRAPHI…" at bounding box center [435, 399] width 562 height 30
drag, startPoint x: 245, startPoint y: 405, endPoint x: 190, endPoint y: 403, distance: 55.2
click at [190, 403] on span "A: The Brazilian Wax Certification Class, happening [DATE]–[DATE] in [GEOGRAPHI…" at bounding box center [447, 399] width 586 height 30
click at [568, 23] on link "Save" at bounding box center [570, 17] width 32 height 23
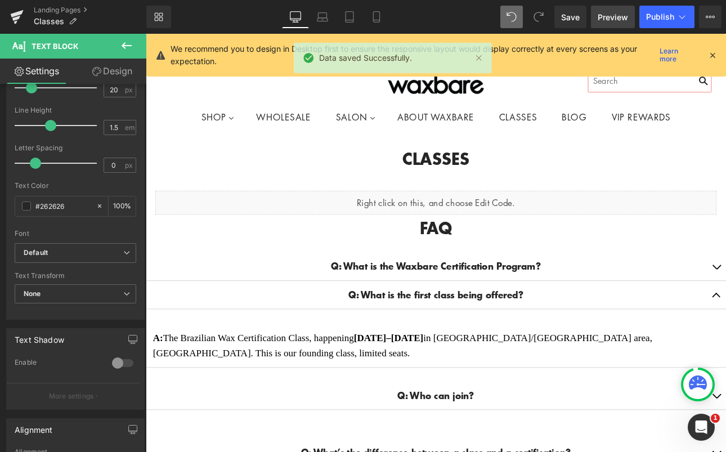
click at [605, 17] on span "Preview" at bounding box center [613, 17] width 30 height 12
